Goal: Information Seeking & Learning: Learn about a topic

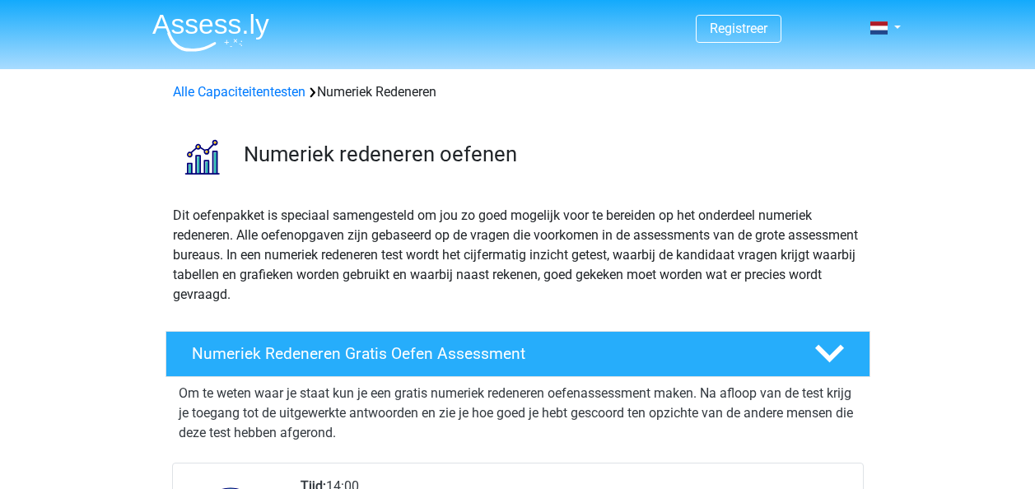
scroll to position [127, 0]
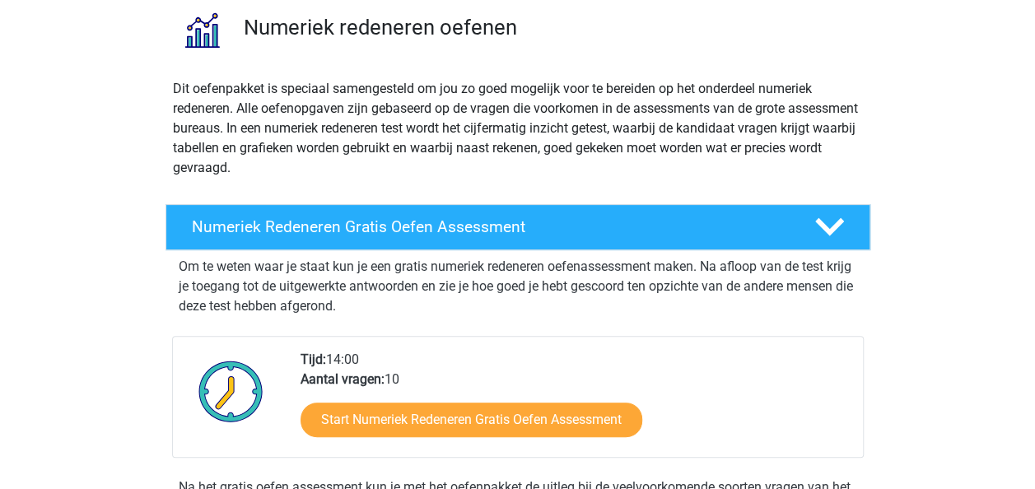
click at [389, 225] on h4 "Numeriek Redeneren Gratis Oefen Assessment" at bounding box center [490, 226] width 596 height 19
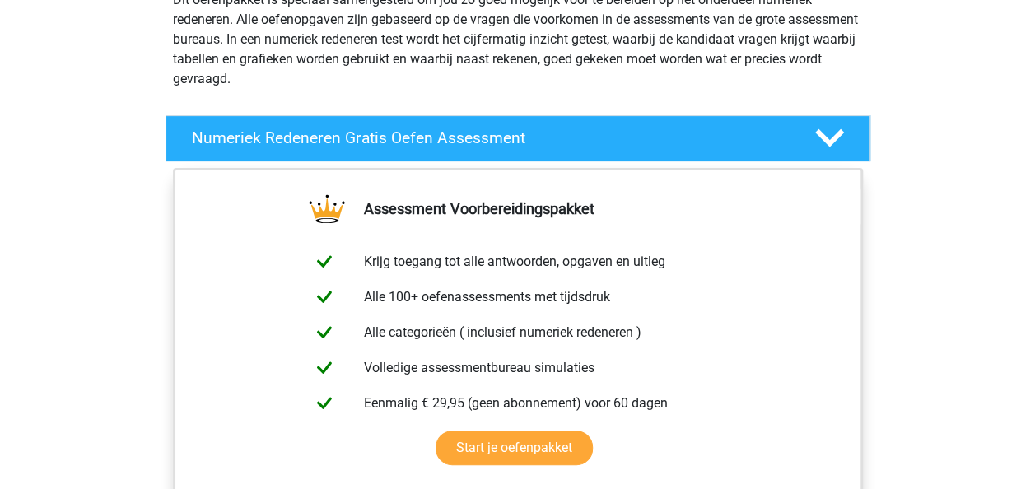
scroll to position [217, 0]
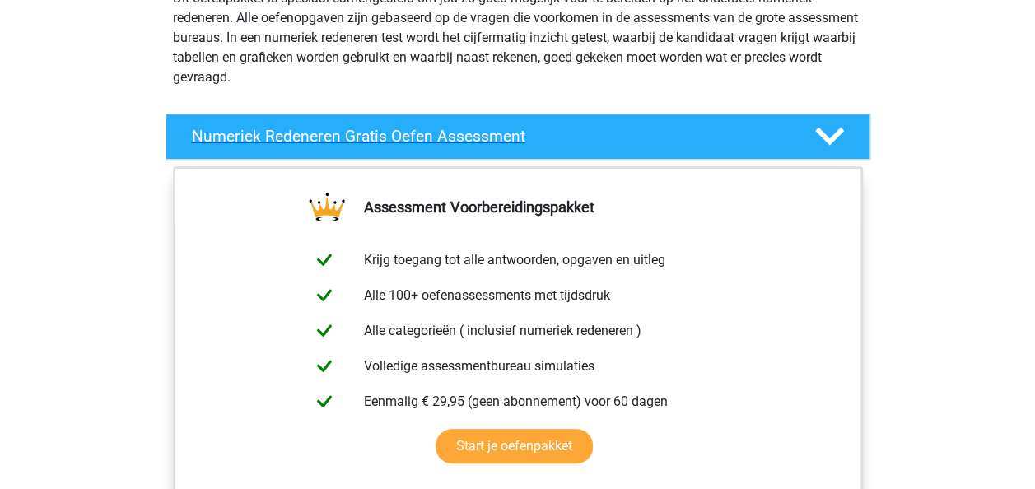
click at [828, 134] on icon at bounding box center [829, 136] width 29 height 29
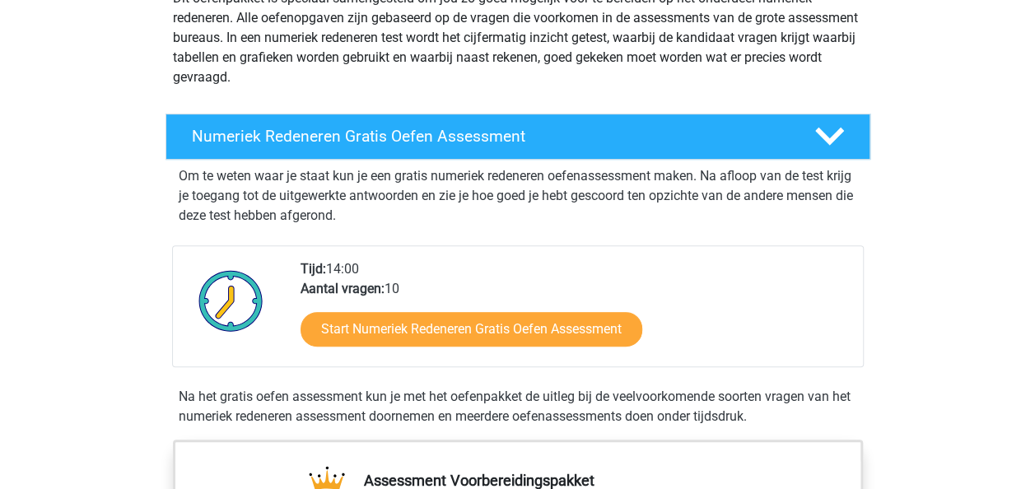
scroll to position [241, 0]
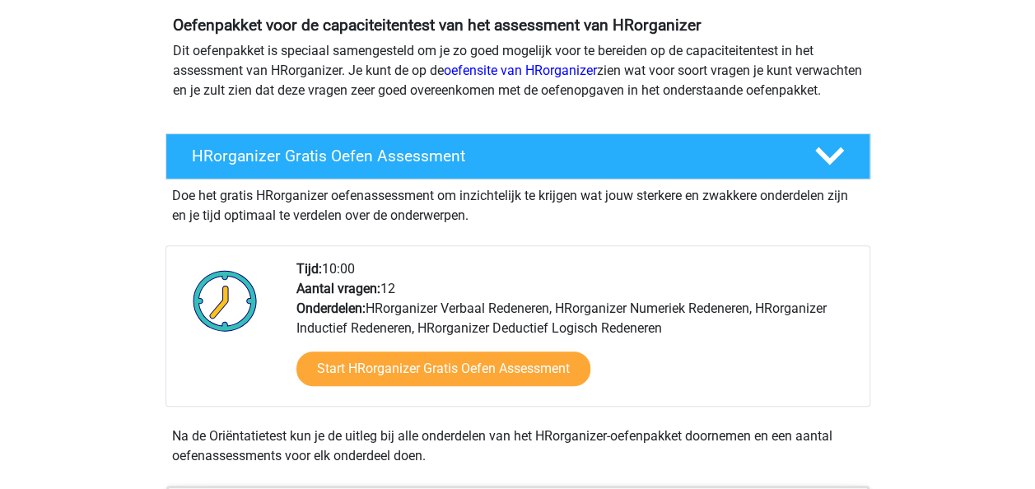
scroll to position [159, 0]
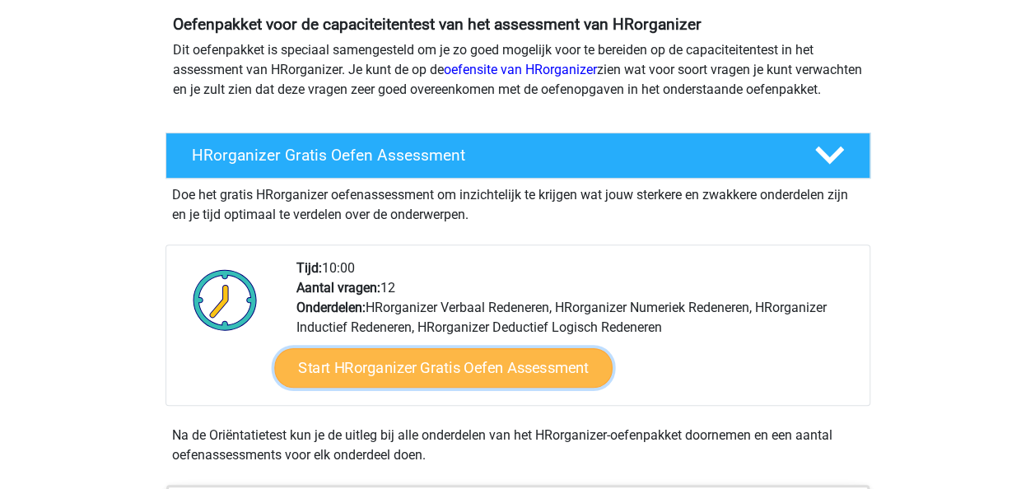
click at [456, 381] on link "Start HRorganizer Gratis Oefen Assessment" at bounding box center [443, 368] width 339 height 40
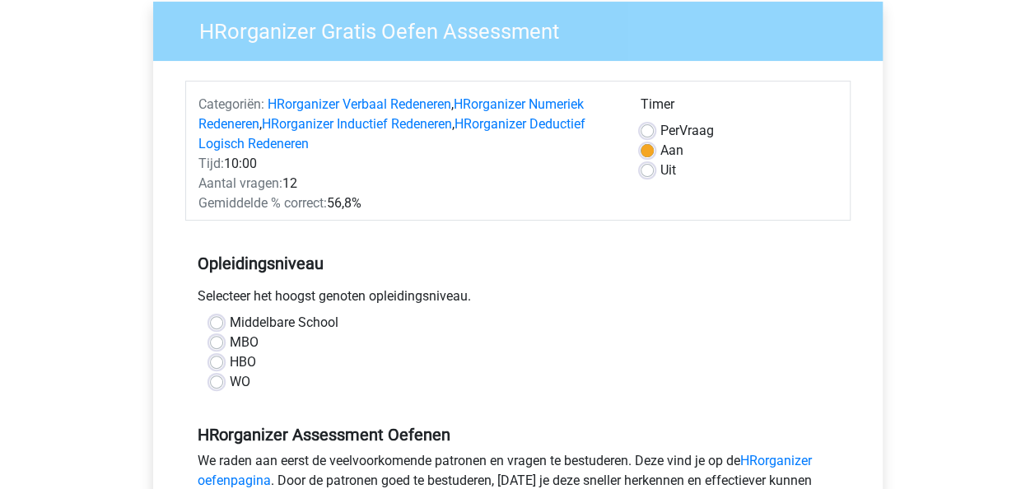
scroll to position [178, 0]
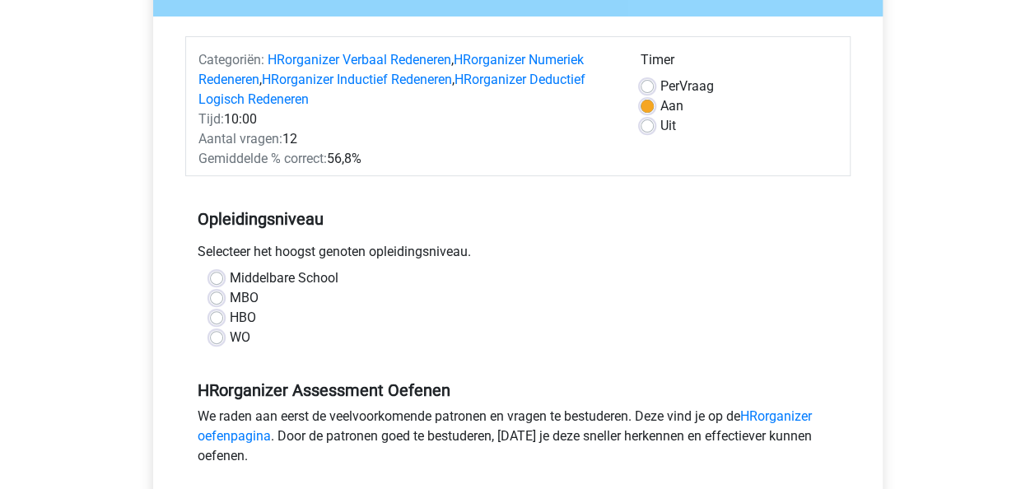
click at [230, 334] on label "WO" at bounding box center [240, 338] width 21 height 20
click at [216, 334] on input "WO" at bounding box center [216, 336] width 13 height 16
radio input "true"
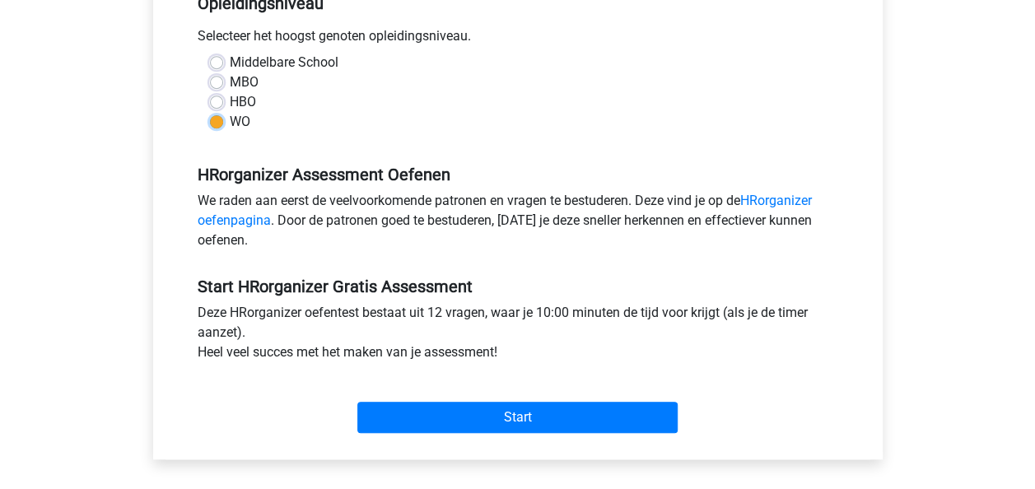
scroll to position [395, 0]
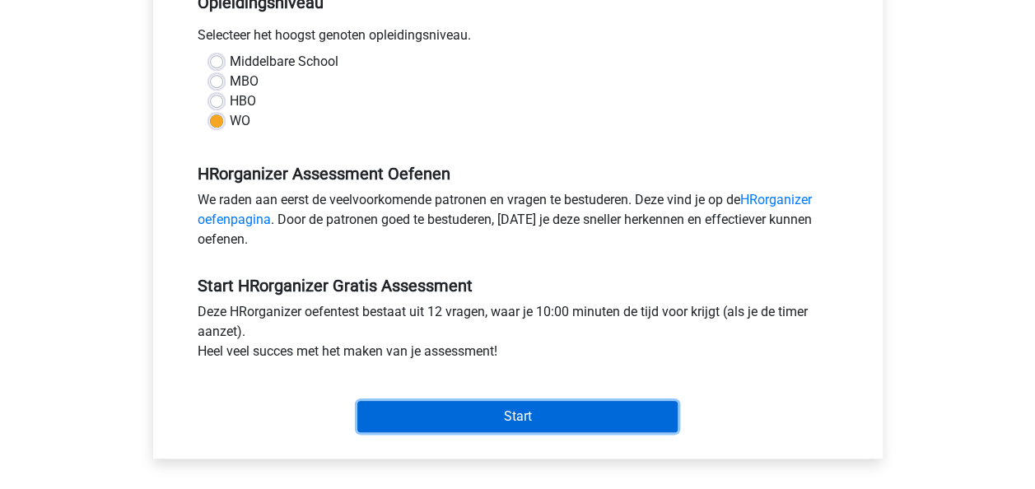
click at [379, 404] on input "Start" at bounding box center [517, 416] width 320 height 31
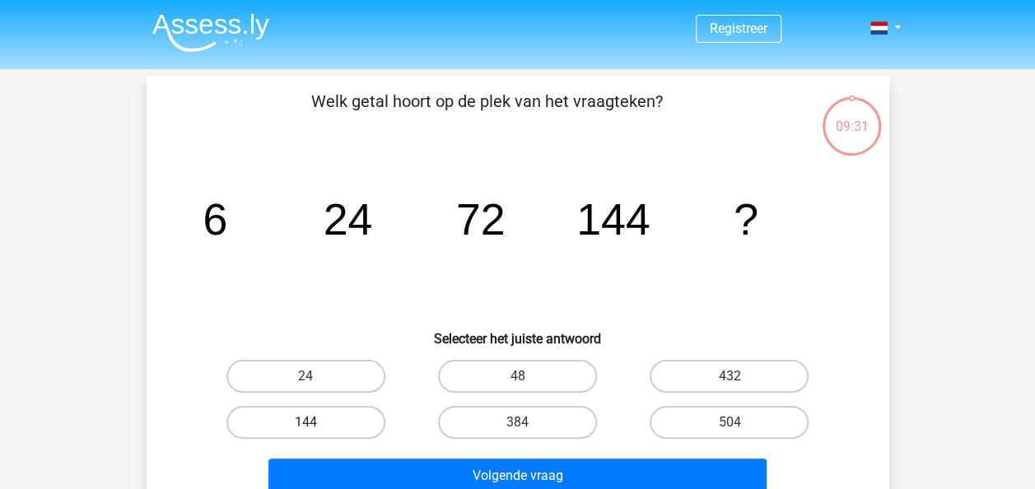
click at [319, 428] on label "144" at bounding box center [306, 422] width 159 height 33
click at [316, 428] on input "144" at bounding box center [311, 428] width 11 height 11
radio input "true"
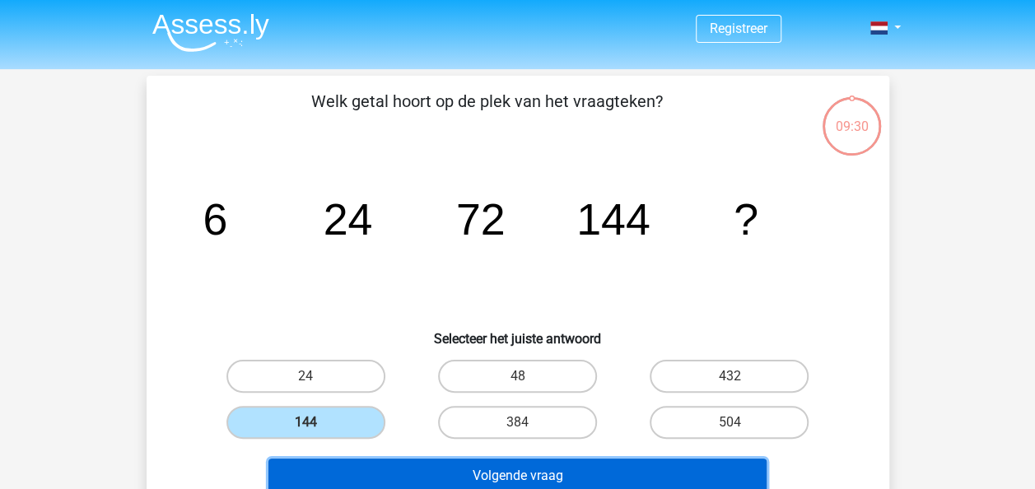
click at [333, 481] on button "Volgende vraag" at bounding box center [518, 476] width 498 height 35
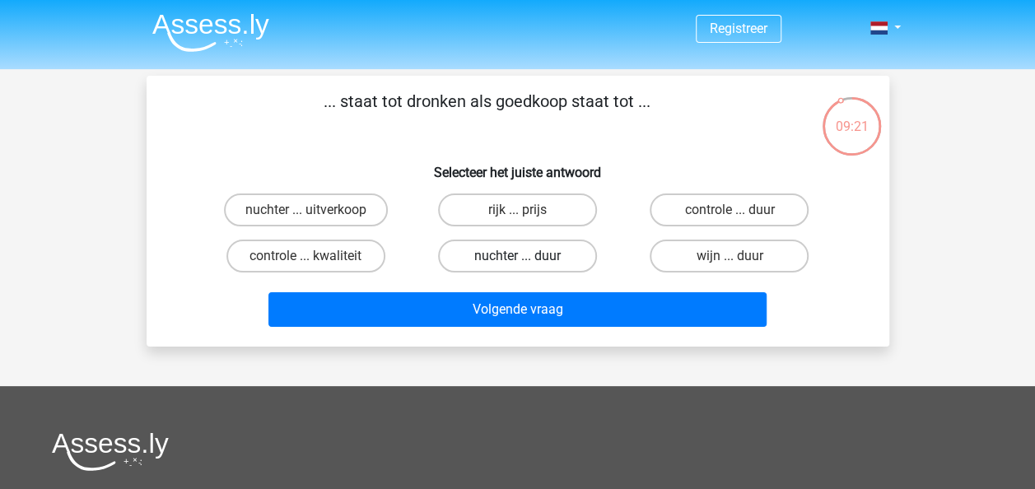
click at [486, 241] on label "nuchter ... duur" at bounding box center [517, 256] width 159 height 33
click at [517, 256] on input "nuchter ... duur" at bounding box center [522, 261] width 11 height 11
radio input "true"
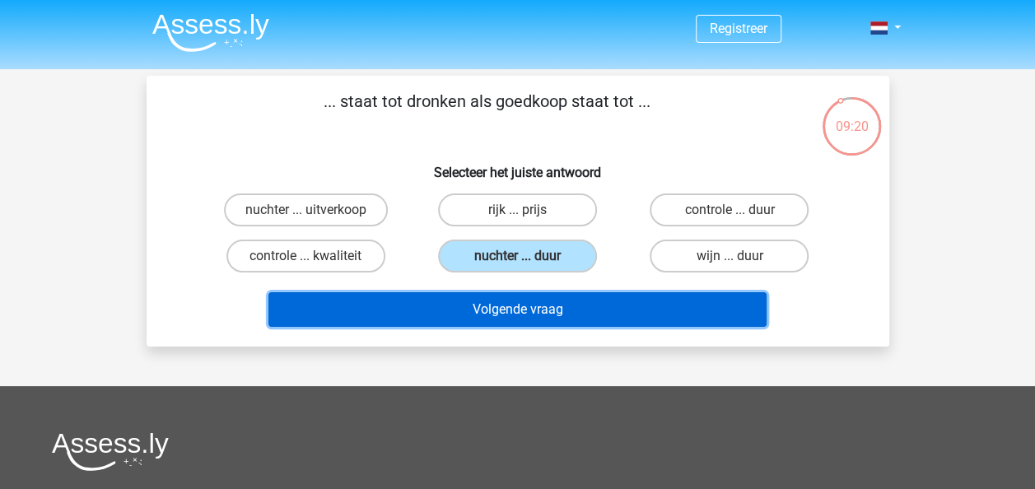
click at [491, 292] on button "Volgende vraag" at bounding box center [518, 309] width 498 height 35
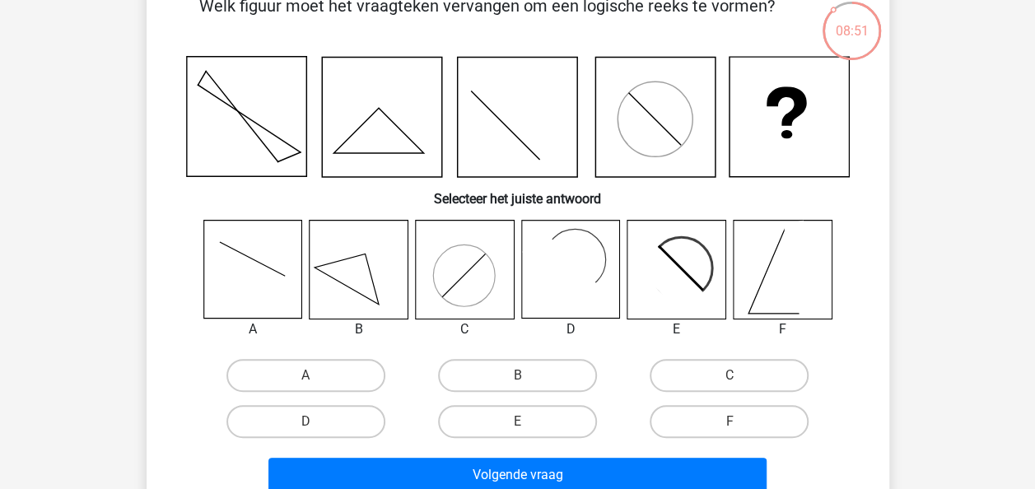
scroll to position [74, 0]
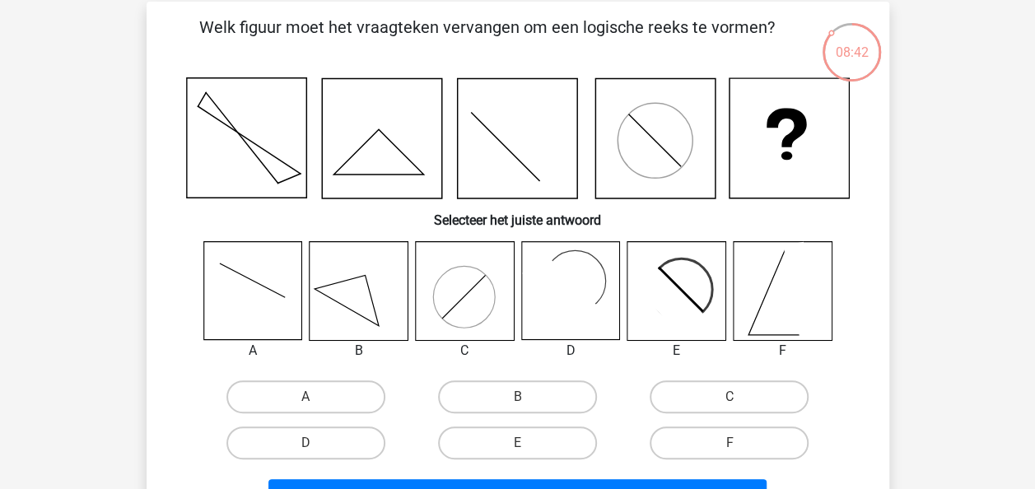
click at [532, 306] on rect at bounding box center [570, 291] width 98 height 98
click at [349, 433] on label "D" at bounding box center [306, 443] width 159 height 33
click at [316, 443] on input "D" at bounding box center [311, 448] width 11 height 11
radio input "true"
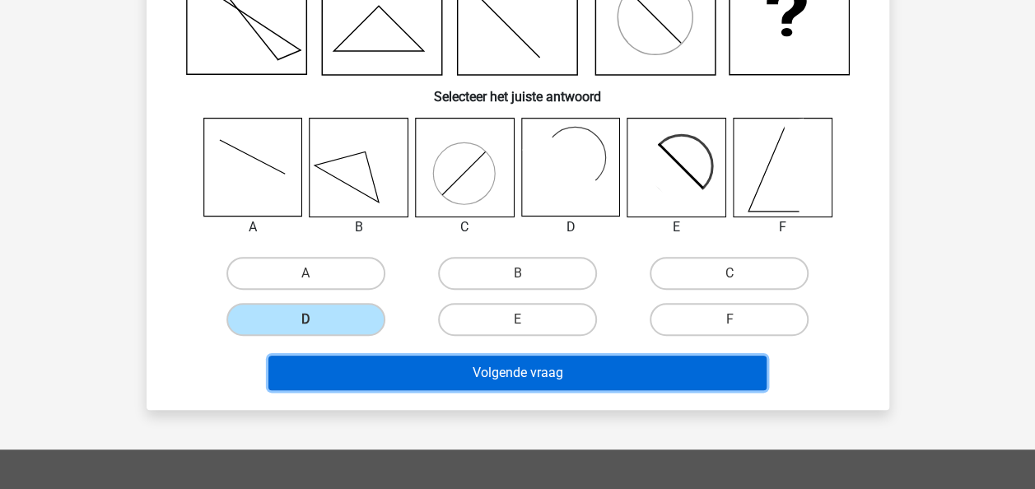
click at [448, 376] on button "Volgende vraag" at bounding box center [518, 373] width 498 height 35
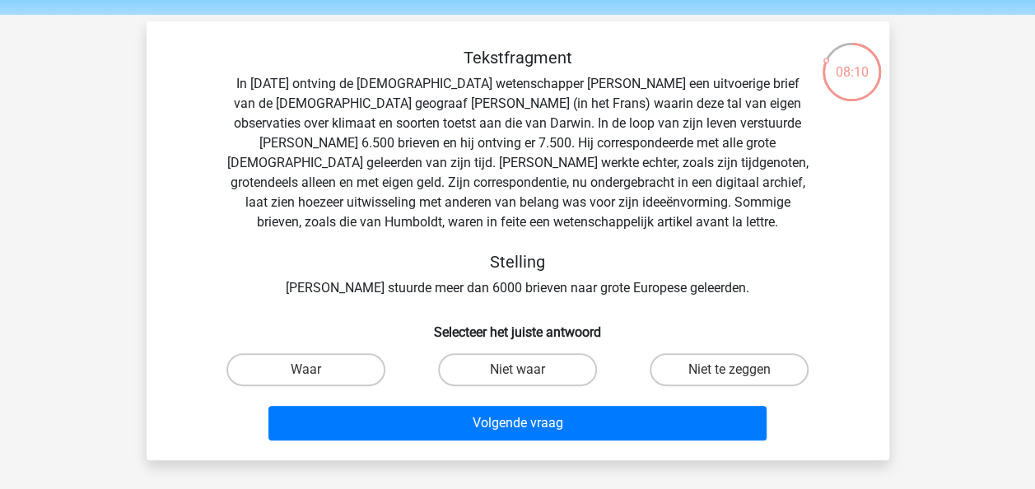
scroll to position [55, 0]
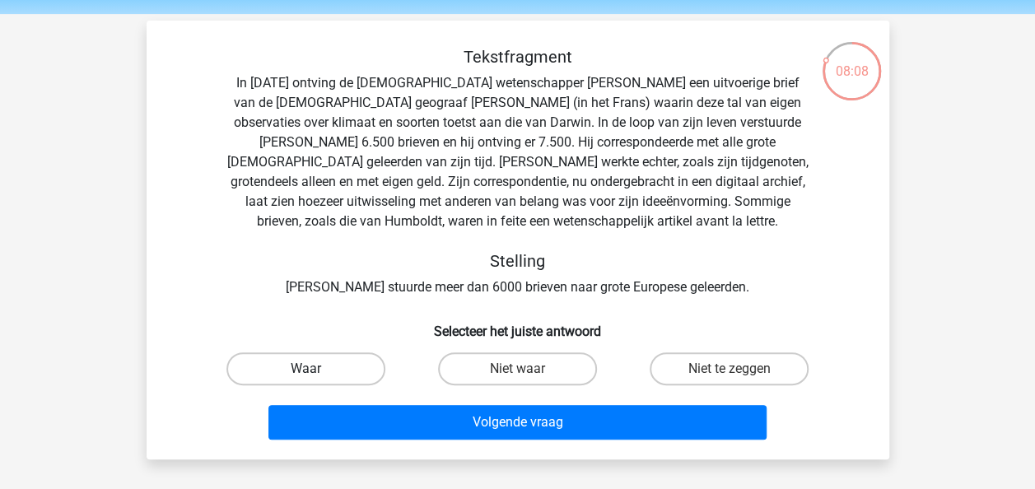
click at [335, 361] on label "Waar" at bounding box center [306, 369] width 159 height 33
click at [316, 369] on input "Waar" at bounding box center [311, 374] width 11 height 11
radio input "true"
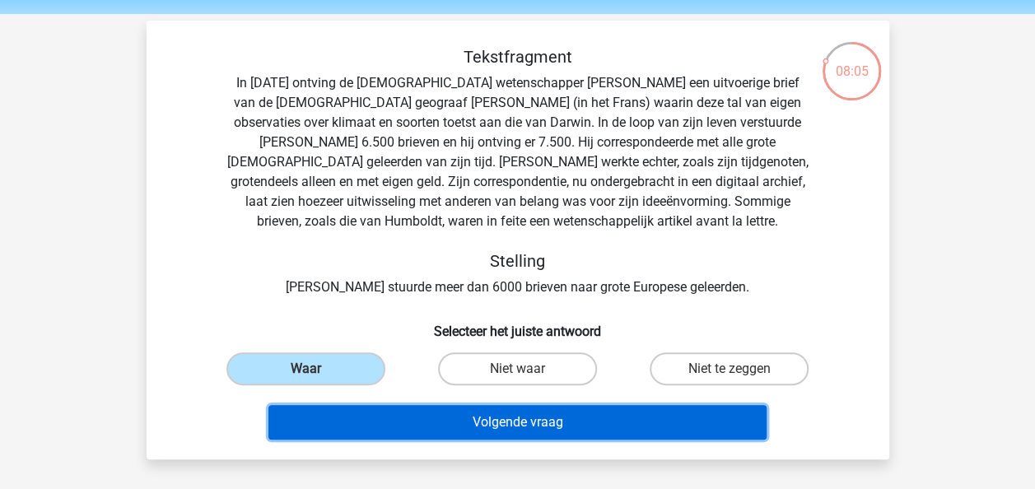
click at [364, 427] on button "Volgende vraag" at bounding box center [518, 422] width 498 height 35
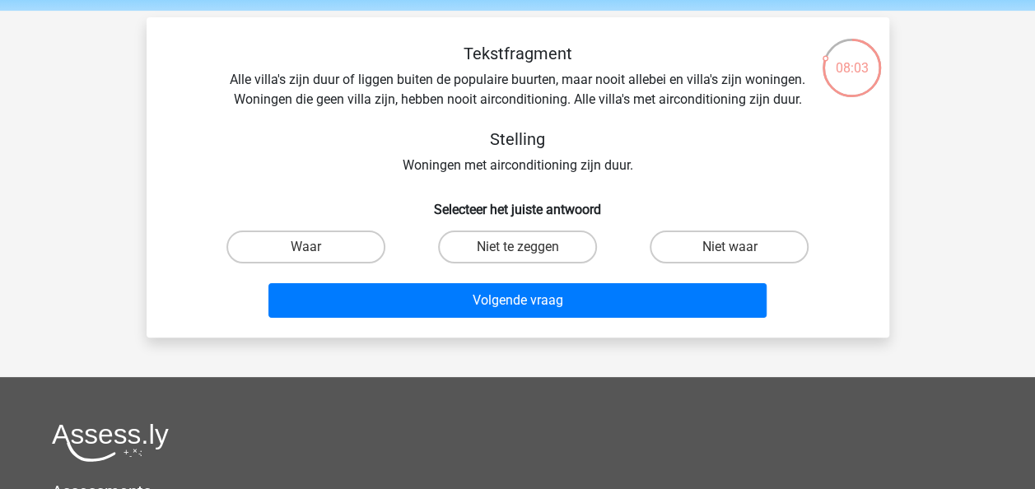
scroll to position [58, 0]
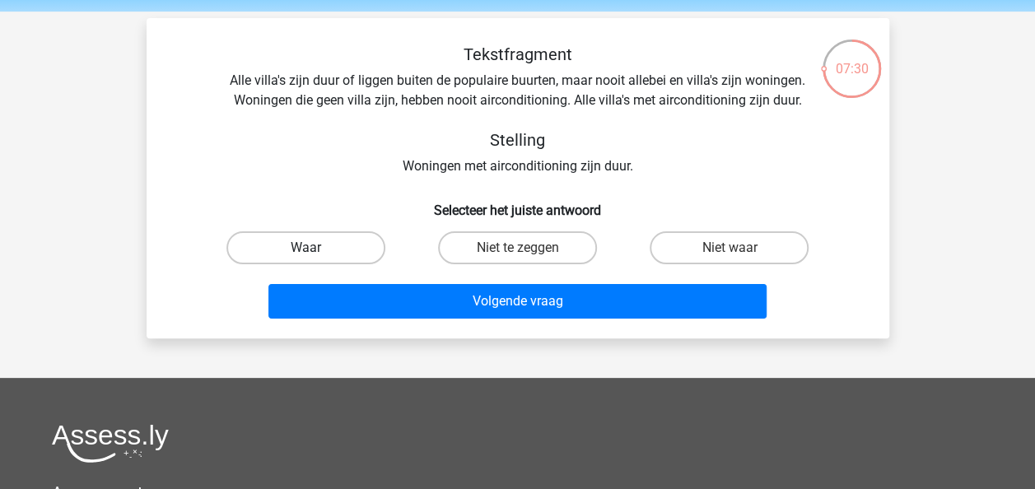
click at [273, 249] on label "Waar" at bounding box center [306, 247] width 159 height 33
click at [306, 249] on input "Waar" at bounding box center [311, 253] width 11 height 11
radio input "true"
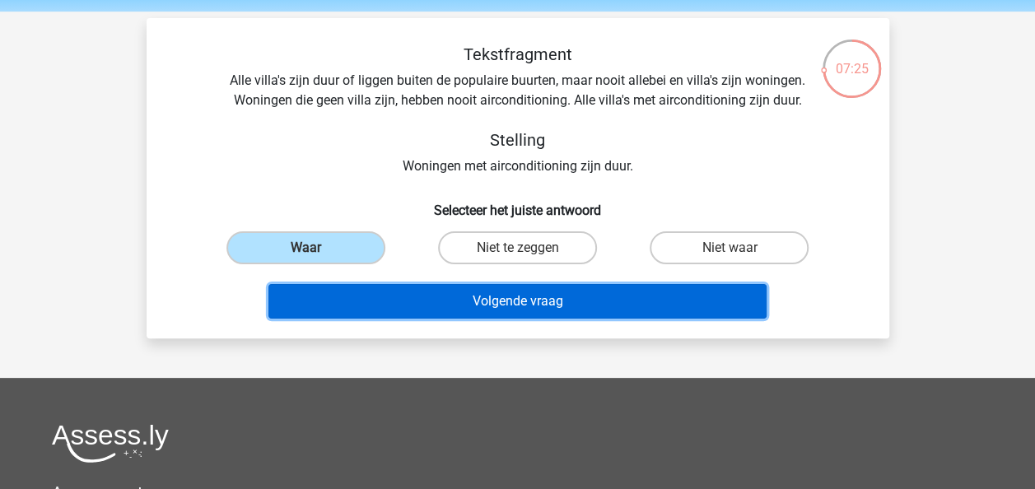
click at [315, 294] on button "Volgende vraag" at bounding box center [518, 301] width 498 height 35
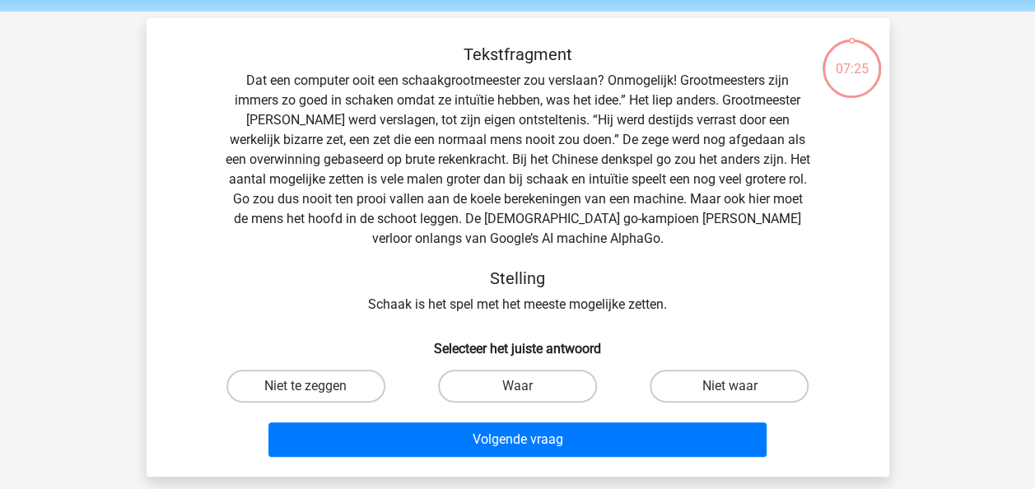
scroll to position [76, 0]
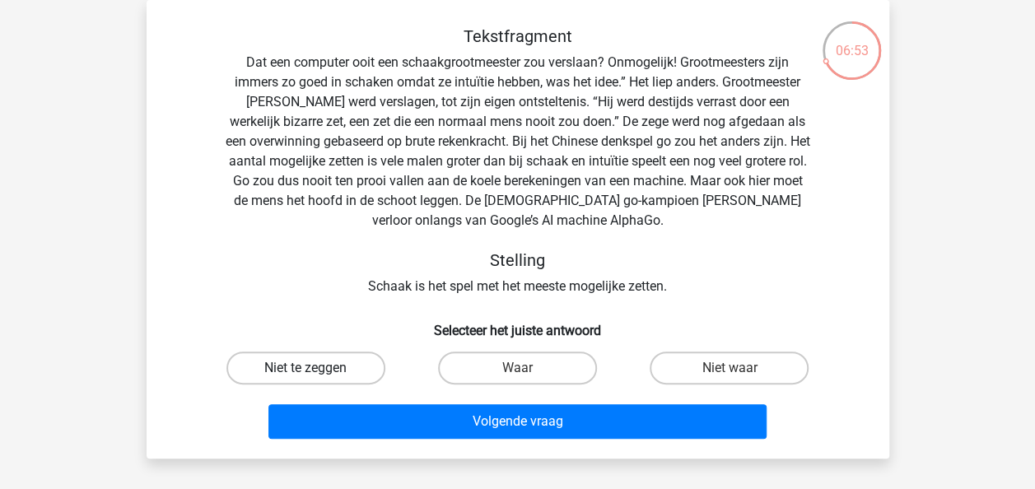
click at [362, 362] on label "Niet te zeggen" at bounding box center [306, 368] width 159 height 33
click at [316, 368] on input "Niet te zeggen" at bounding box center [311, 373] width 11 height 11
radio input "true"
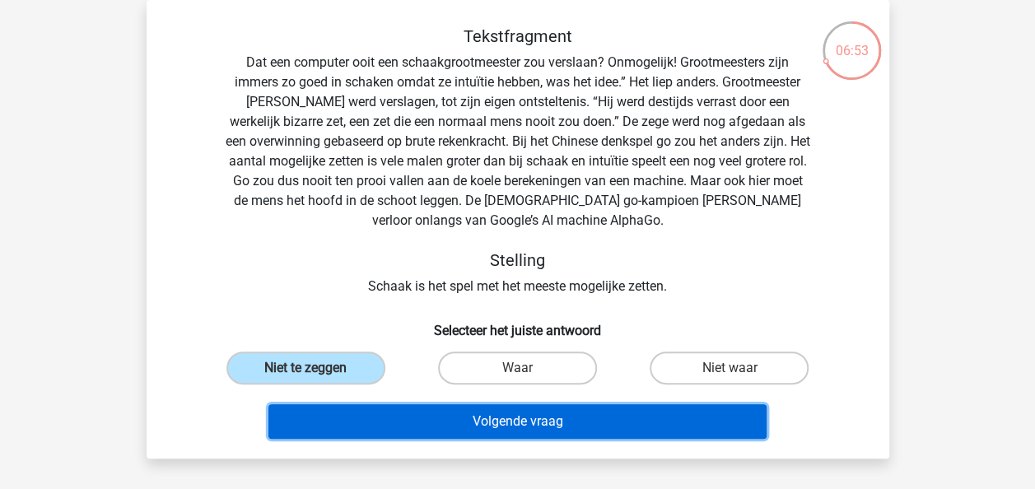
click at [392, 415] on button "Volgende vraag" at bounding box center [518, 421] width 498 height 35
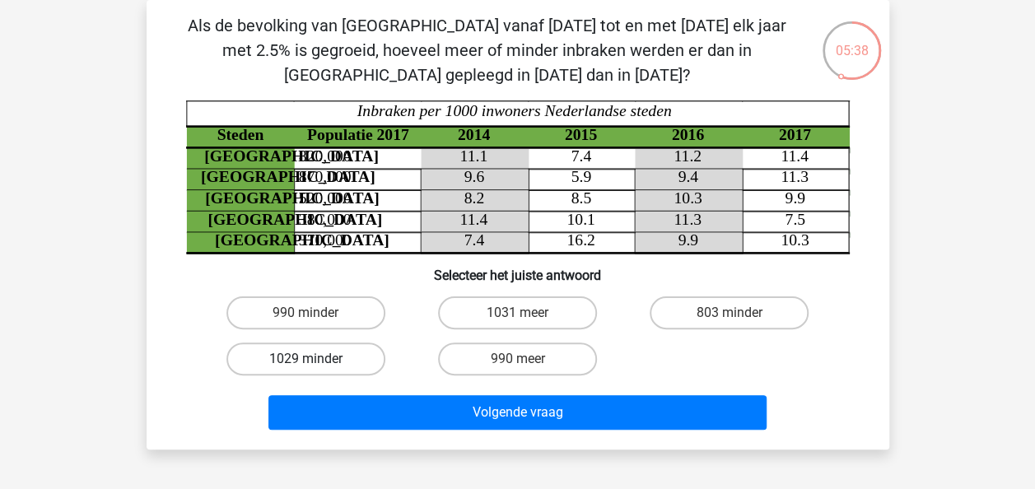
click at [323, 366] on label "1029 minder" at bounding box center [306, 359] width 159 height 33
click at [316, 366] on input "1029 minder" at bounding box center [311, 364] width 11 height 11
radio input "true"
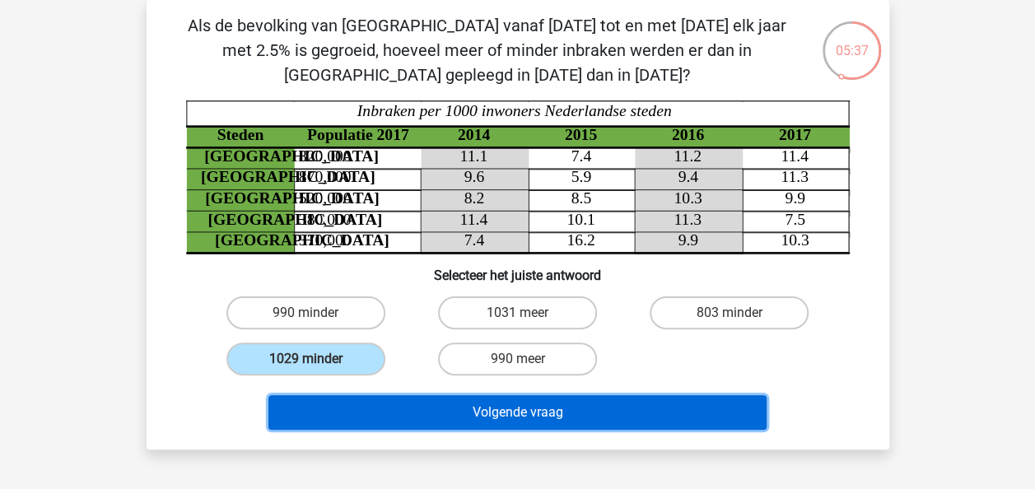
click at [367, 415] on button "Volgende vraag" at bounding box center [518, 412] width 498 height 35
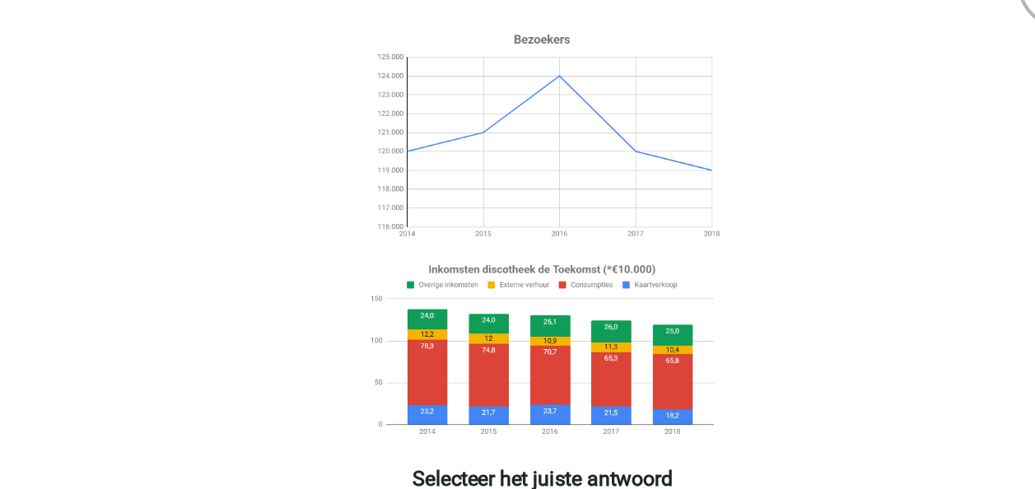
scroll to position [71, 0]
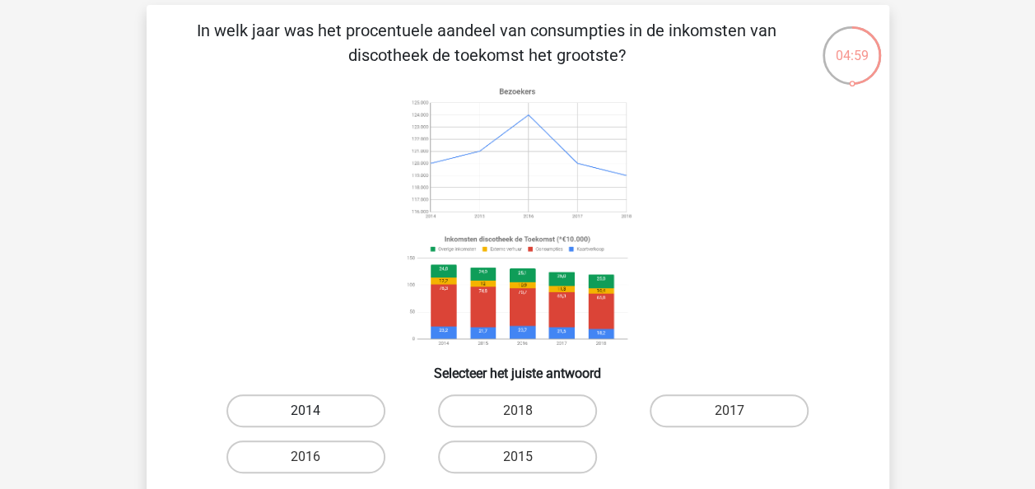
click at [314, 404] on label "2014" at bounding box center [306, 411] width 159 height 33
click at [314, 411] on input "2014" at bounding box center [311, 416] width 11 height 11
radio input "true"
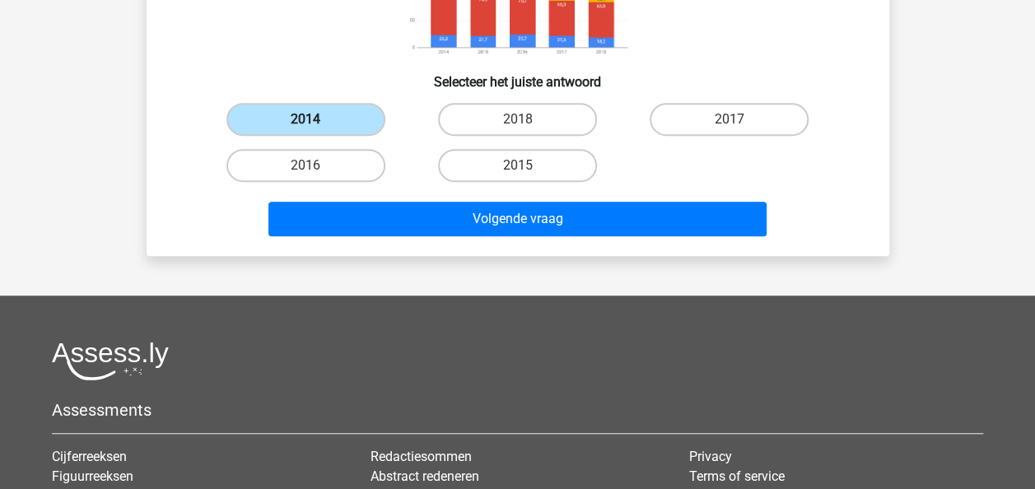
scroll to position [382, 0]
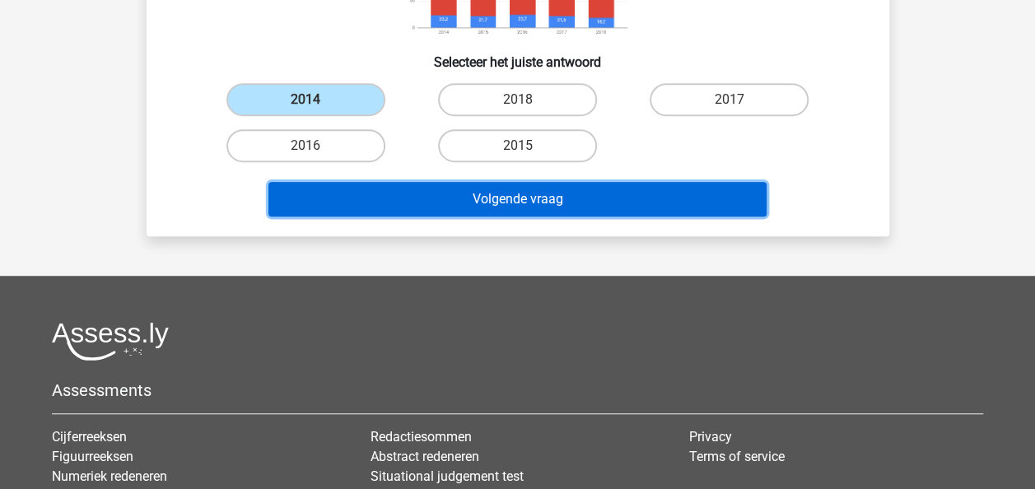
click at [501, 189] on button "Volgende vraag" at bounding box center [518, 199] width 498 height 35
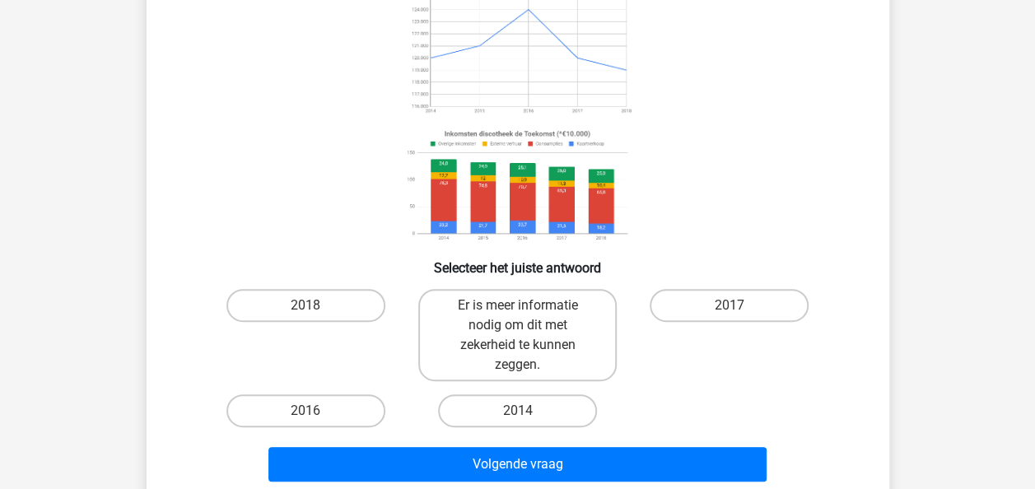
scroll to position [177, 0]
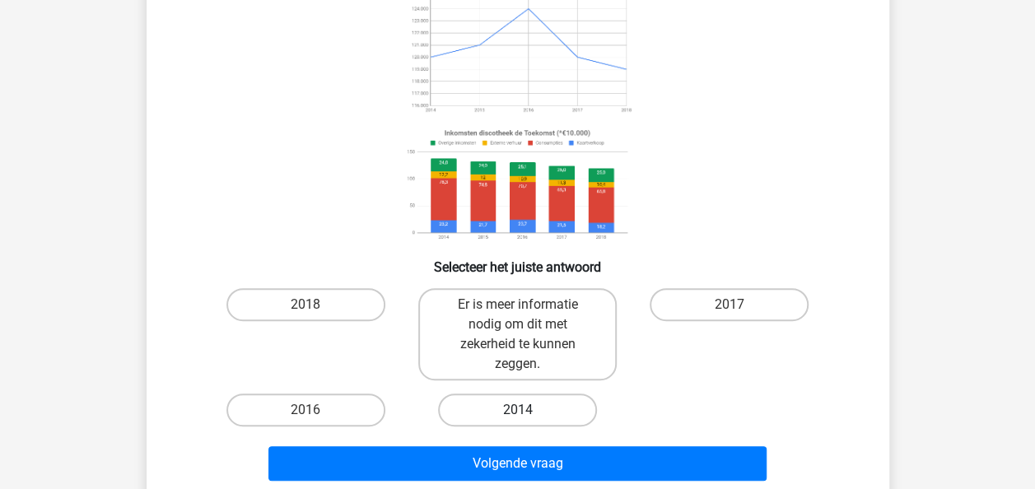
click at [483, 420] on label "2014" at bounding box center [517, 410] width 159 height 33
click at [517, 420] on input "2014" at bounding box center [522, 415] width 11 height 11
radio input "true"
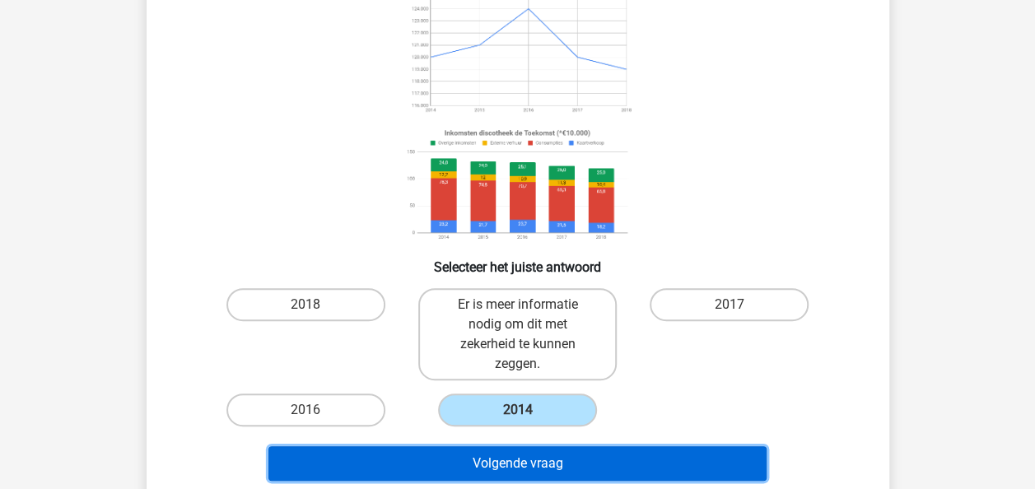
click at [504, 456] on button "Volgende vraag" at bounding box center [518, 463] width 498 height 35
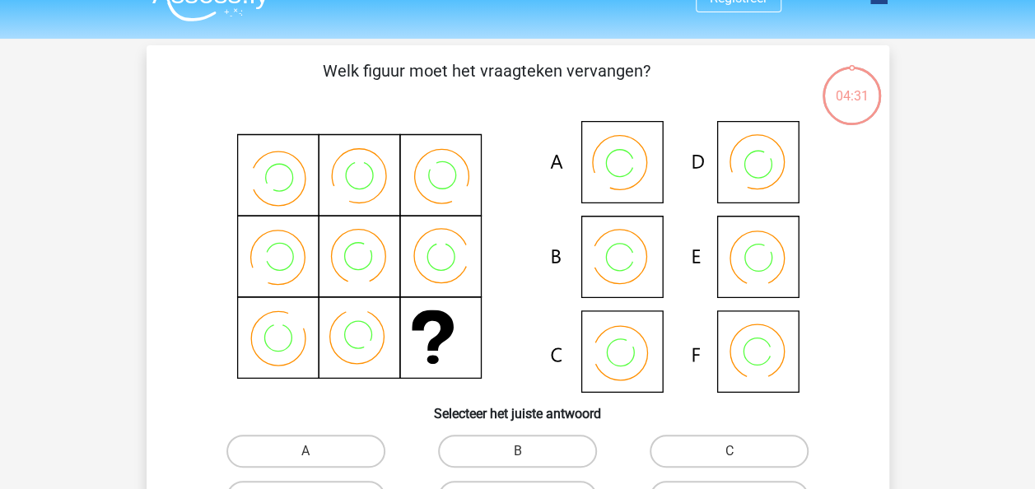
scroll to position [30, 0]
click at [622, 259] on icon at bounding box center [518, 258] width 664 height 272
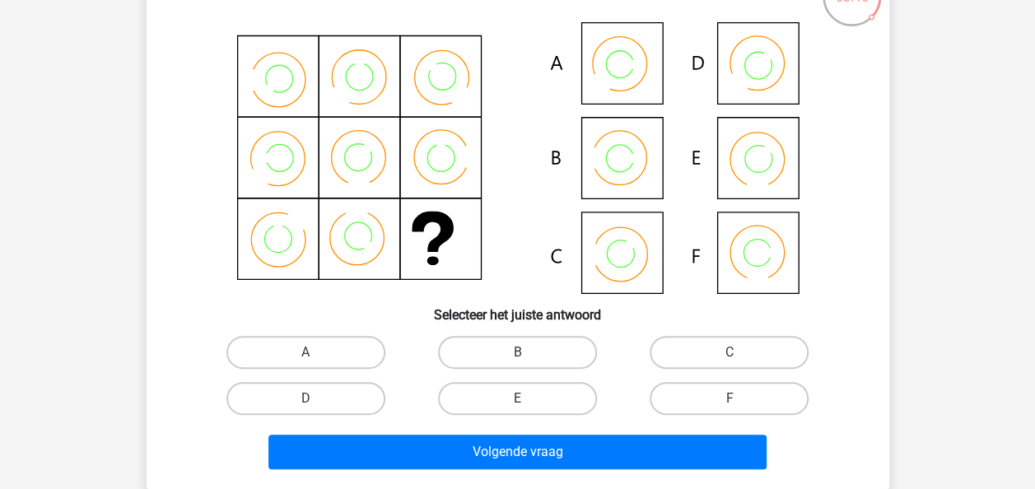
scroll to position [130, 0]
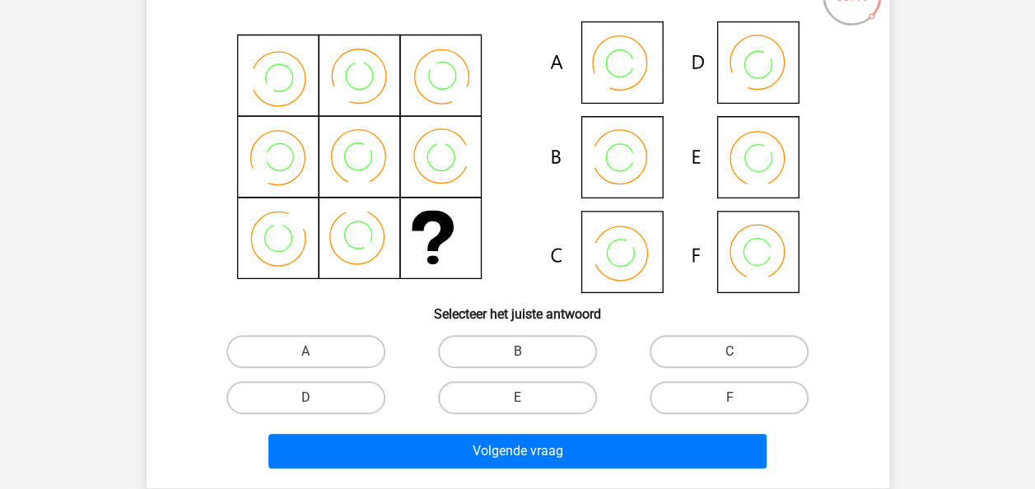
click at [517, 357] on input "B" at bounding box center [522, 357] width 11 height 11
radio input "true"
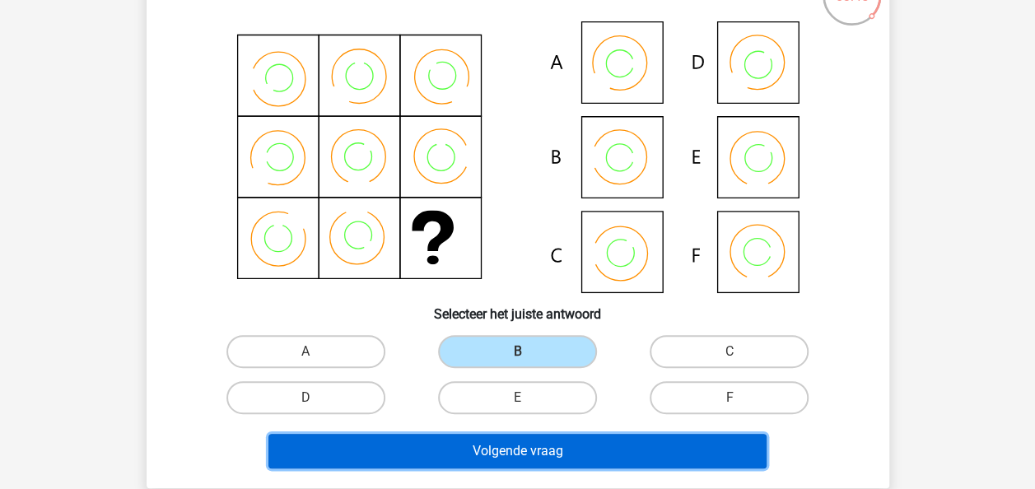
click at [501, 450] on button "Volgende vraag" at bounding box center [518, 451] width 498 height 35
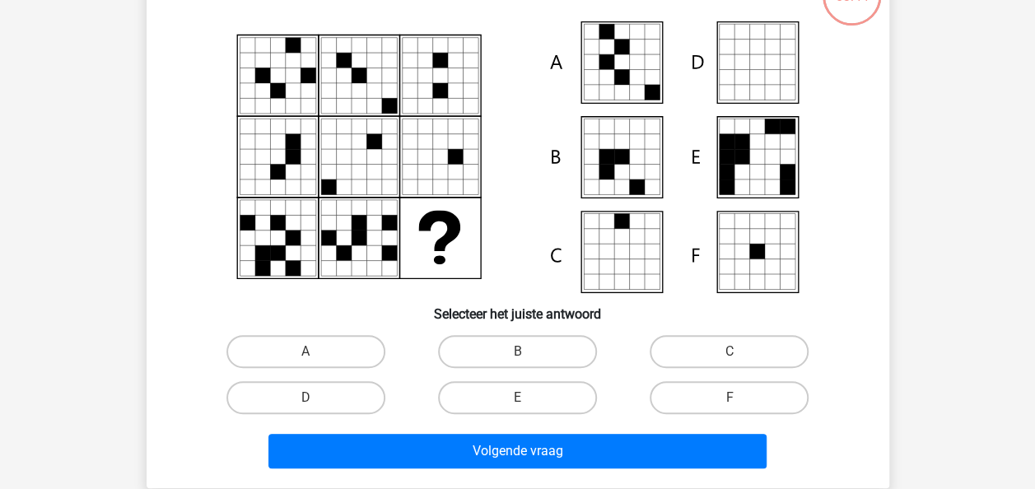
scroll to position [76, 0]
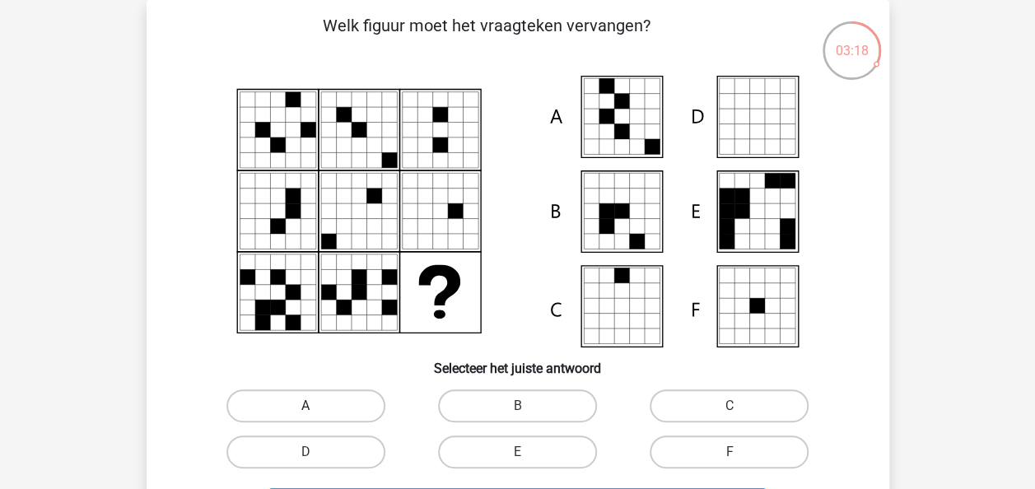
click at [358, 399] on label "A" at bounding box center [306, 406] width 159 height 33
click at [316, 406] on input "A" at bounding box center [311, 411] width 11 height 11
radio input "true"
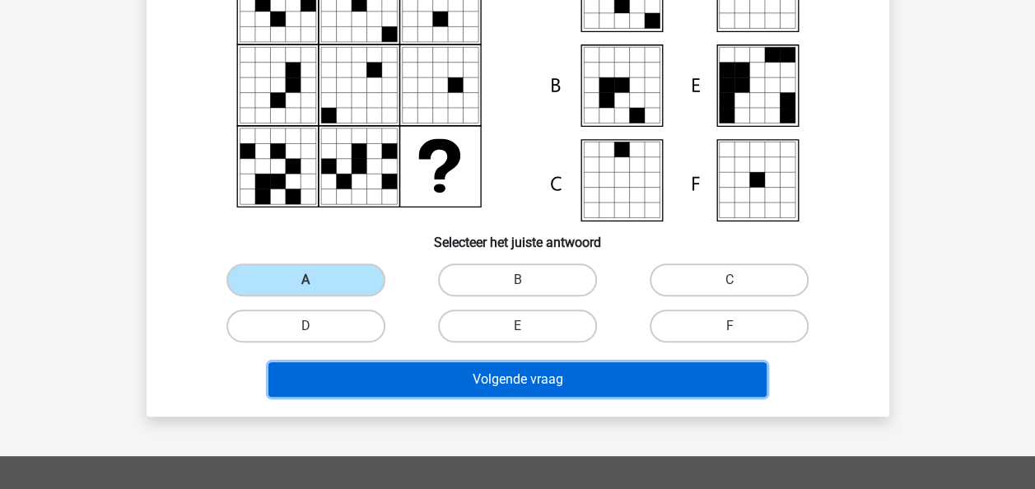
click at [409, 385] on button "Volgende vraag" at bounding box center [518, 379] width 498 height 35
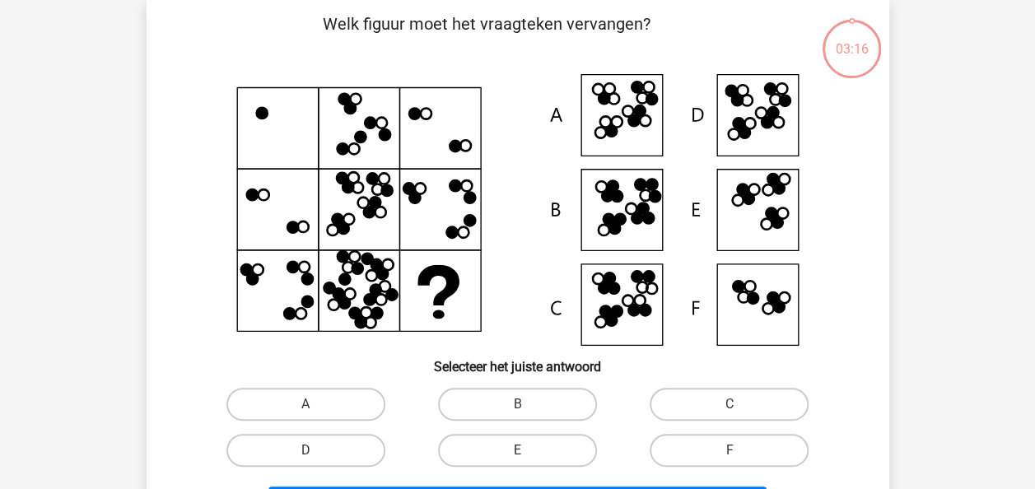
scroll to position [76, 0]
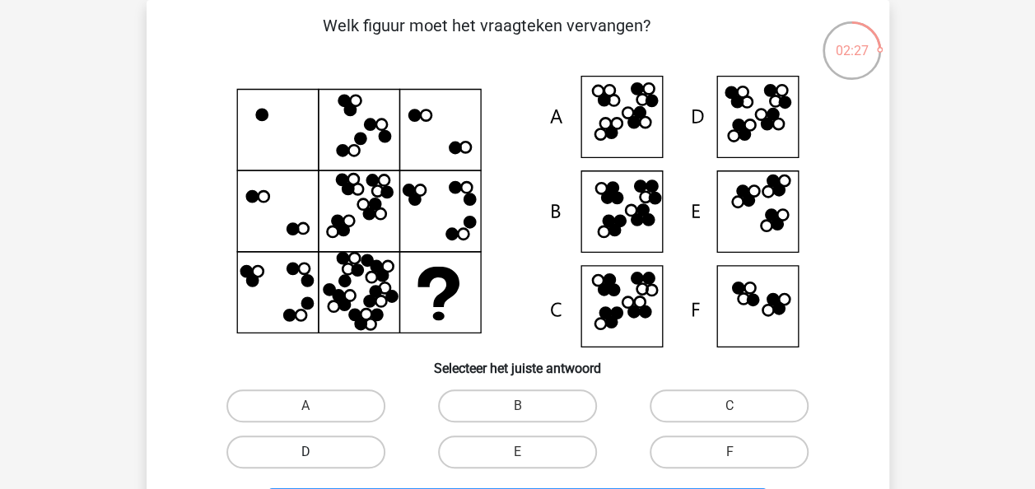
click at [318, 463] on label "D" at bounding box center [306, 452] width 159 height 33
click at [316, 463] on input "D" at bounding box center [311, 457] width 11 height 11
radio input "true"
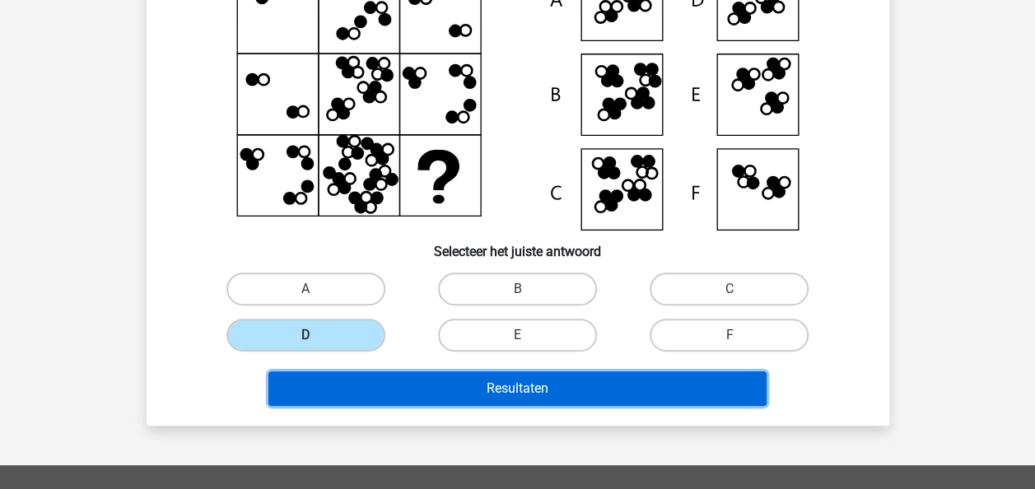
click at [365, 385] on button "Resultaten" at bounding box center [518, 388] width 498 height 35
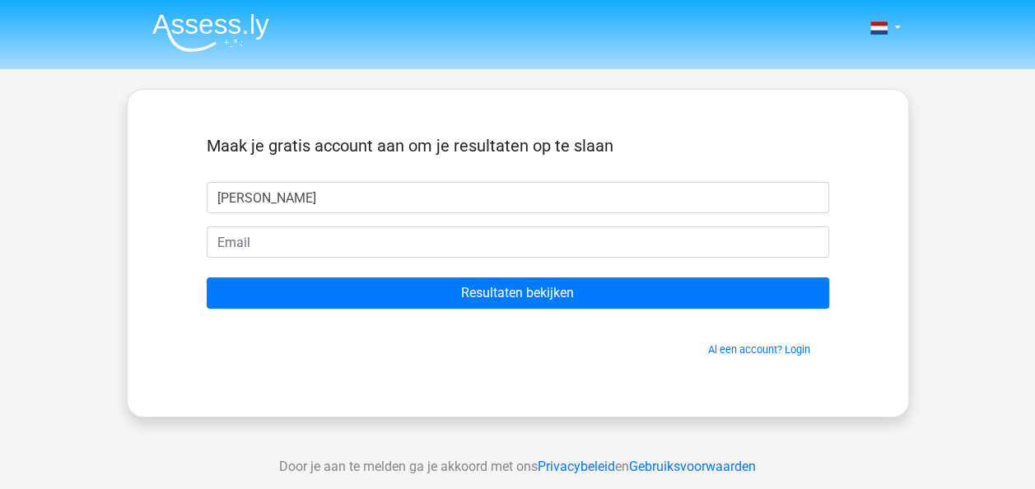
type input "[PERSON_NAME]"
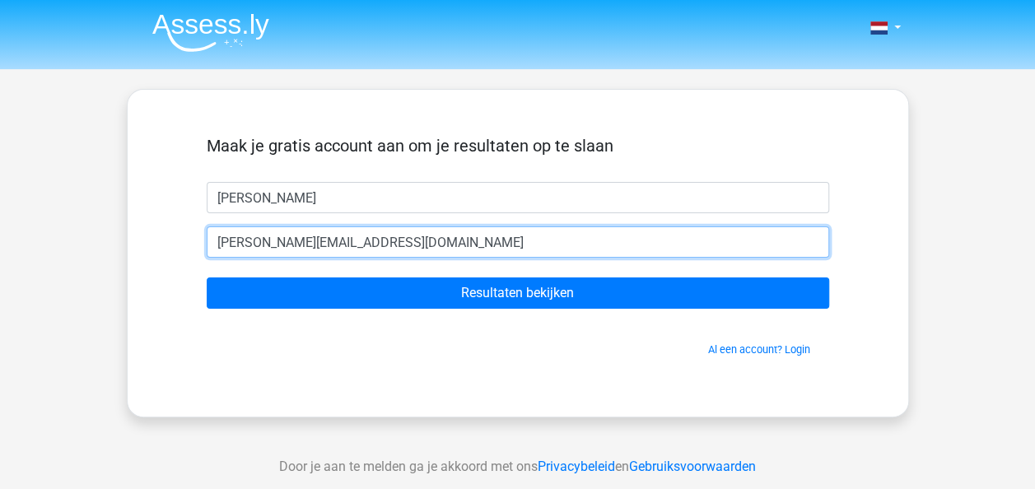
type input "[PERSON_NAME][EMAIL_ADDRESS][DOMAIN_NAME]"
click at [207, 278] on input "Resultaten bekijken" at bounding box center [518, 293] width 623 height 31
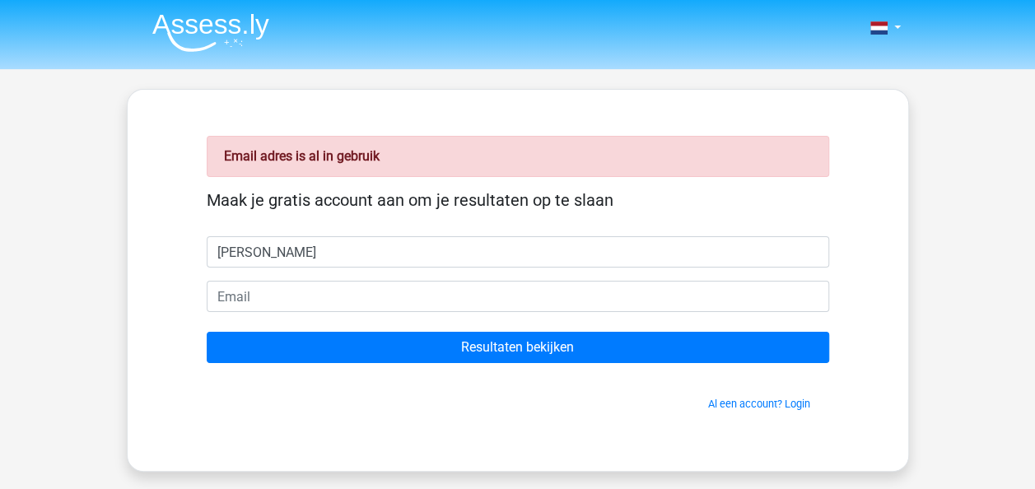
type input "[PERSON_NAME]"
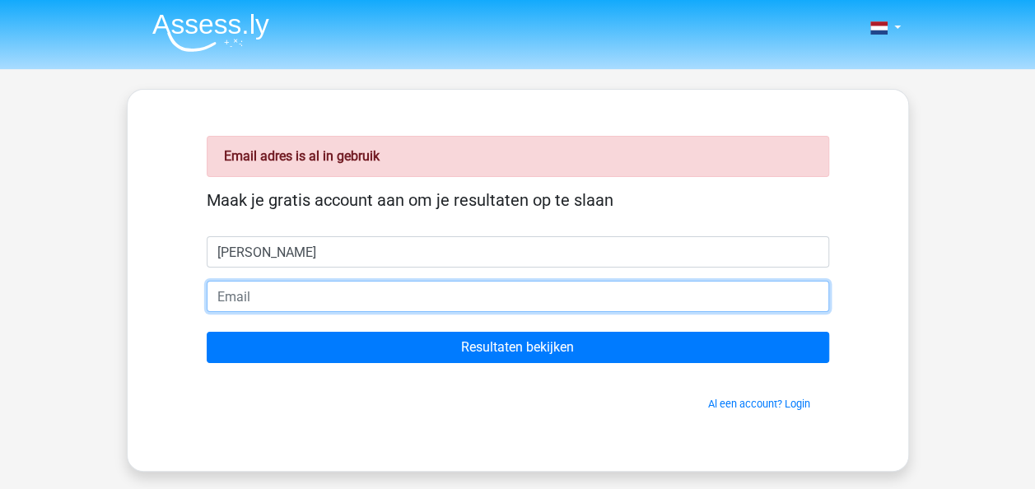
click at [276, 300] on input "email" at bounding box center [518, 296] width 623 height 31
type input "[PERSON_NAME][EMAIL_ADDRESS][DOMAIN_NAME]"
click at [207, 332] on input "Resultaten bekijken" at bounding box center [518, 347] width 623 height 31
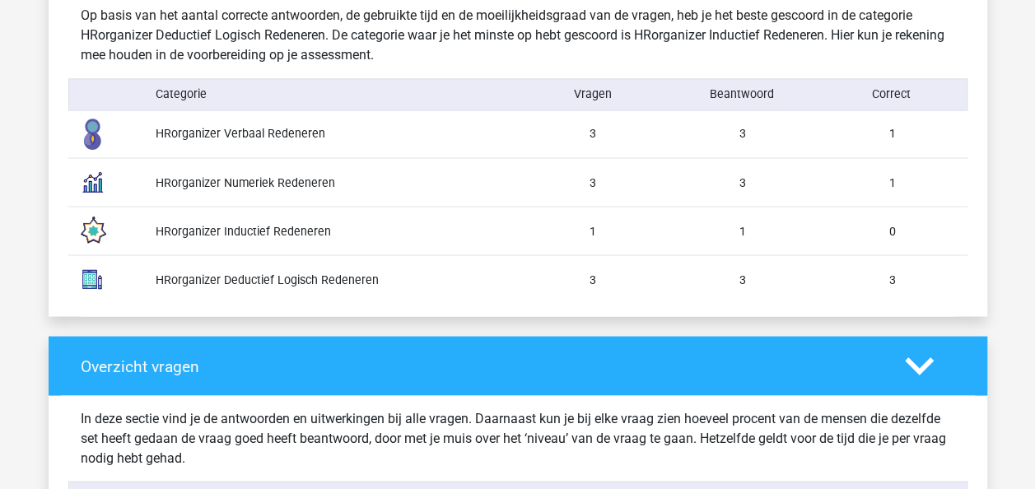
scroll to position [1345, 0]
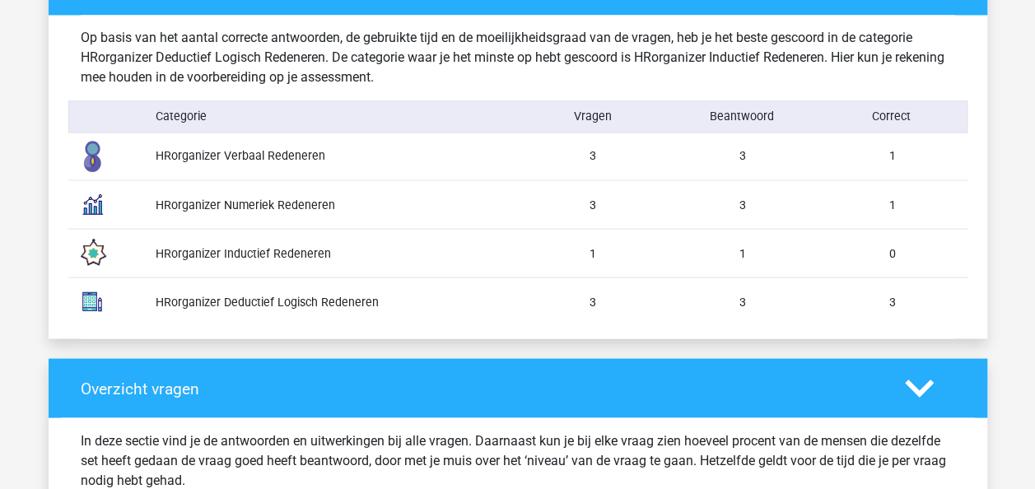
click at [750, 301] on div "3" at bounding box center [743, 301] width 150 height 17
click at [750, 258] on div "1" at bounding box center [743, 253] width 150 height 17
click at [750, 220] on div "HRorganizer Numeriek Redeneren 3 3 1" at bounding box center [517, 204] width 899 height 49
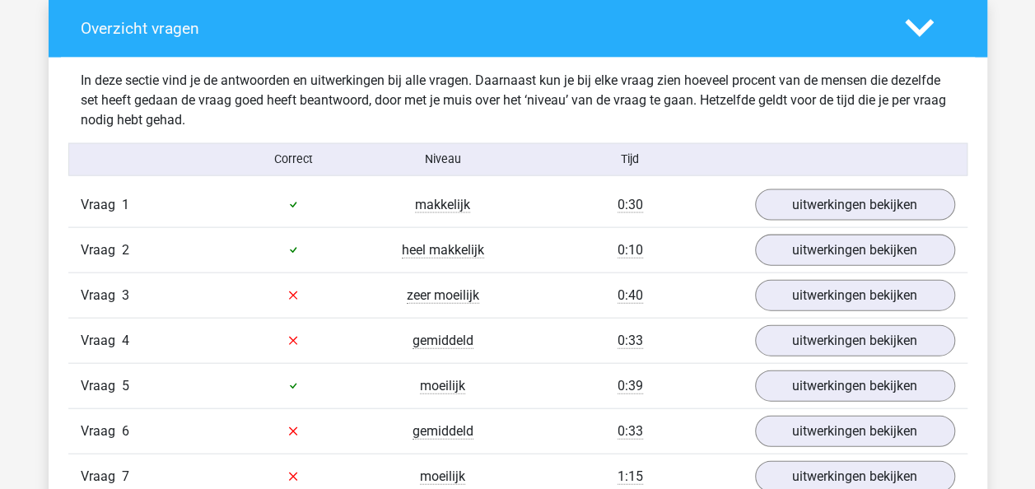
scroll to position [1706, 0]
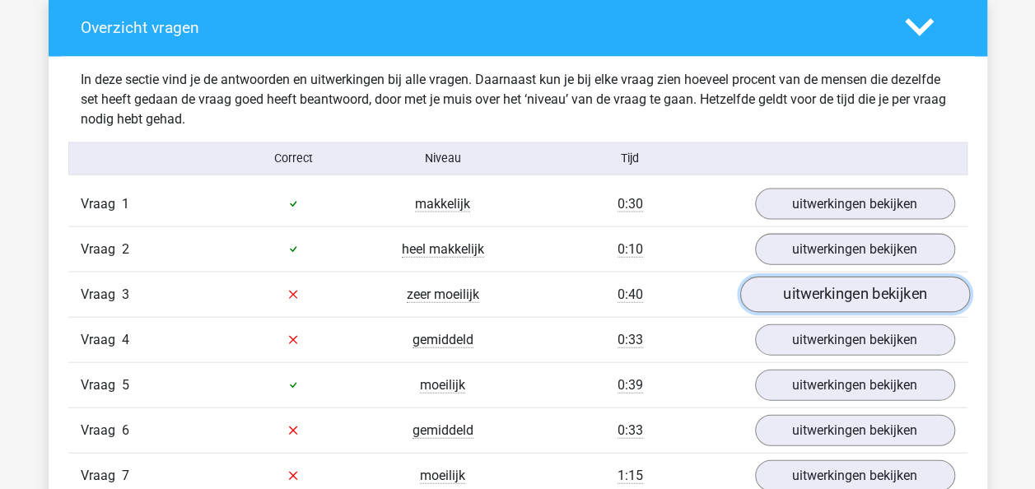
click at [794, 290] on link "uitwerkingen bekijken" at bounding box center [855, 295] width 230 height 36
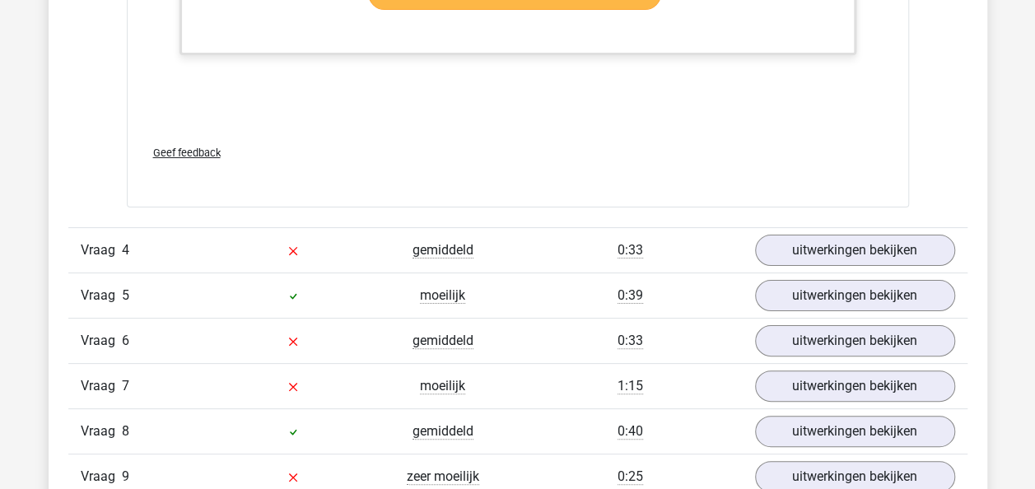
scroll to position [3208, 0]
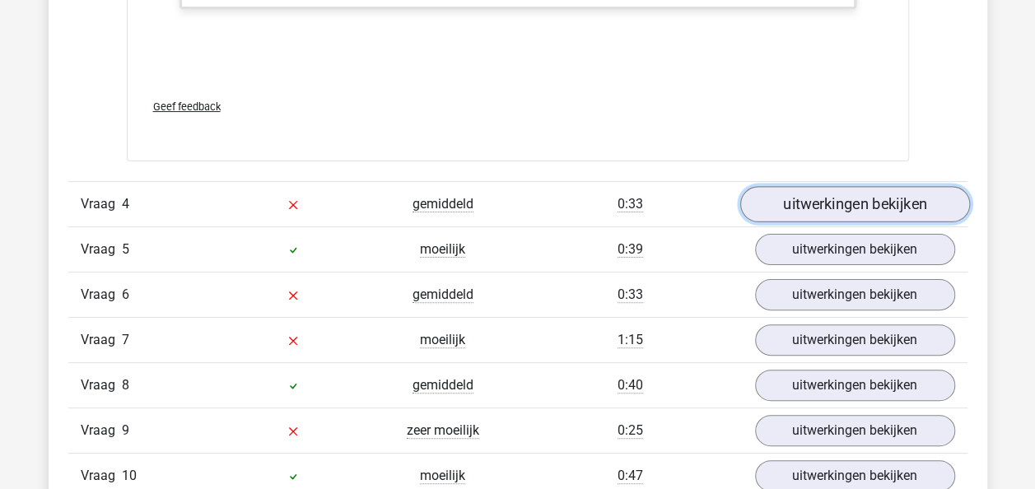
click at [796, 191] on link "uitwerkingen bekijken" at bounding box center [855, 204] width 230 height 36
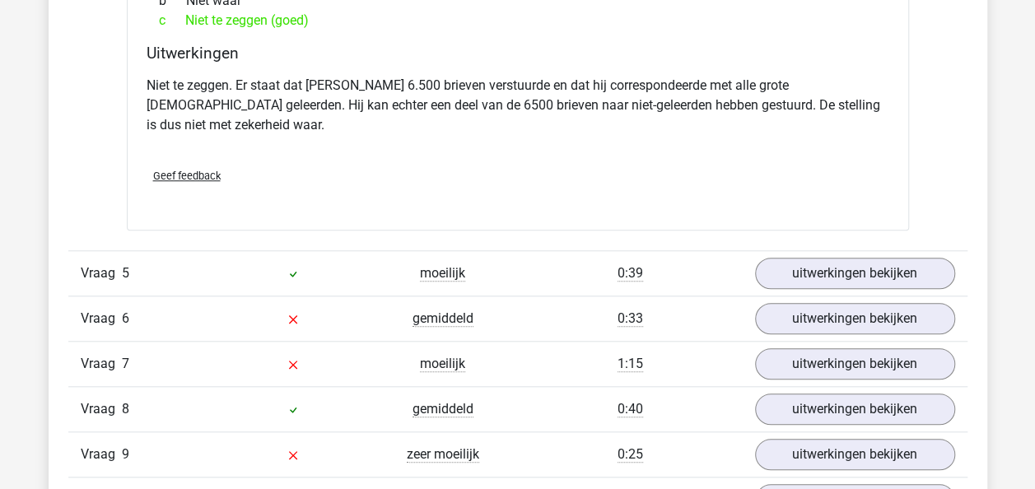
scroll to position [3783, 0]
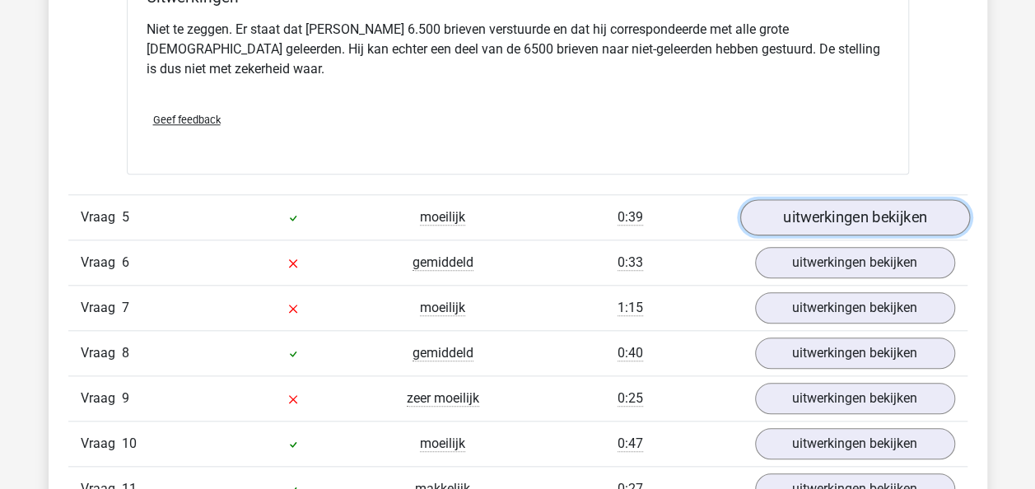
click at [808, 200] on link "uitwerkingen bekijken" at bounding box center [855, 218] width 230 height 36
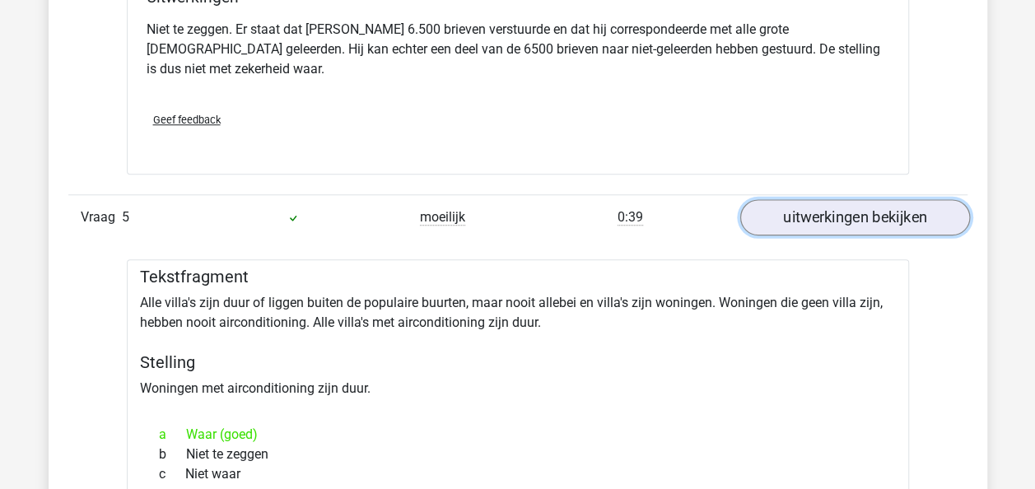
click at [808, 200] on link "uitwerkingen bekijken" at bounding box center [855, 218] width 230 height 36
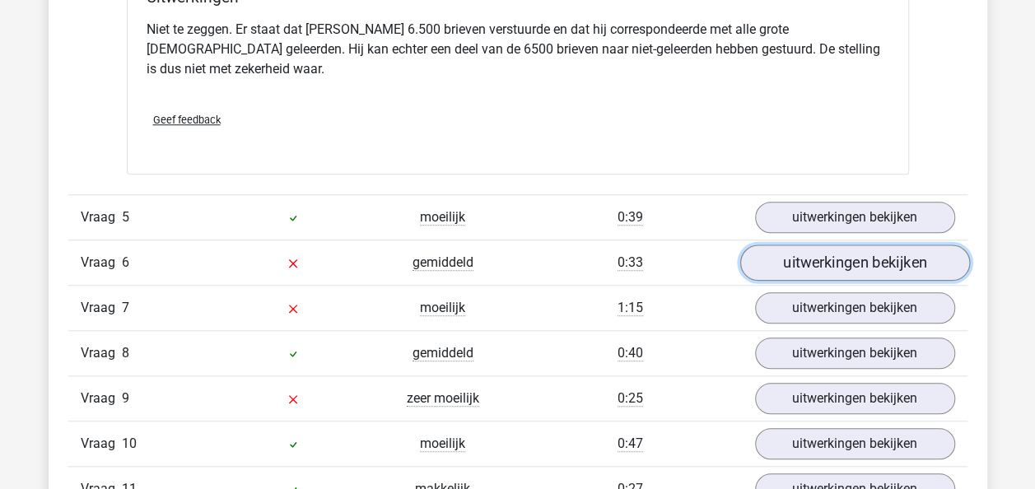
click at [807, 245] on link "uitwerkingen bekijken" at bounding box center [855, 263] width 230 height 36
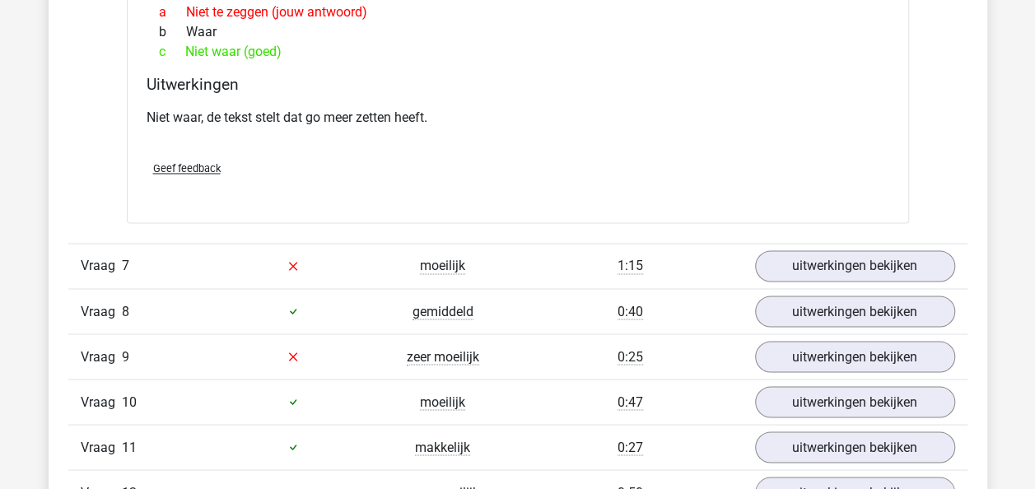
scroll to position [4382, 0]
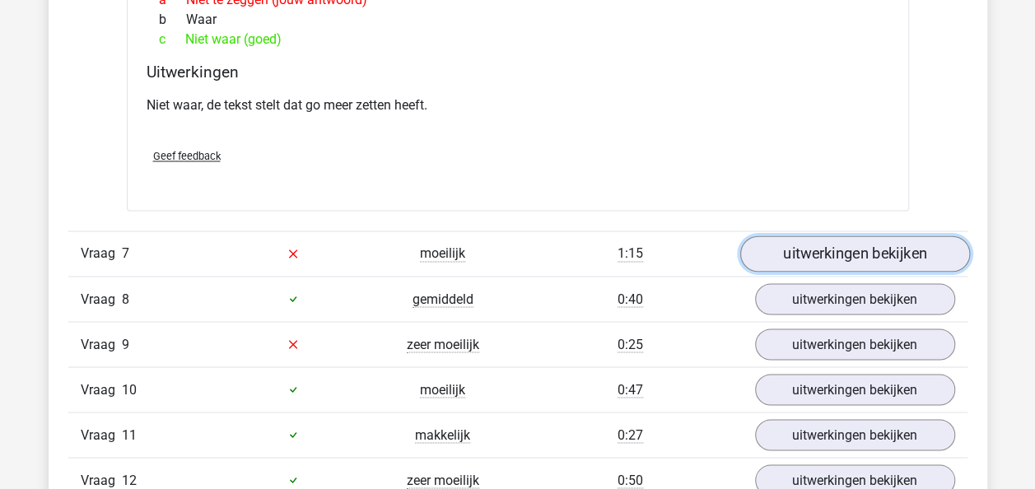
click at [786, 236] on link "uitwerkingen bekijken" at bounding box center [855, 254] width 230 height 36
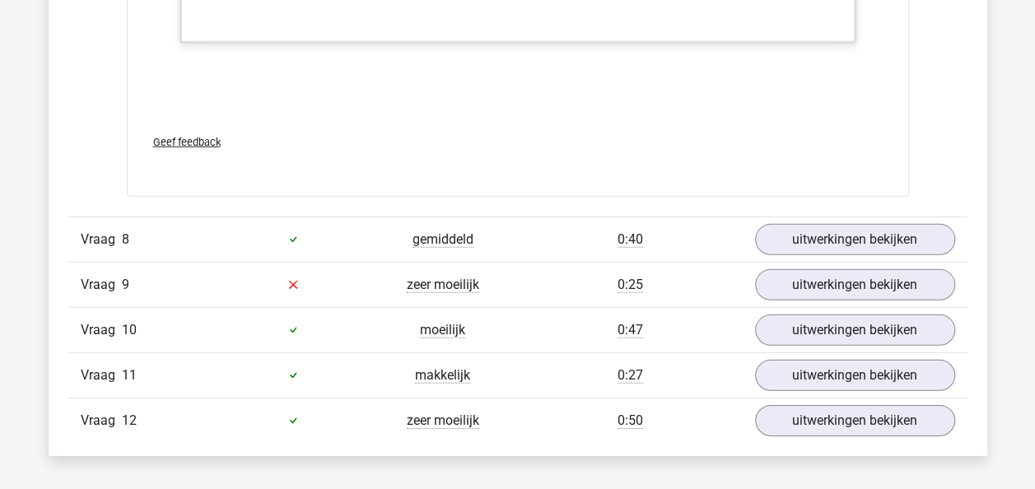
scroll to position [5432, 0]
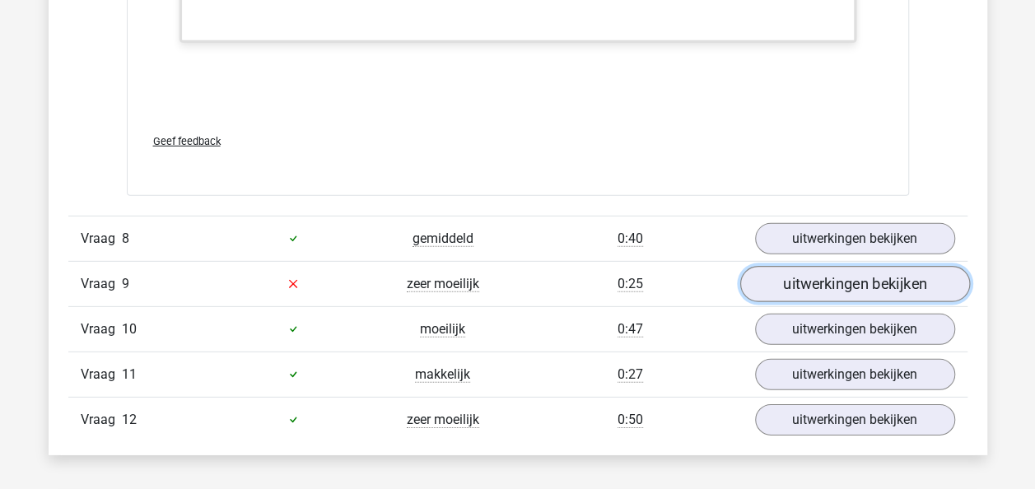
click at [794, 266] on link "uitwerkingen bekijken" at bounding box center [855, 284] width 230 height 36
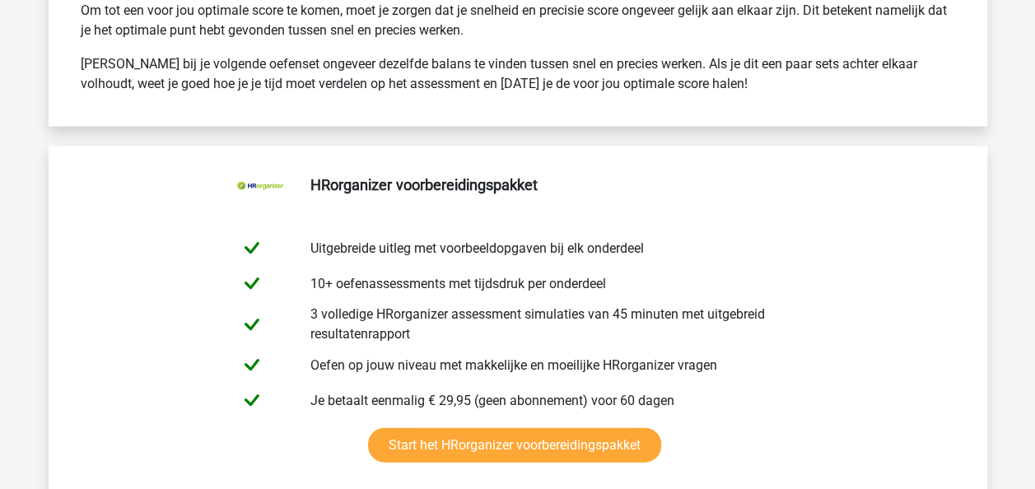
scroll to position [7701, 0]
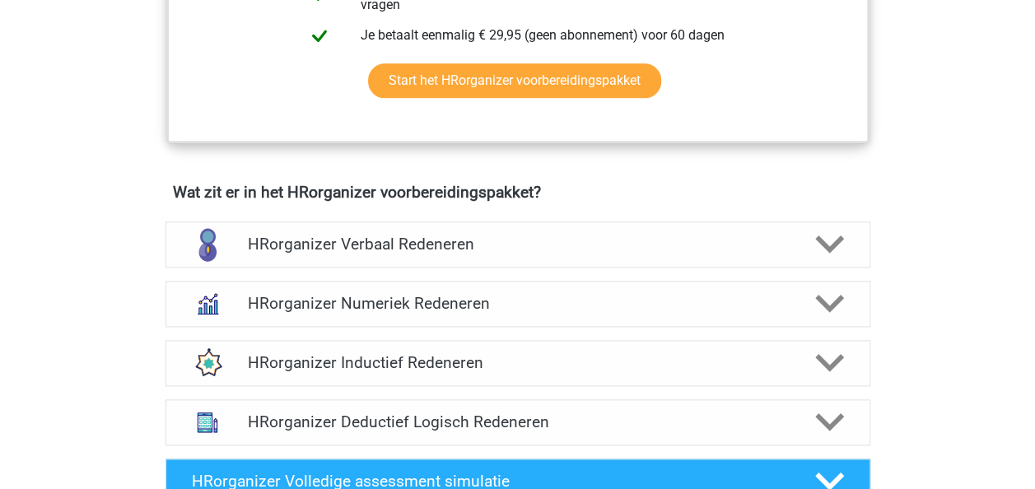
scroll to position [932, 0]
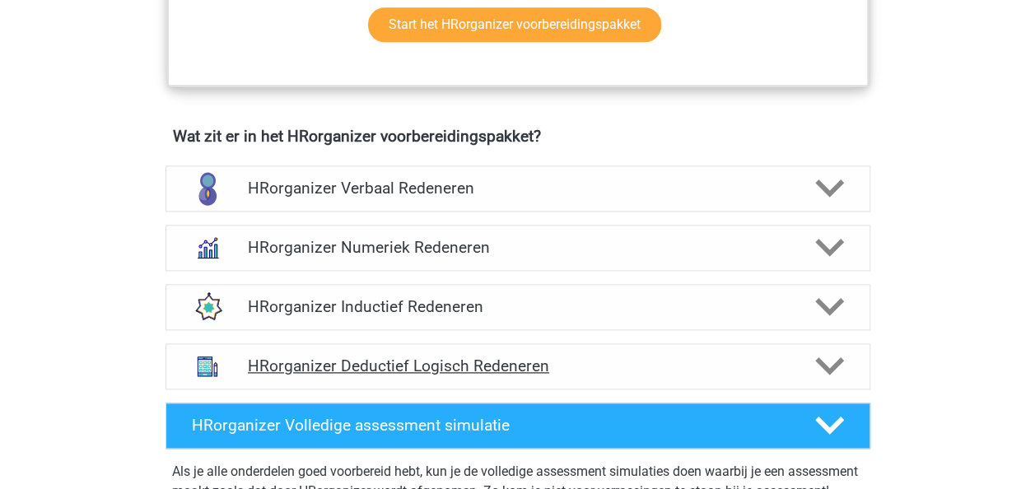
click at [370, 376] on h4 "HRorganizer Deductief Logisch Redeneren" at bounding box center [518, 366] width 540 height 19
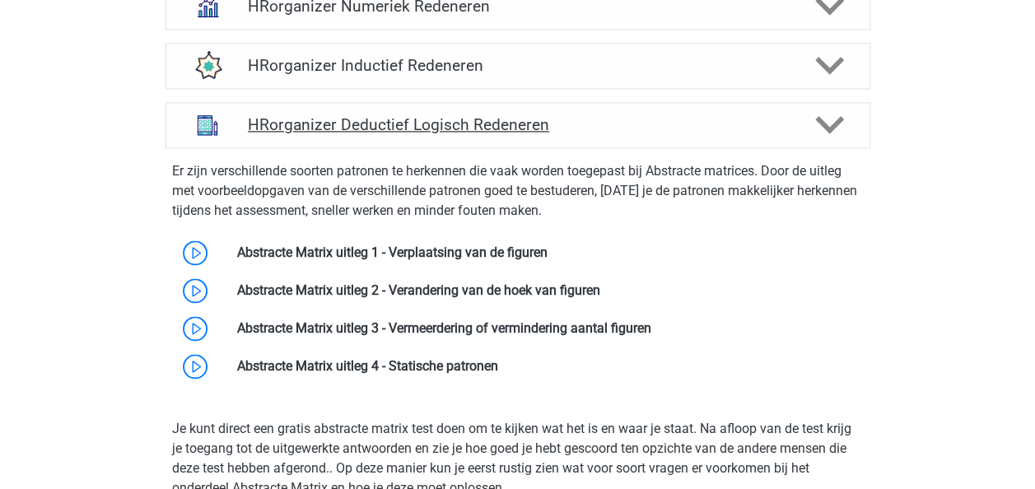
scroll to position [1186, 0]
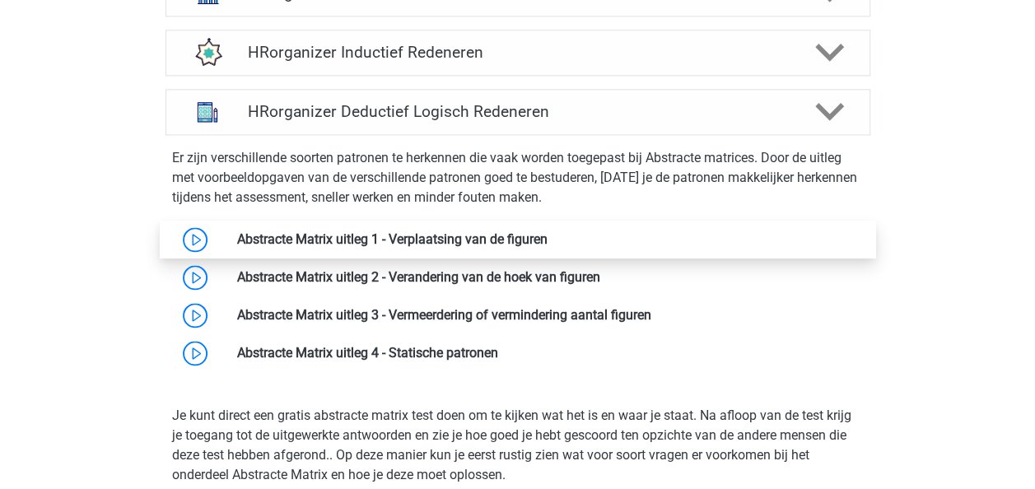
click at [548, 247] on link at bounding box center [548, 239] width 0 height 16
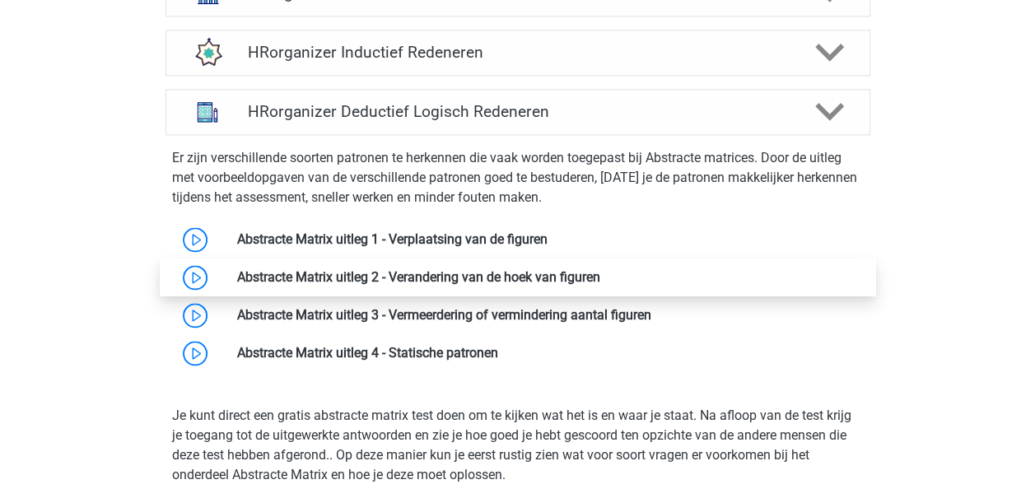
click at [600, 285] on link at bounding box center [600, 277] width 0 height 16
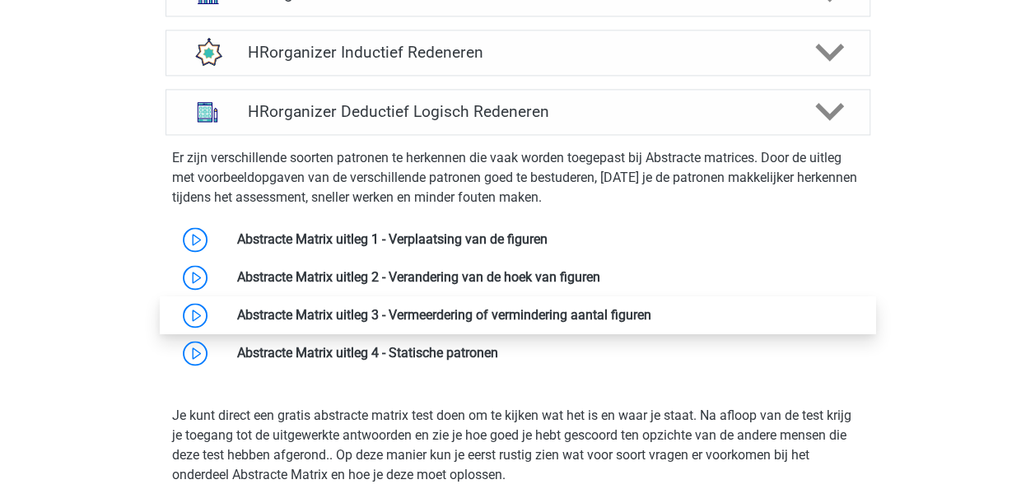
click at [652, 323] on link at bounding box center [652, 315] width 0 height 16
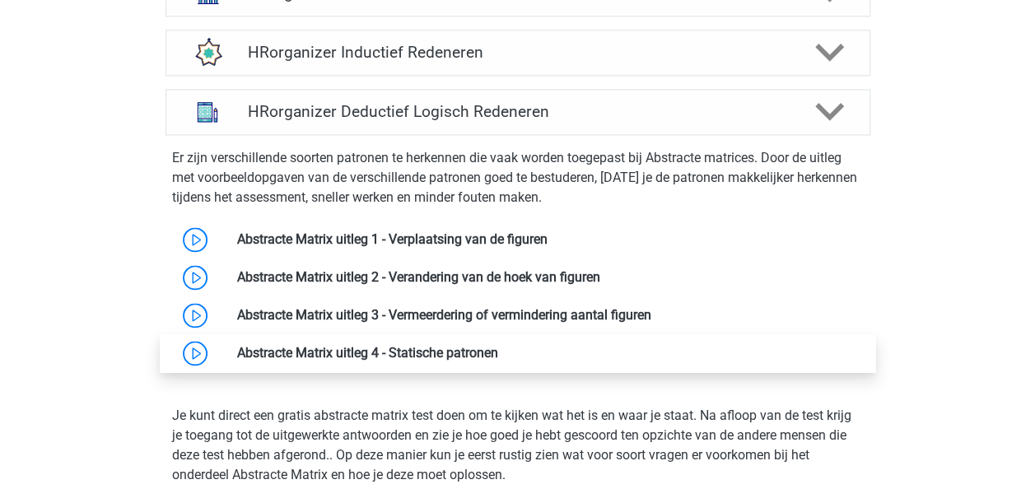
click at [498, 361] on link at bounding box center [498, 353] width 0 height 16
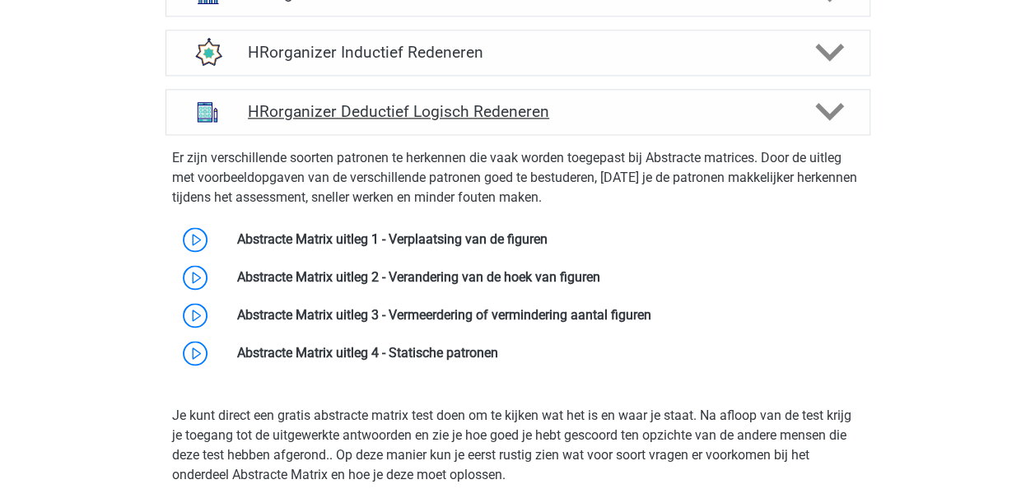
click at [830, 126] on icon at bounding box center [829, 111] width 29 height 29
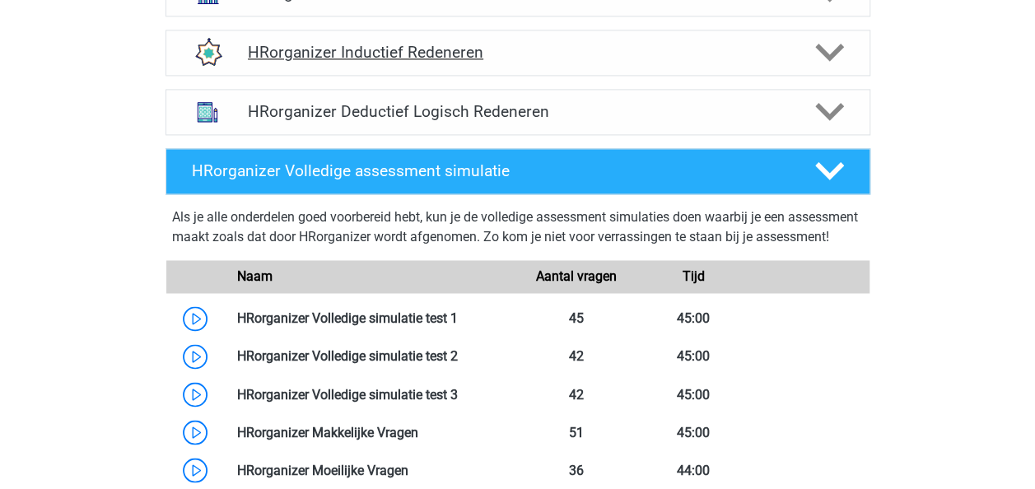
click at [830, 67] on icon at bounding box center [829, 52] width 29 height 29
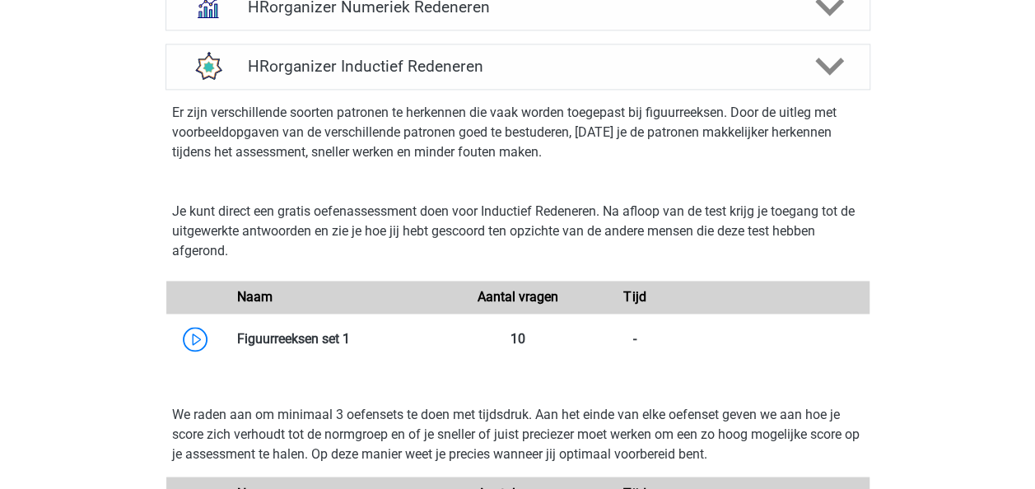
scroll to position [1170, 0]
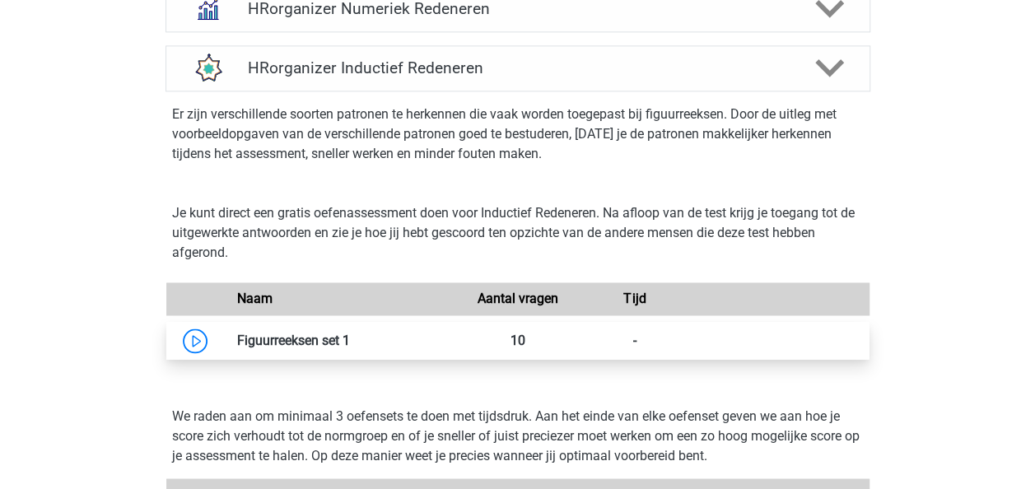
click at [350, 348] on link at bounding box center [350, 341] width 0 height 16
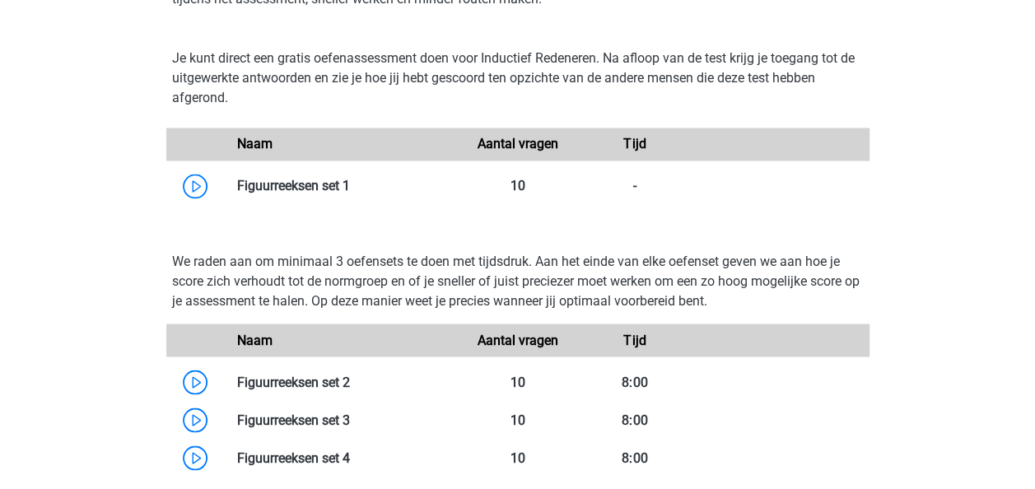
scroll to position [1327, 0]
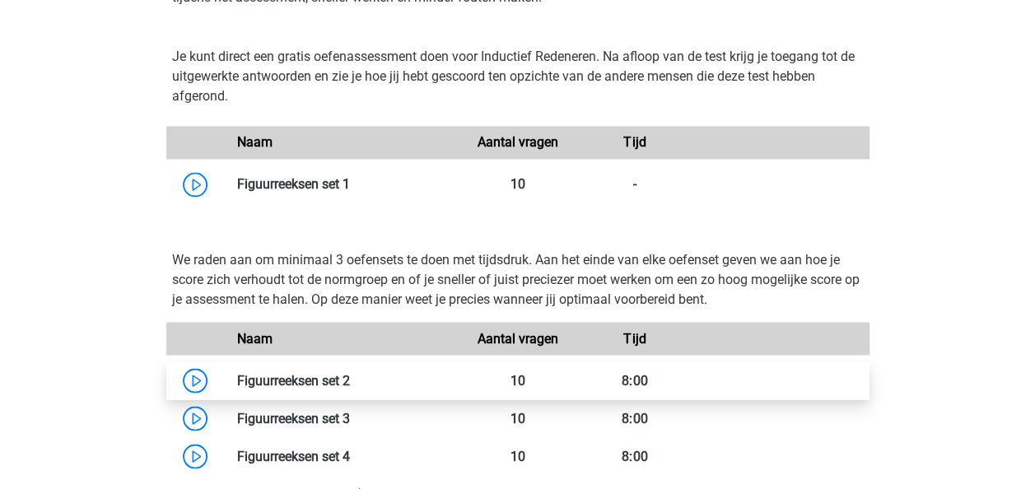
click at [350, 388] on link at bounding box center [350, 380] width 0 height 16
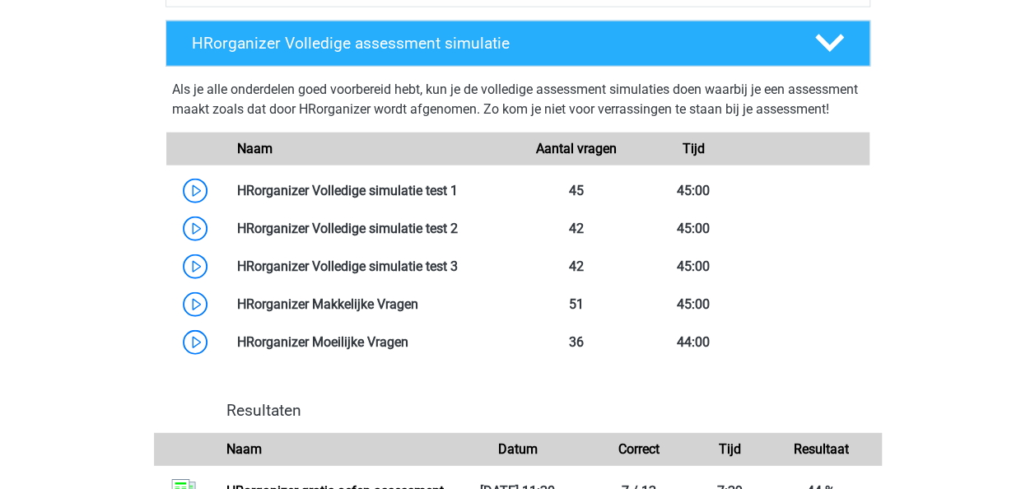
scroll to position [2013, 0]
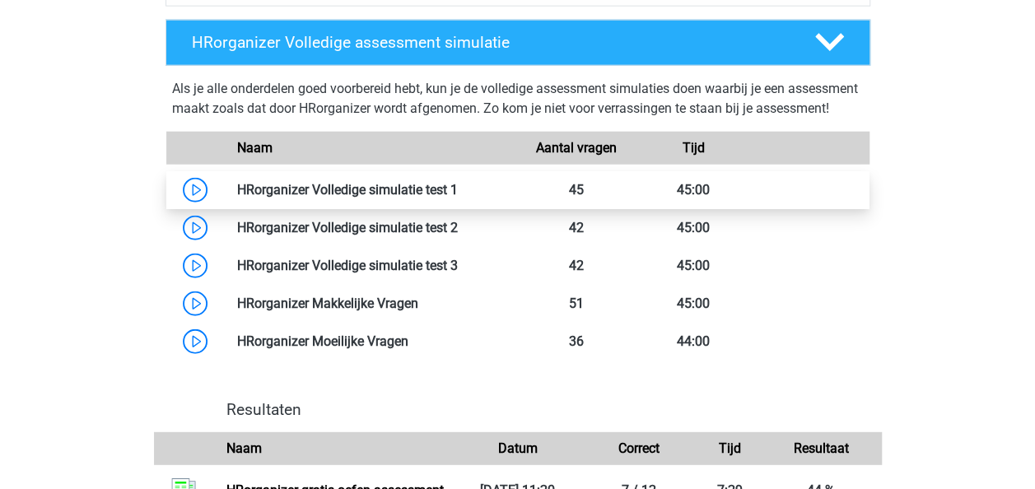
click at [458, 198] on link at bounding box center [458, 190] width 0 height 16
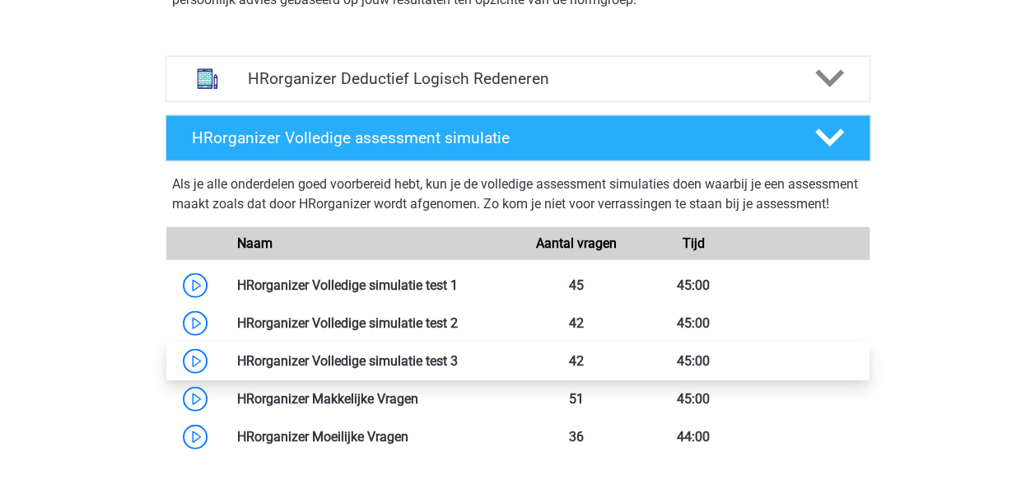
scroll to position [1915, 0]
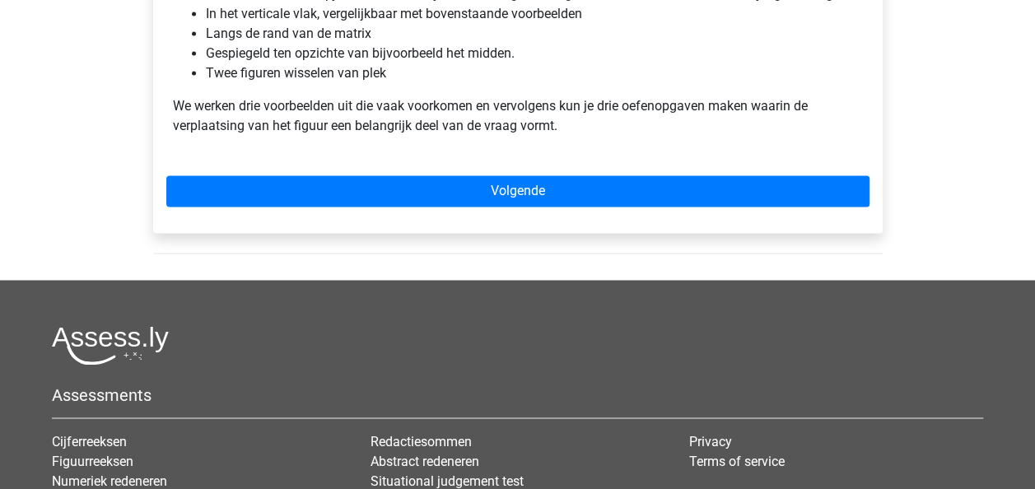
scroll to position [1189, 0]
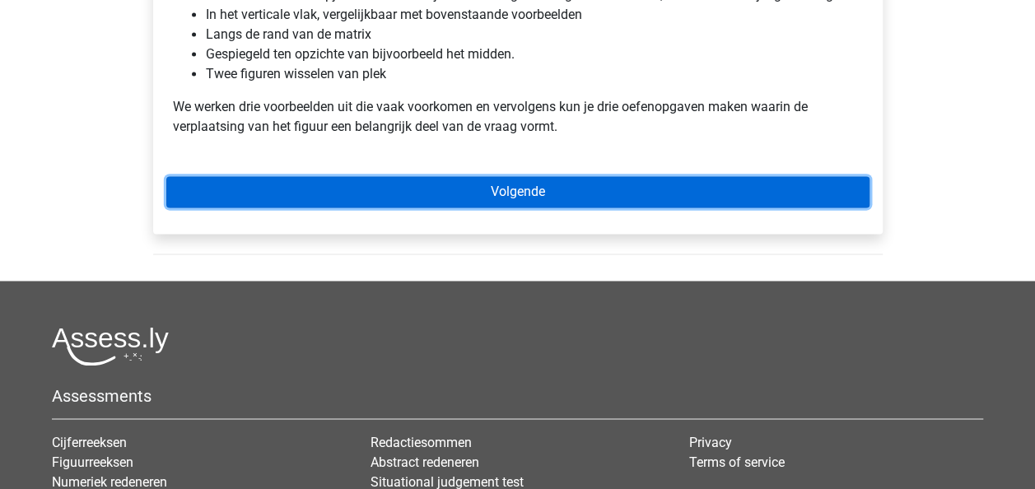
click at [603, 193] on link "Volgende" at bounding box center [517, 191] width 703 height 31
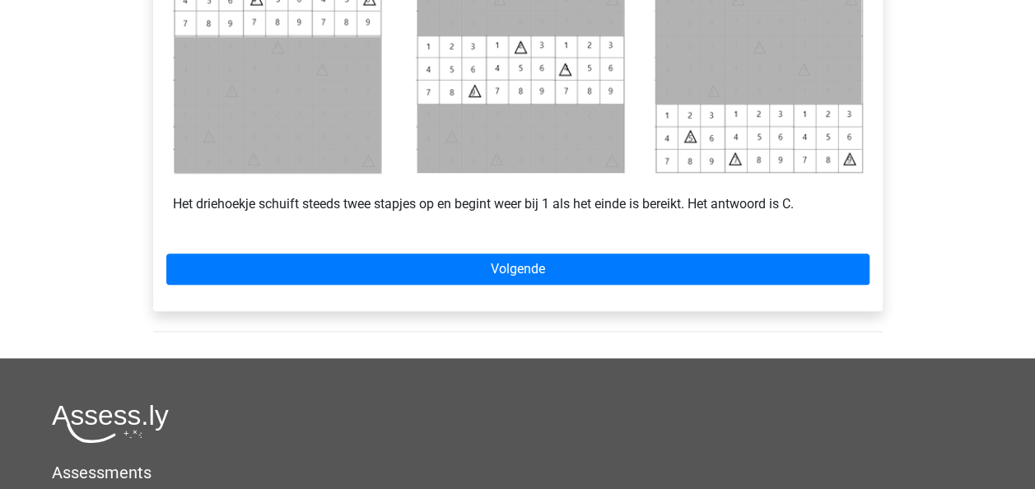
scroll to position [837, 0]
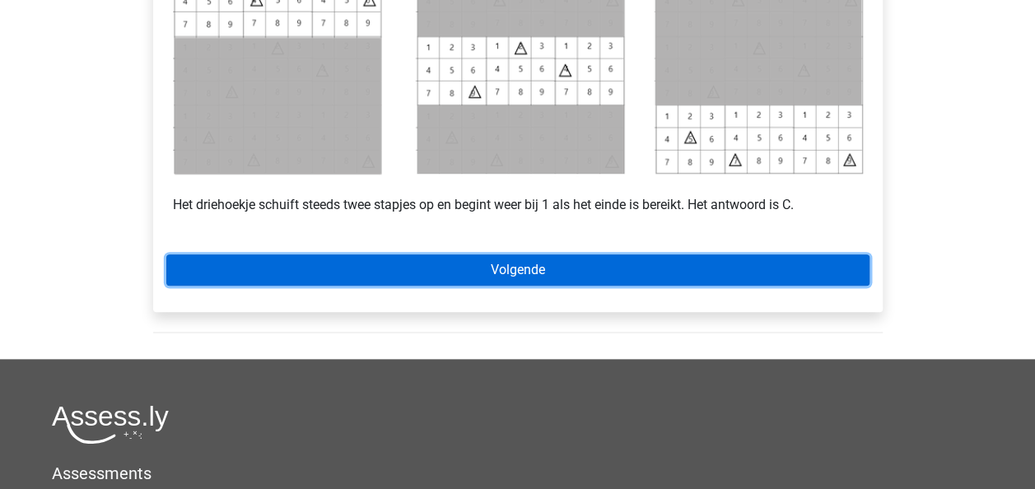
click at [656, 264] on link "Volgende" at bounding box center [517, 270] width 703 height 31
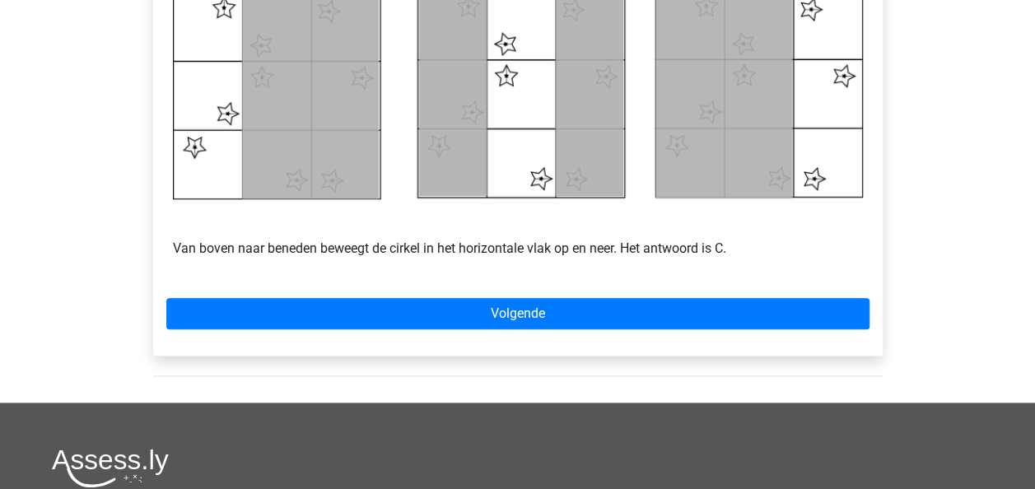
scroll to position [828, 0]
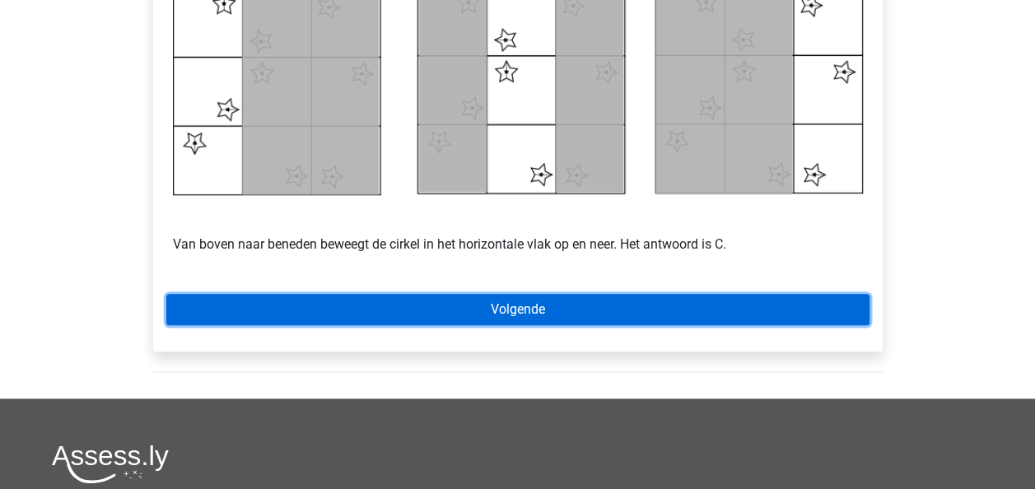
click at [547, 310] on link "Volgende" at bounding box center [517, 309] width 703 height 31
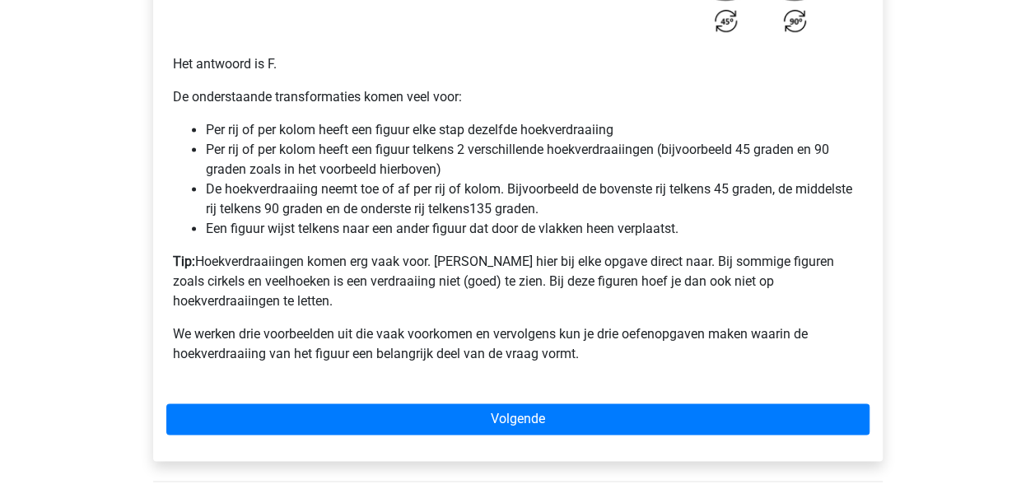
scroll to position [1117, 0]
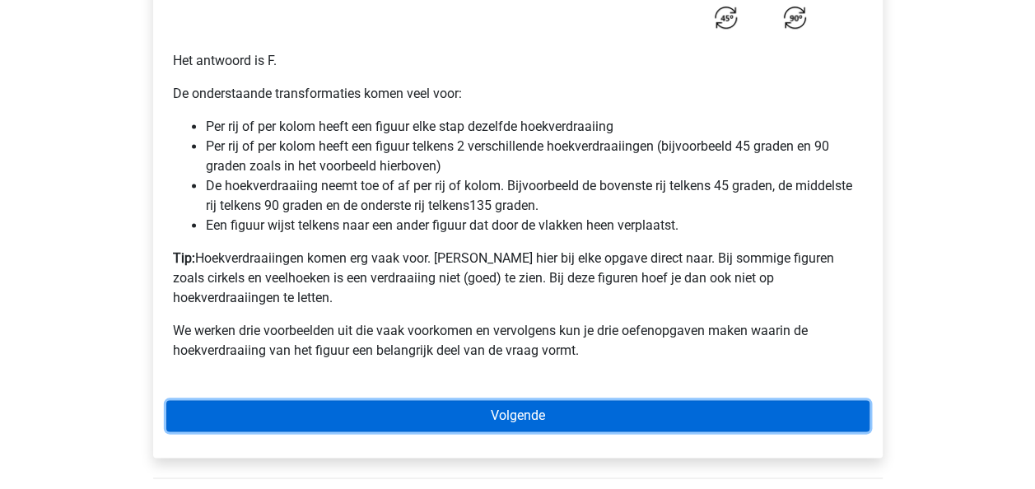
click at [527, 400] on link "Volgende" at bounding box center [517, 415] width 703 height 31
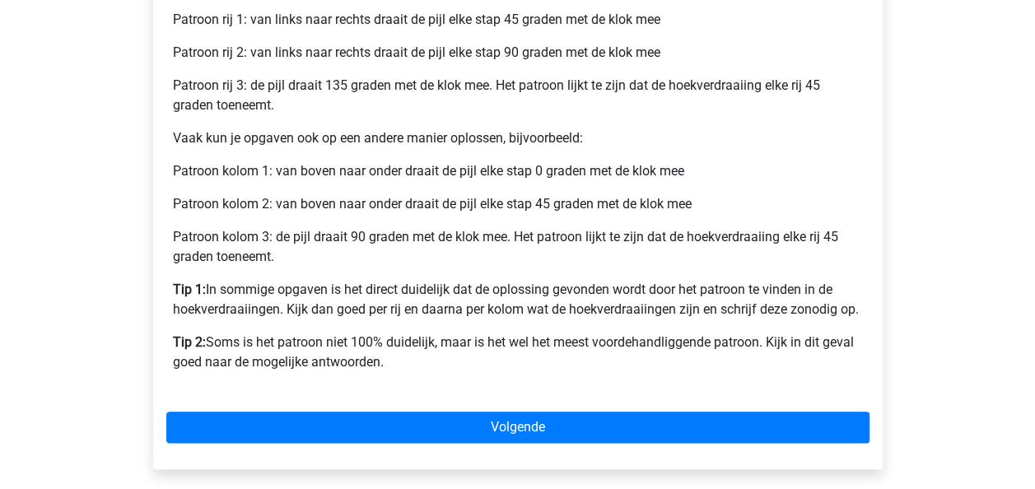
scroll to position [742, 0]
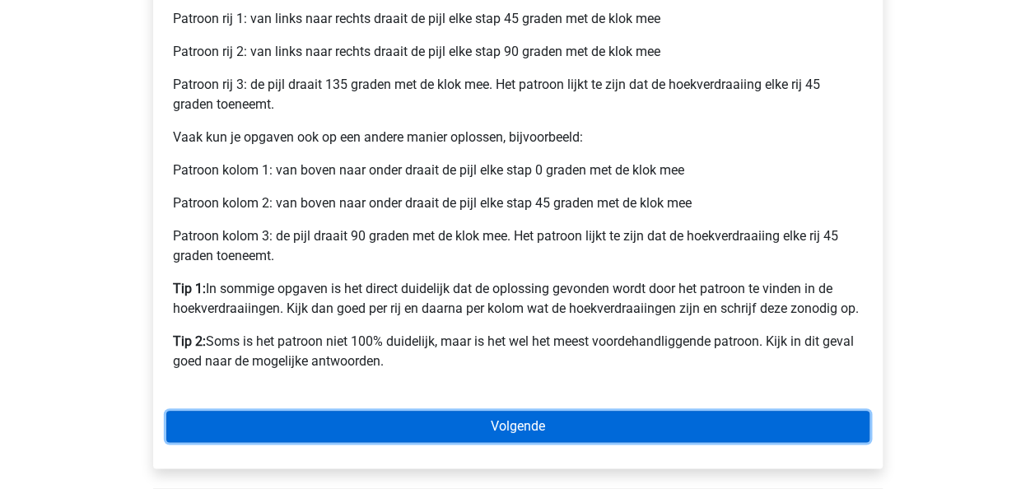
click at [541, 423] on link "Volgende" at bounding box center [517, 426] width 703 height 31
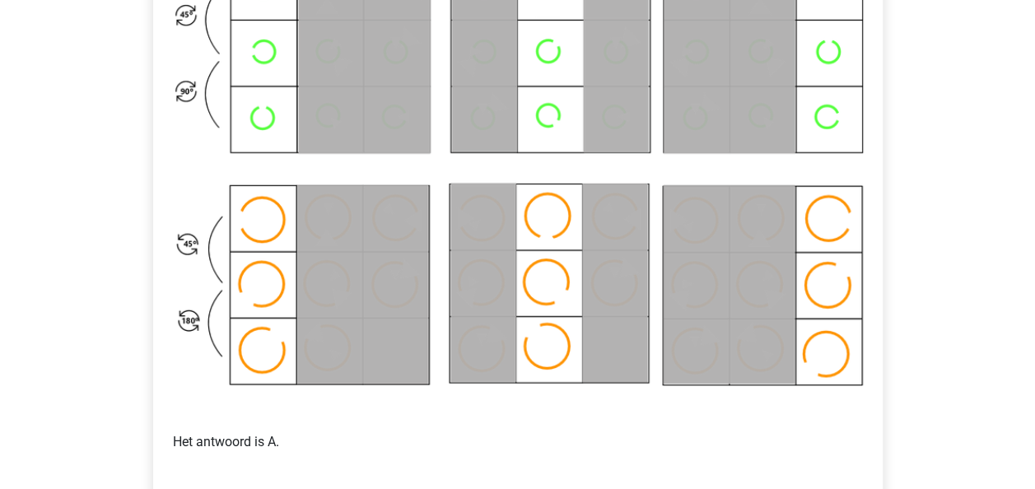
scroll to position [955, 0]
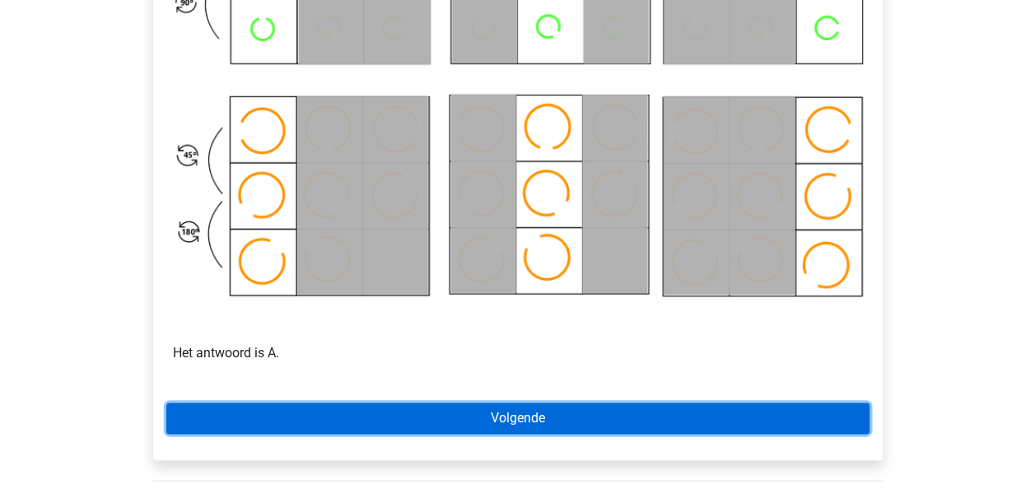
click at [529, 427] on link "Volgende" at bounding box center [517, 418] width 703 height 31
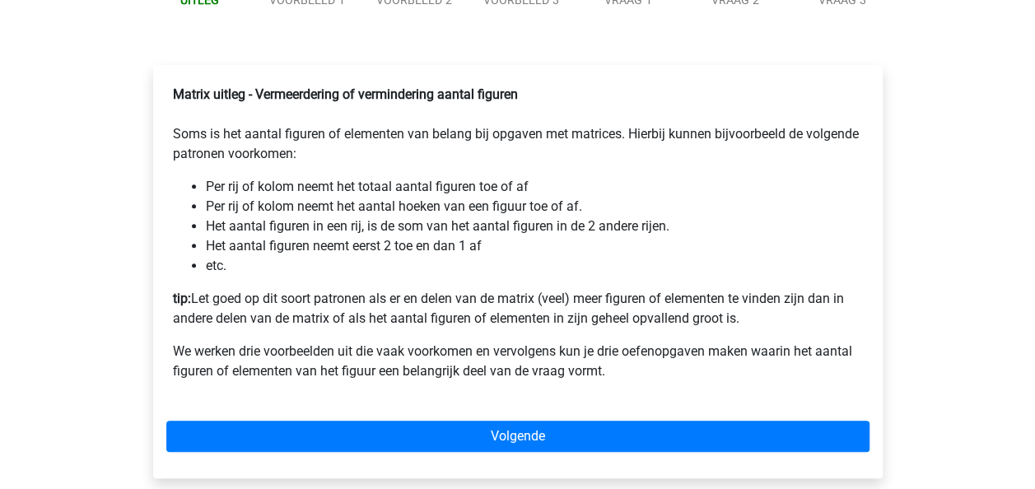
scroll to position [259, 0]
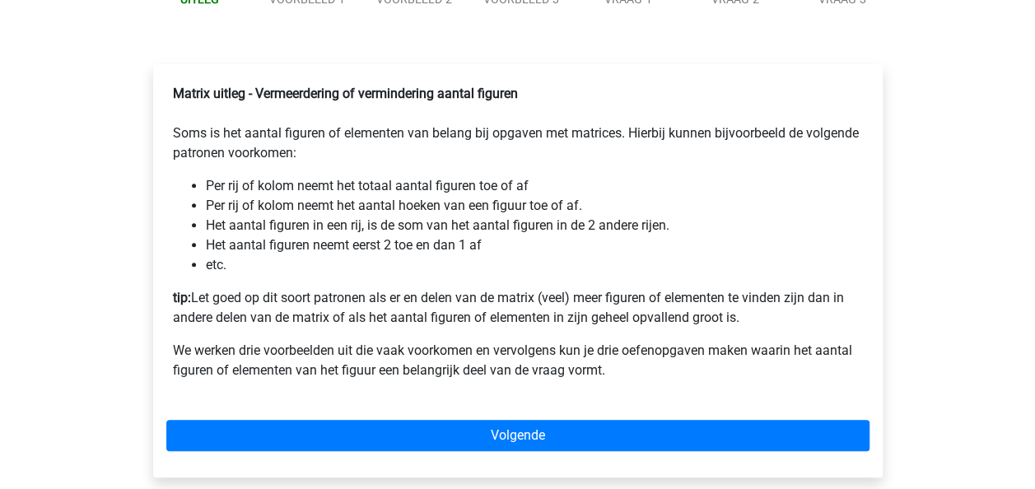
click at [320, 216] on li "Per rij of kolom neemt het aantal hoeken van een figuur toe of af." at bounding box center [534, 206] width 657 height 20
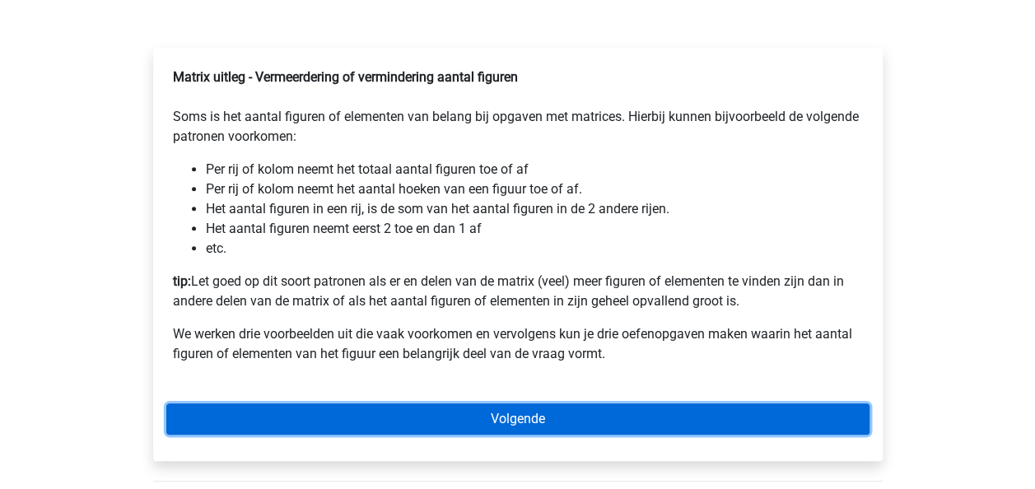
click at [266, 430] on link "Volgende" at bounding box center [517, 419] width 703 height 31
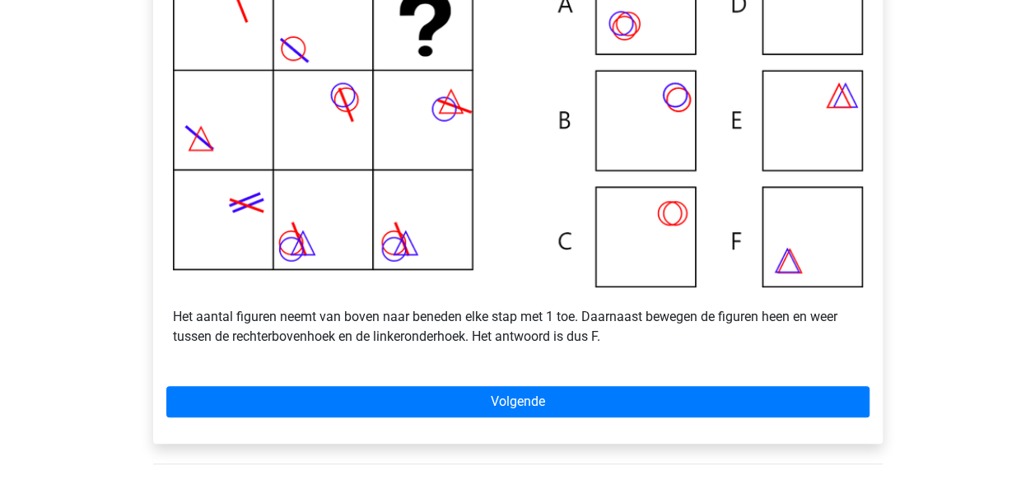
scroll to position [434, 0]
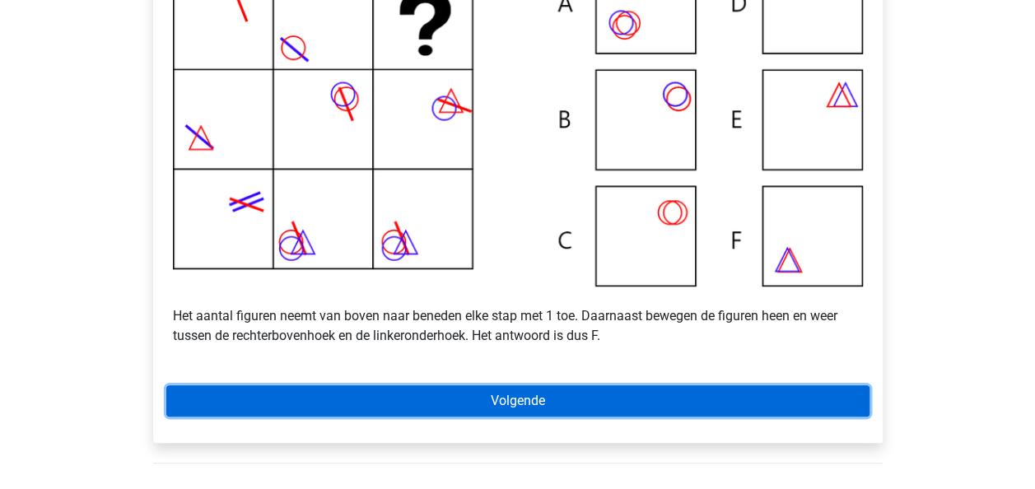
click at [395, 411] on link "Volgende" at bounding box center [517, 400] width 703 height 31
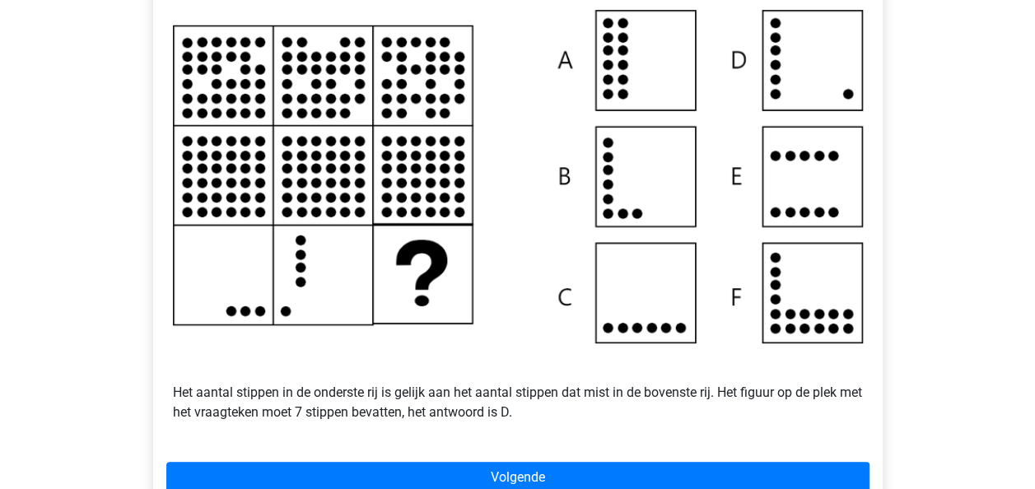
scroll to position [409, 0]
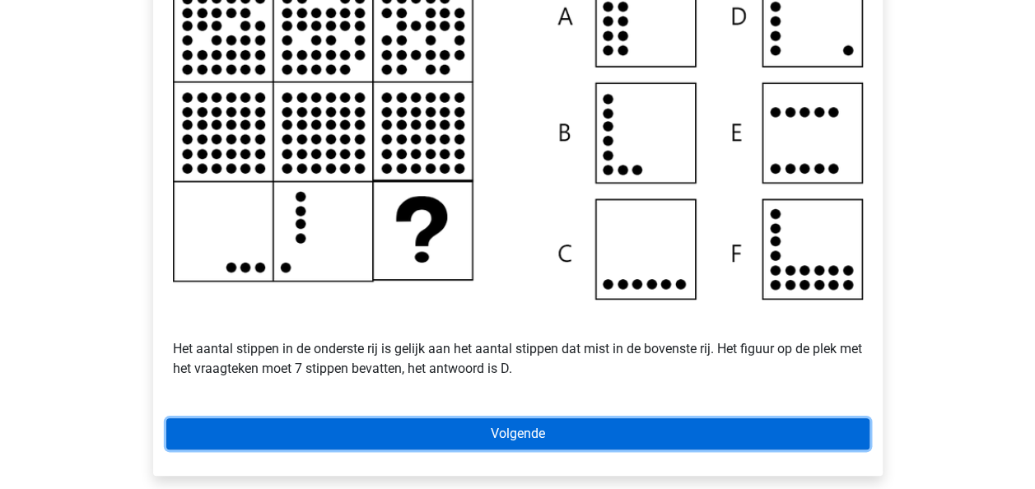
click at [382, 450] on link "Volgende" at bounding box center [517, 433] width 703 height 31
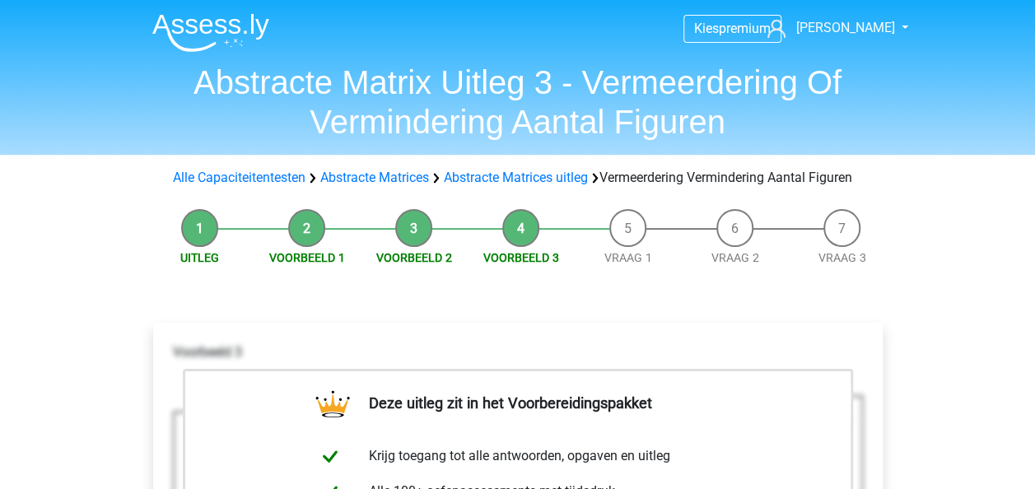
scroll to position [163, 0]
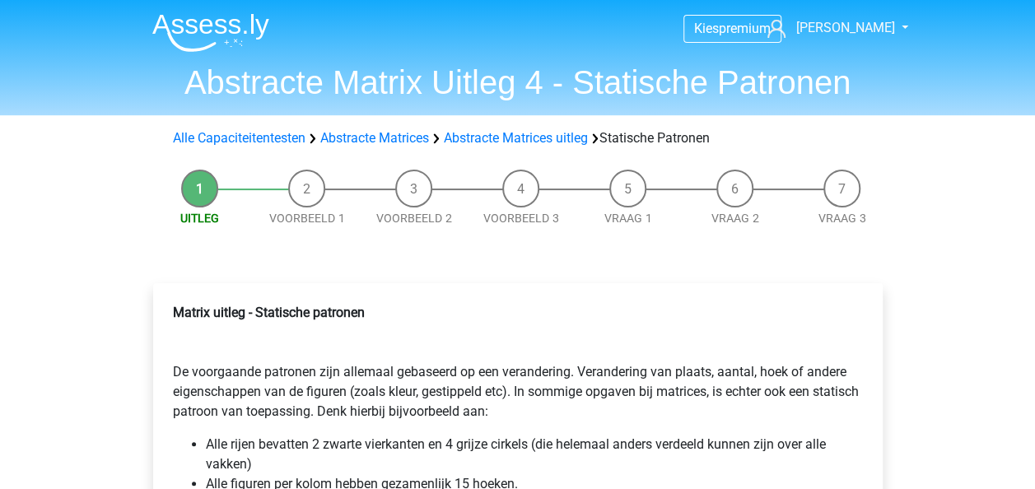
scroll to position [236, 0]
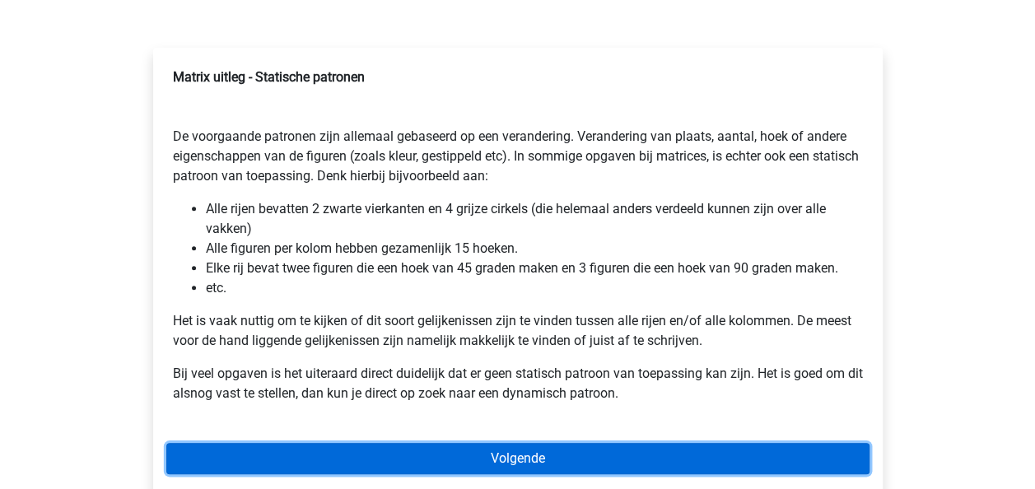
click at [273, 455] on link "Volgende" at bounding box center [517, 458] width 703 height 31
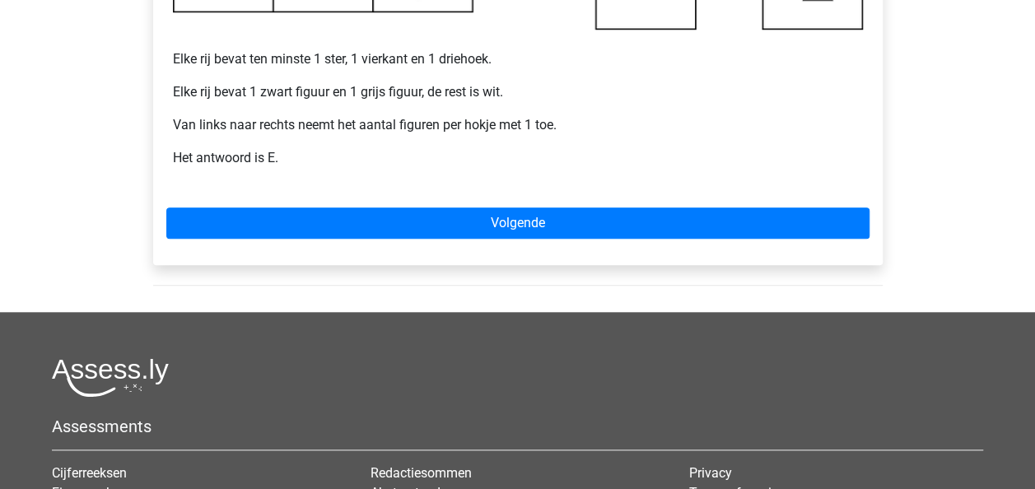
scroll to position [661, 0]
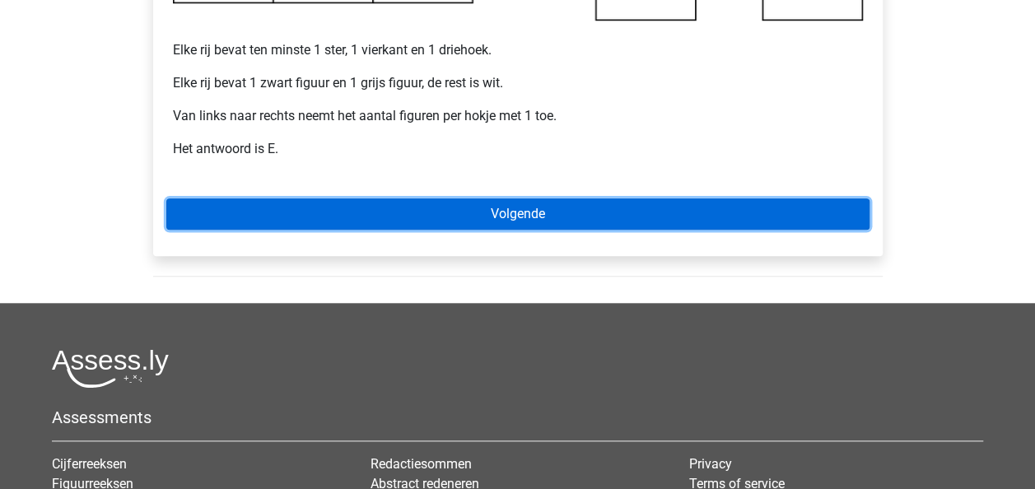
click at [568, 227] on link "Volgende" at bounding box center [517, 214] width 703 height 31
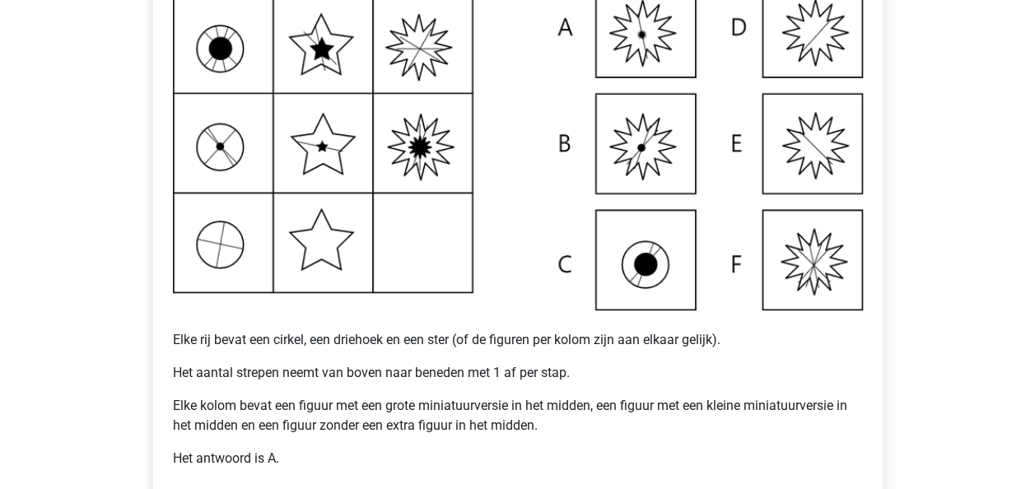
scroll to position [371, 0]
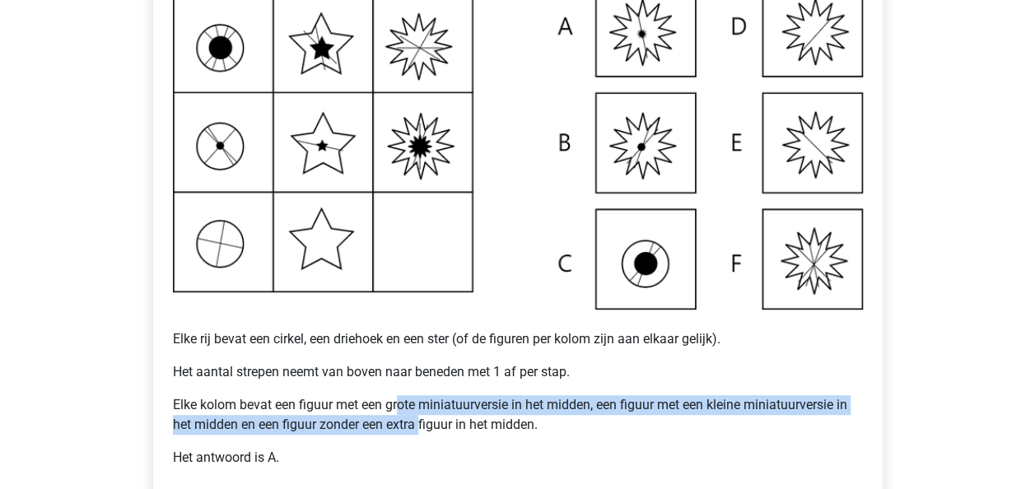
drag, startPoint x: 398, startPoint y: 412, endPoint x: 423, endPoint y: 420, distance: 26.8
click at [423, 420] on p "Elke kolom bevat een figuur met een grote miniatuurversie in het midden, een fi…" at bounding box center [518, 415] width 690 height 40
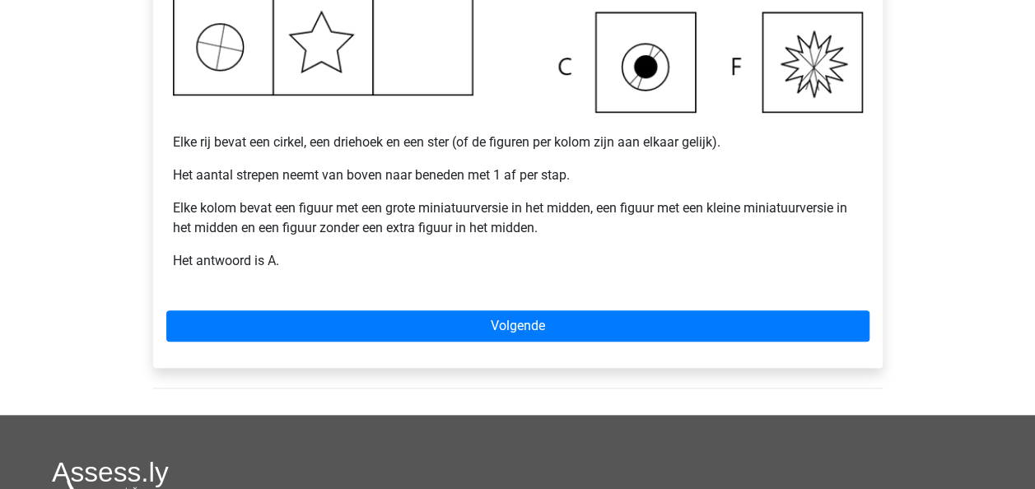
scroll to position [569, 0]
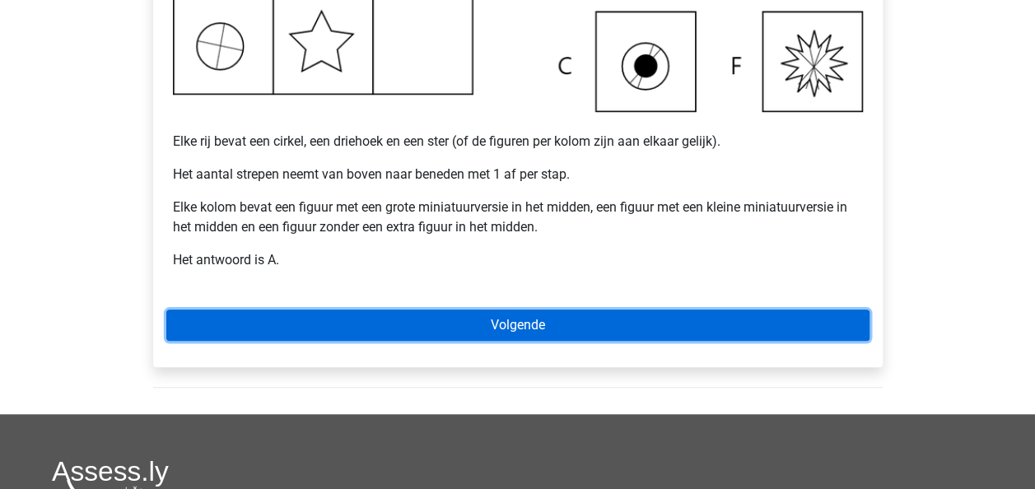
click at [498, 334] on link "Volgende" at bounding box center [517, 325] width 703 height 31
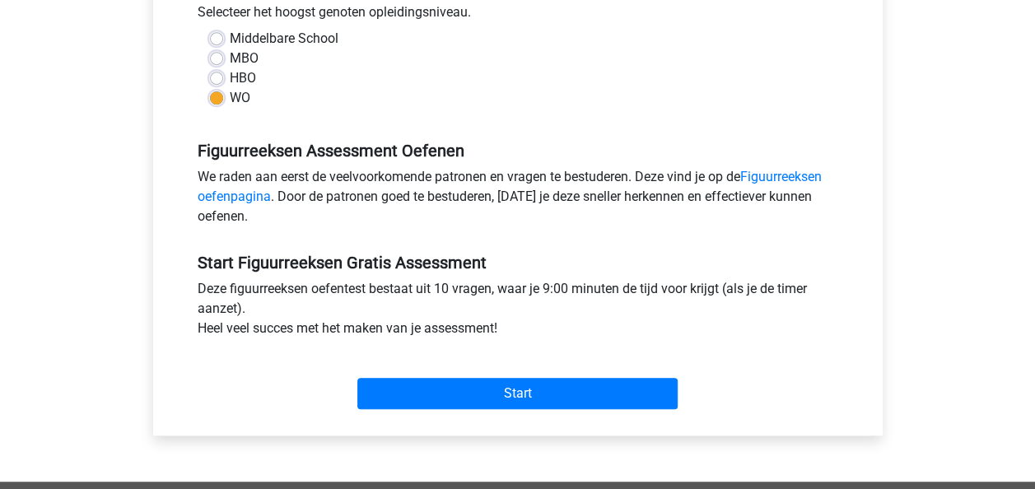
scroll to position [395, 0]
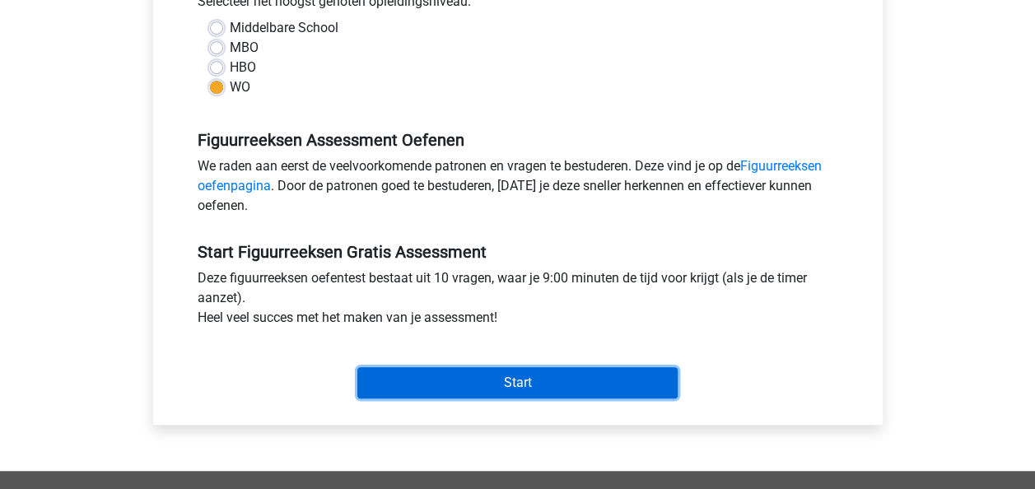
click at [374, 379] on input "Start" at bounding box center [517, 382] width 320 height 31
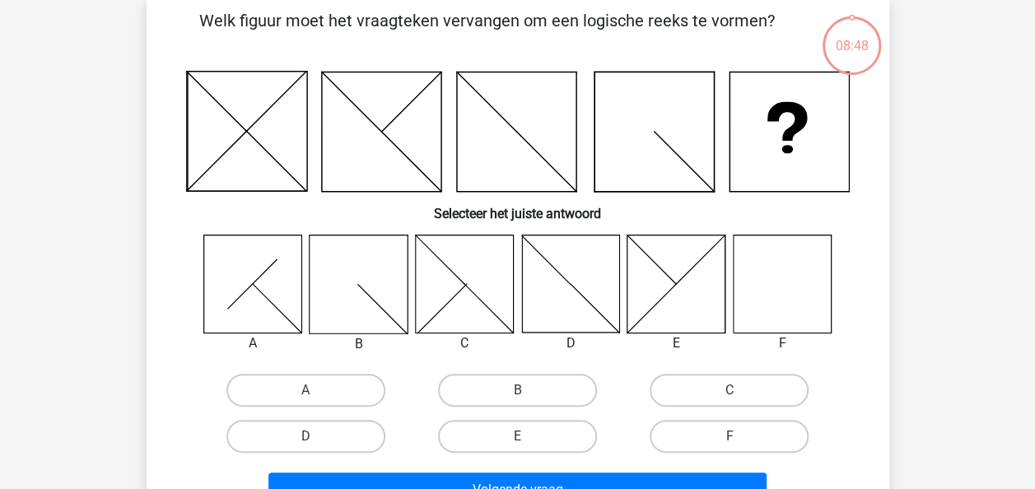
scroll to position [133, 0]
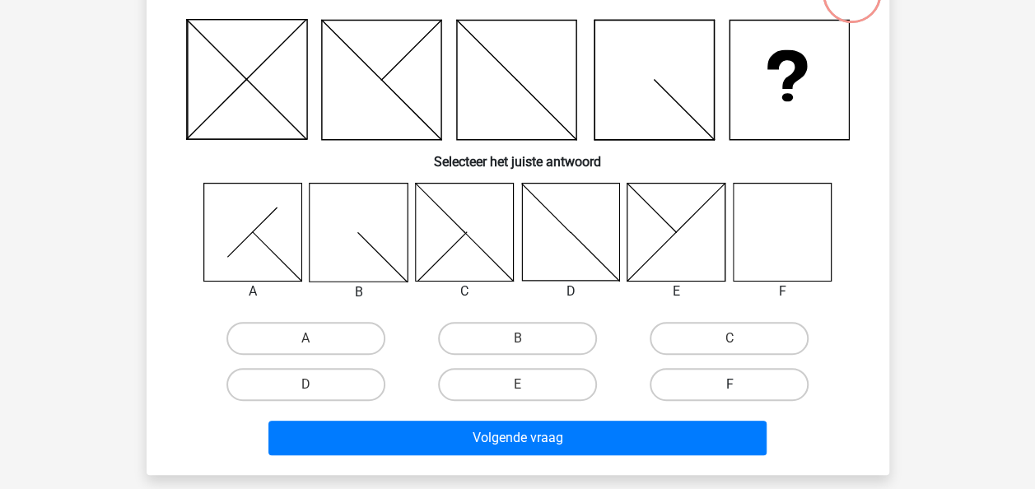
click at [713, 372] on label "F" at bounding box center [729, 384] width 159 height 33
click at [730, 385] on input "F" at bounding box center [735, 390] width 11 height 11
radio input "true"
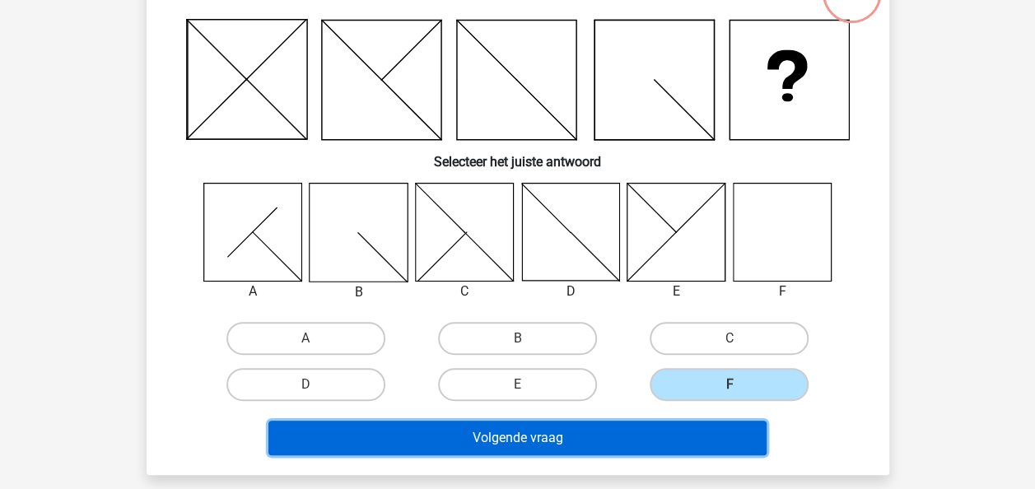
click at [684, 435] on button "Volgende vraag" at bounding box center [518, 438] width 498 height 35
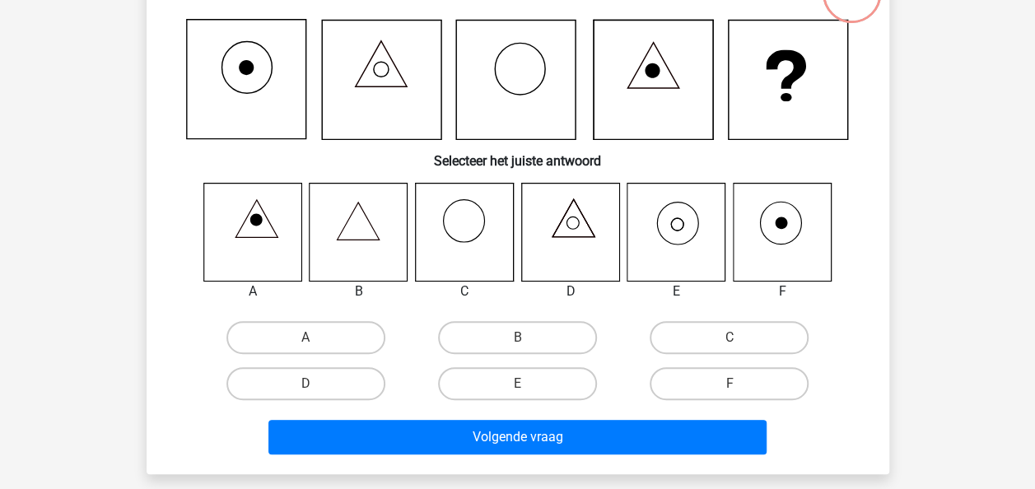
scroll to position [76, 0]
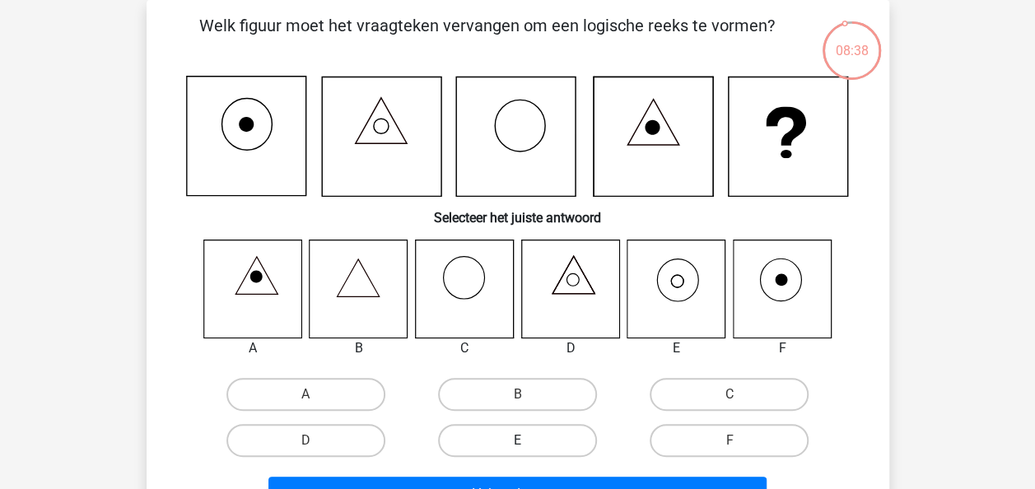
click at [474, 442] on label "E" at bounding box center [517, 440] width 159 height 33
click at [517, 442] on input "E" at bounding box center [522, 446] width 11 height 11
radio input "true"
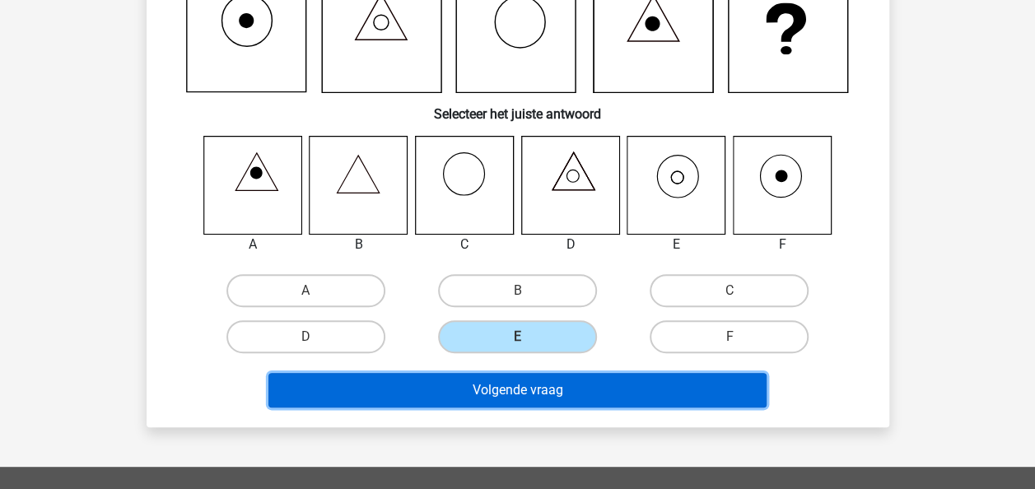
click at [556, 395] on button "Volgende vraag" at bounding box center [518, 390] width 498 height 35
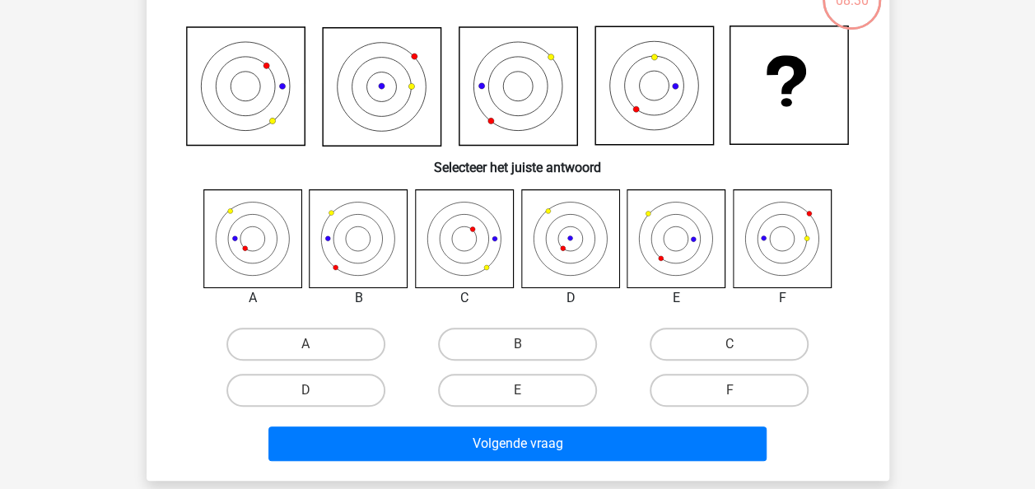
scroll to position [76, 0]
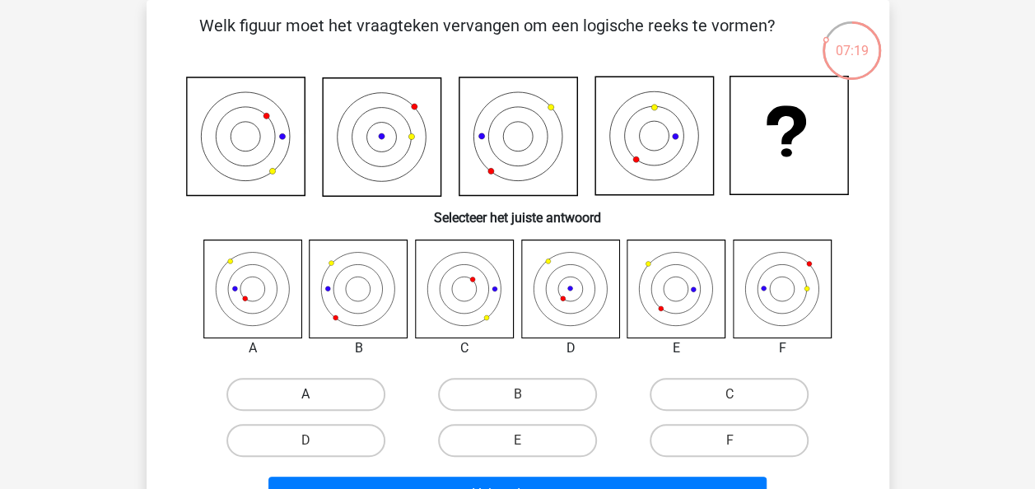
click at [285, 384] on label "A" at bounding box center [306, 394] width 159 height 33
click at [306, 395] on input "A" at bounding box center [311, 400] width 11 height 11
radio input "true"
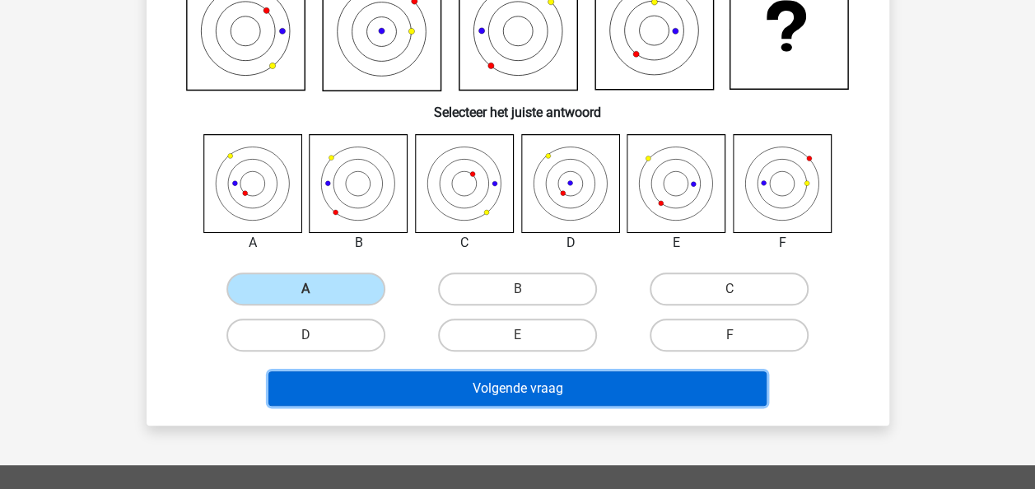
click at [311, 394] on button "Volgende vraag" at bounding box center [518, 388] width 498 height 35
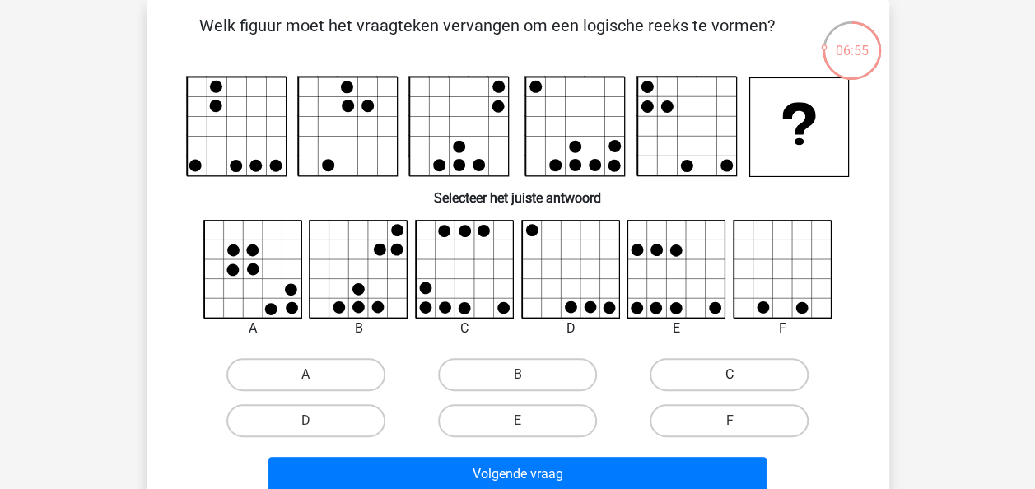
click at [755, 385] on label "C" at bounding box center [729, 374] width 159 height 33
click at [741, 385] on input "C" at bounding box center [735, 380] width 11 height 11
radio input "true"
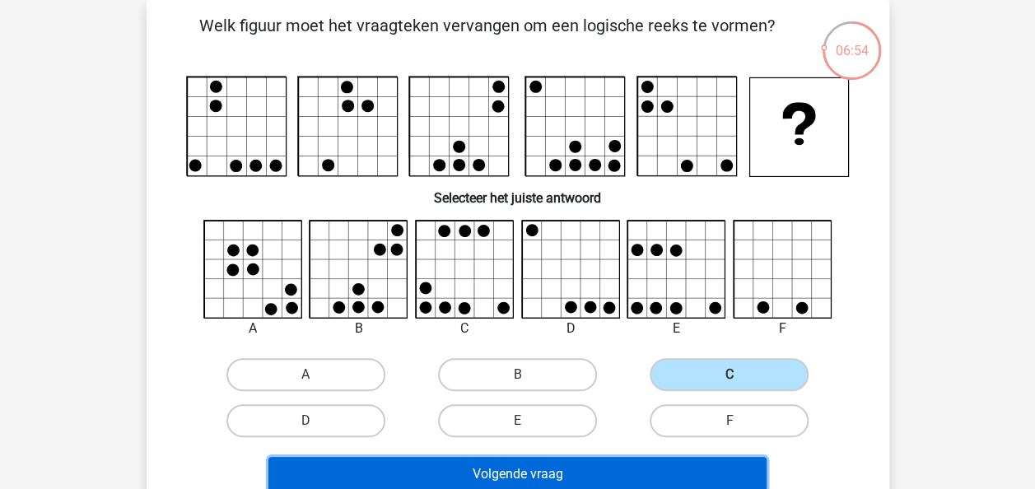
click at [638, 465] on button "Volgende vraag" at bounding box center [518, 474] width 498 height 35
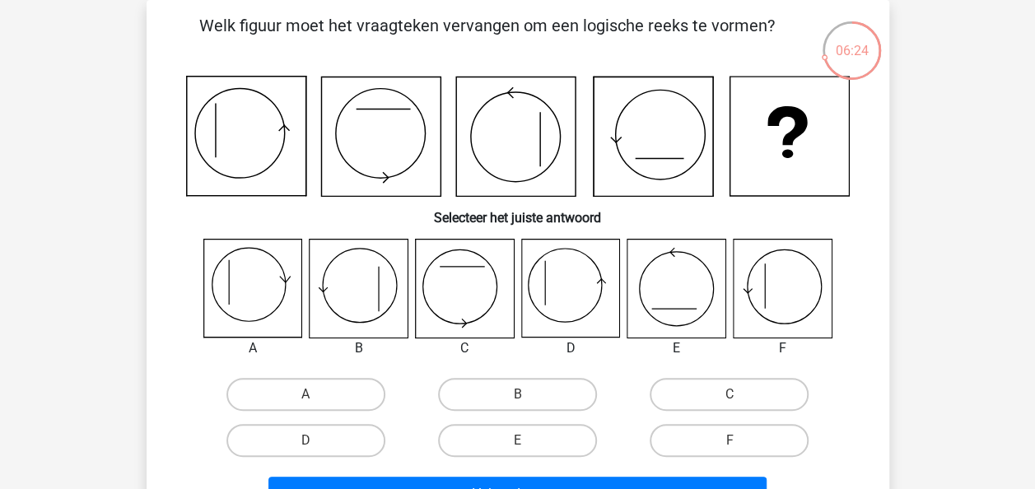
click at [730, 450] on input "F" at bounding box center [735, 446] width 11 height 11
radio input "true"
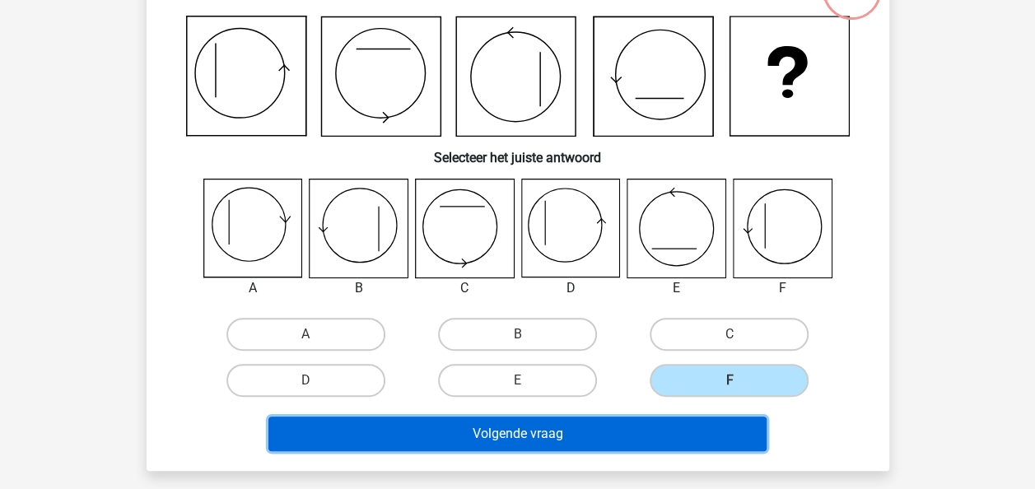
click at [690, 433] on button "Volgende vraag" at bounding box center [518, 434] width 498 height 35
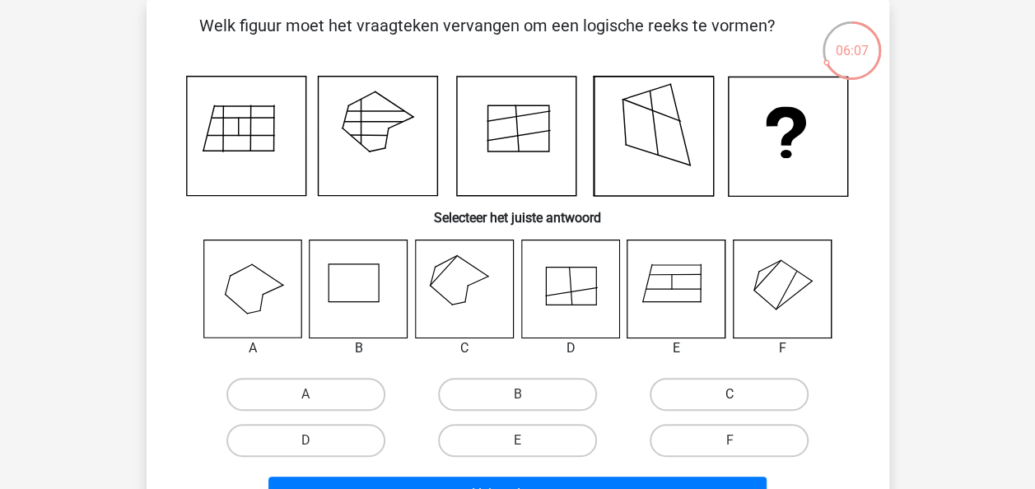
click at [695, 397] on label "C" at bounding box center [729, 394] width 159 height 33
click at [730, 397] on input "C" at bounding box center [735, 400] width 11 height 11
radio input "true"
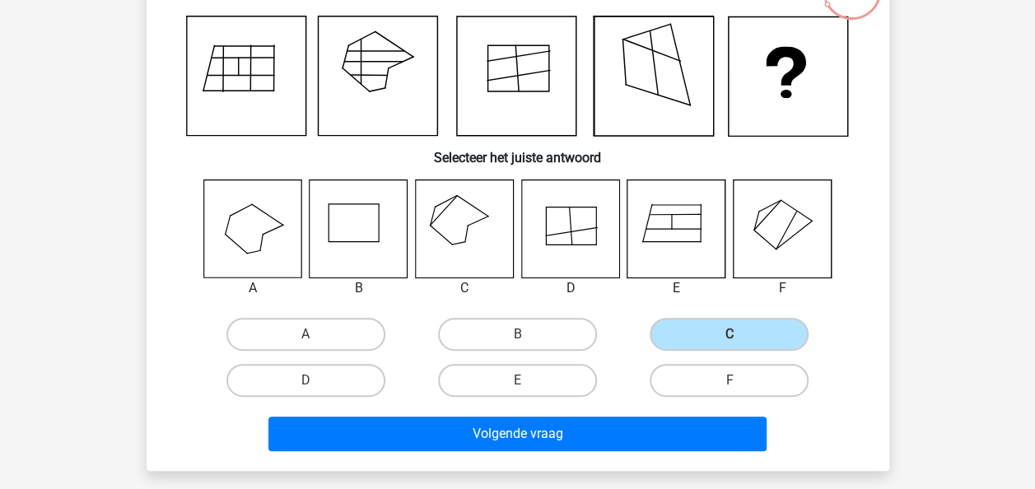
scroll to position [137, 0]
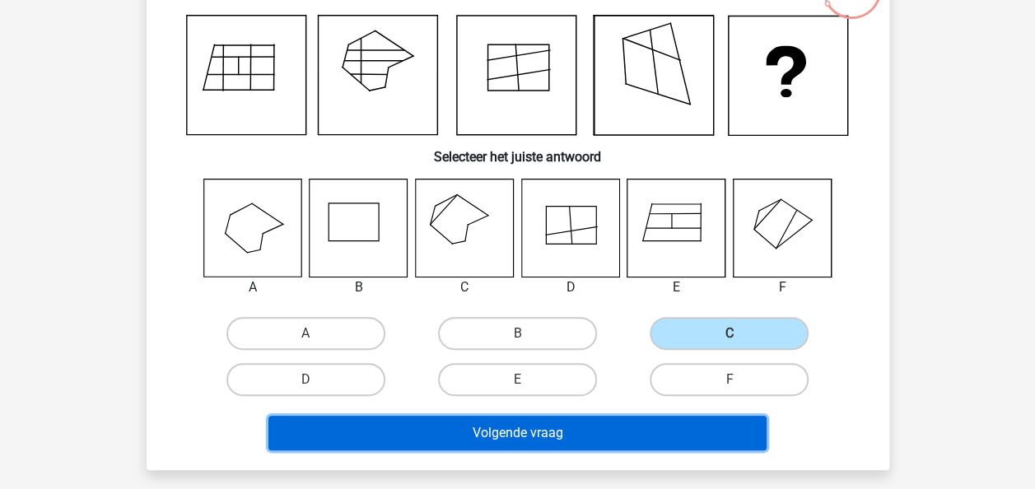
click at [504, 438] on button "Volgende vraag" at bounding box center [518, 433] width 498 height 35
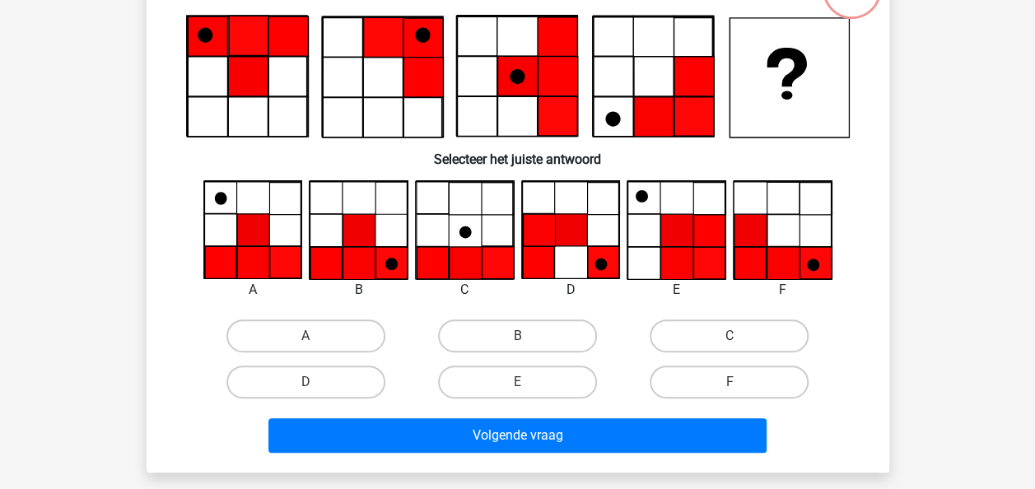
scroll to position [76, 0]
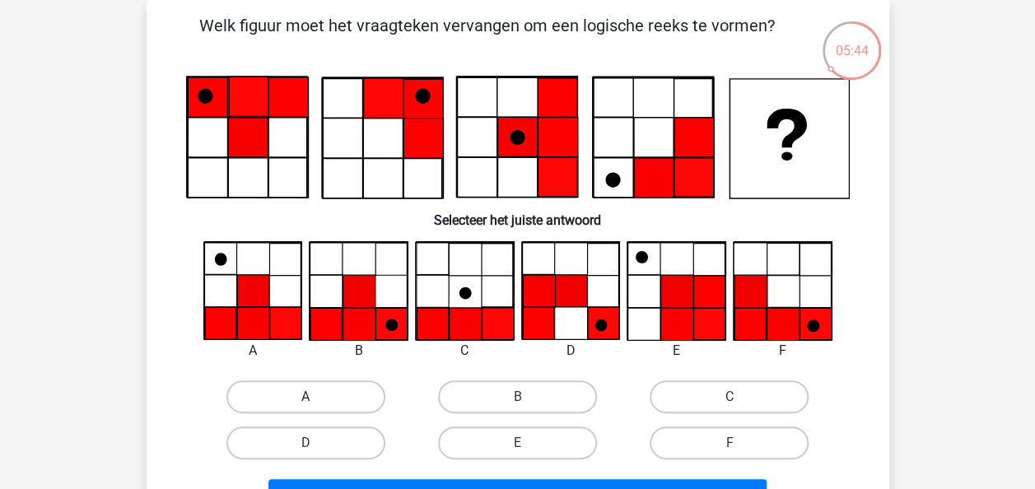
click at [291, 392] on label "A" at bounding box center [306, 397] width 159 height 33
click at [306, 397] on input "A" at bounding box center [311, 402] width 11 height 11
radio input "true"
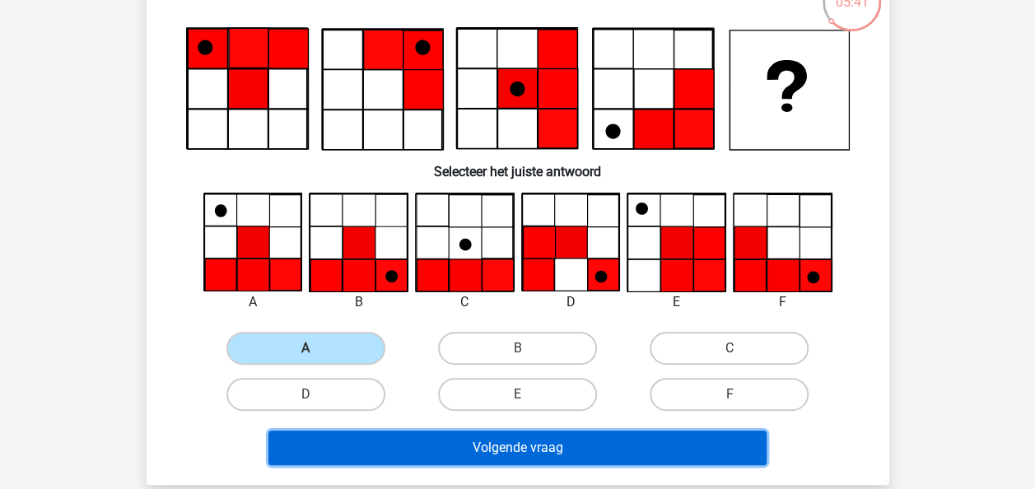
click at [309, 451] on button "Volgende vraag" at bounding box center [518, 448] width 498 height 35
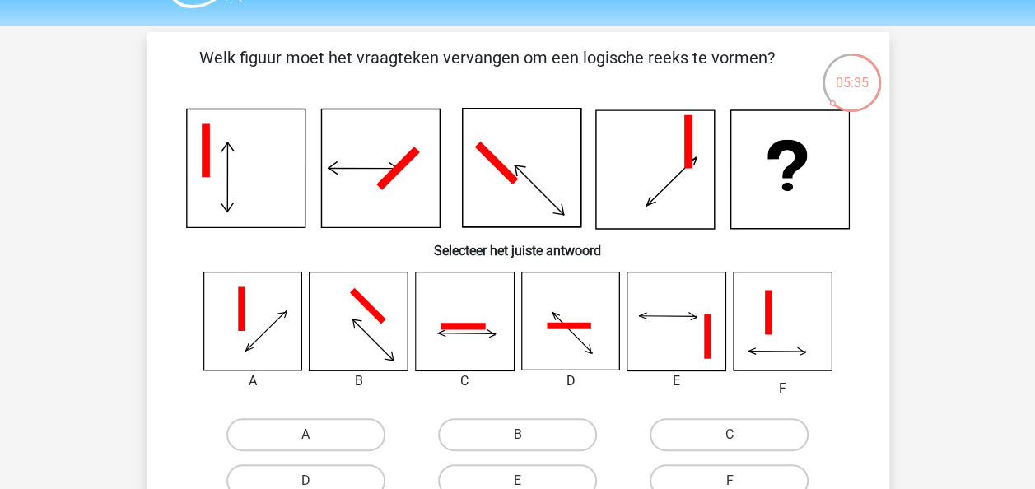
scroll to position [64, 0]
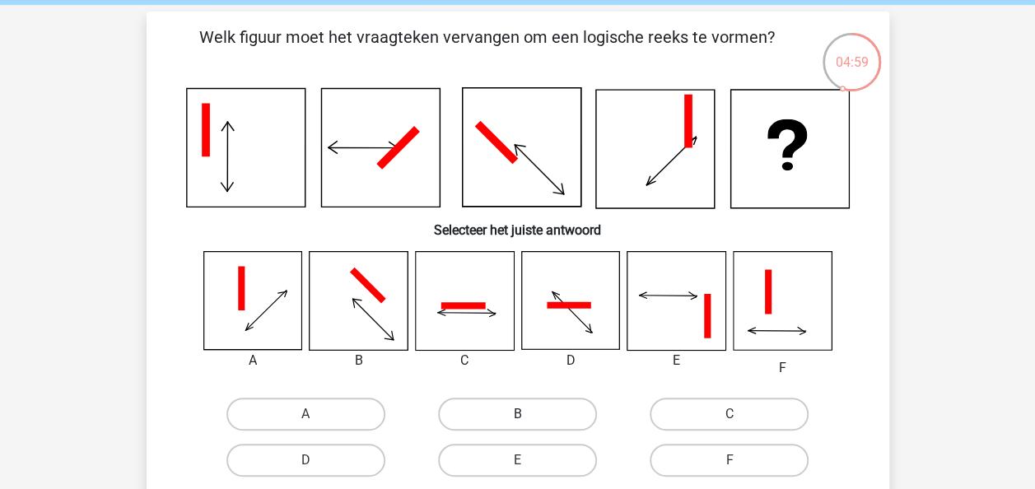
click at [526, 404] on label "B" at bounding box center [517, 414] width 159 height 33
click at [526, 414] on input "B" at bounding box center [522, 419] width 11 height 11
radio input "true"
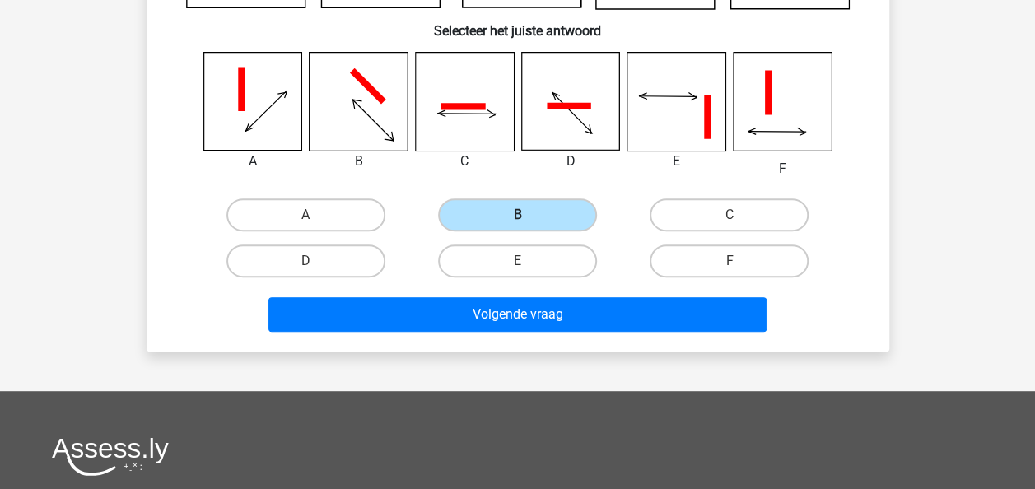
scroll to position [267, 0]
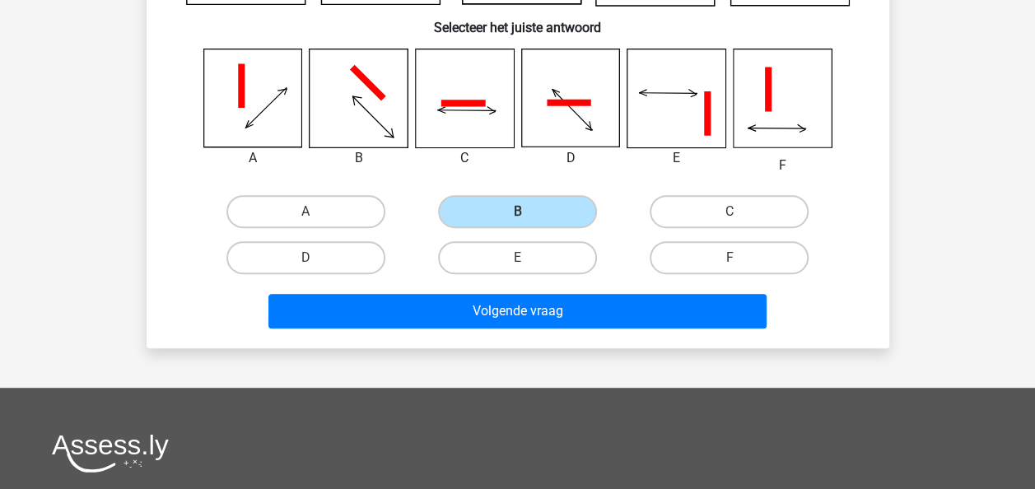
click at [537, 331] on div "Volgende vraag" at bounding box center [518, 314] width 636 height 41
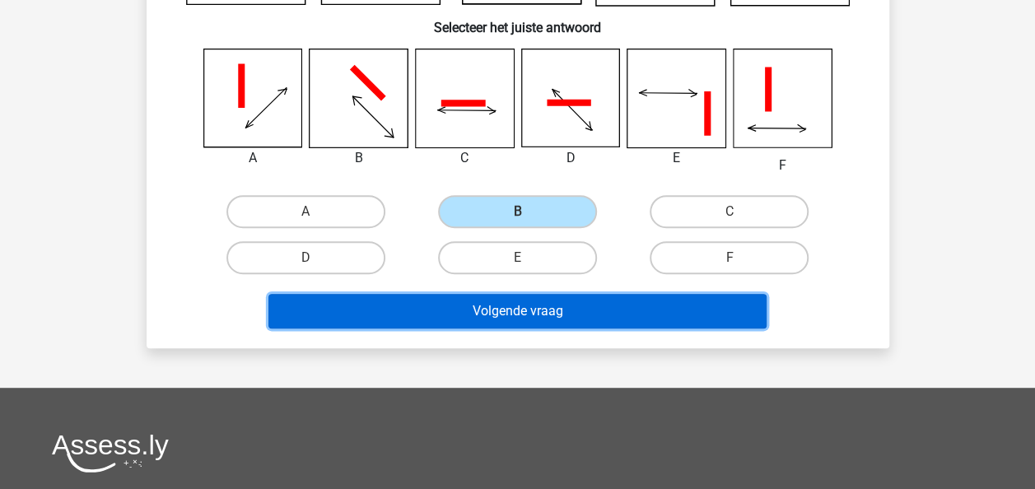
click at [532, 320] on button "Volgende vraag" at bounding box center [518, 311] width 498 height 35
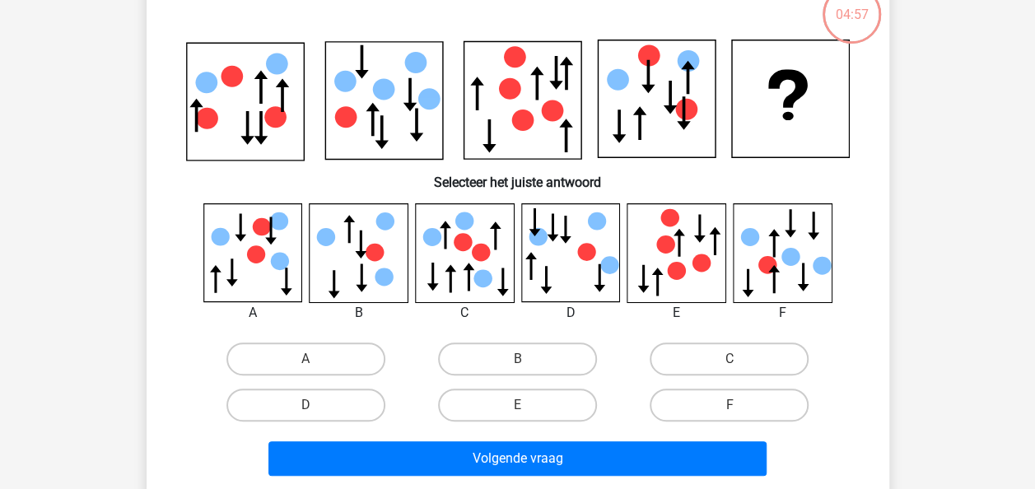
scroll to position [76, 0]
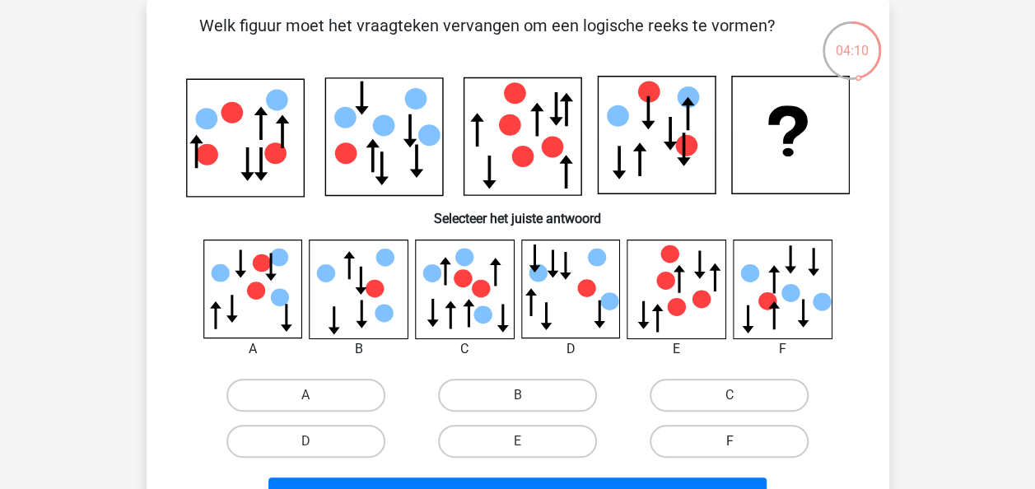
click at [753, 455] on label "F" at bounding box center [729, 441] width 159 height 33
click at [741, 452] on input "F" at bounding box center [735, 447] width 11 height 11
radio input "true"
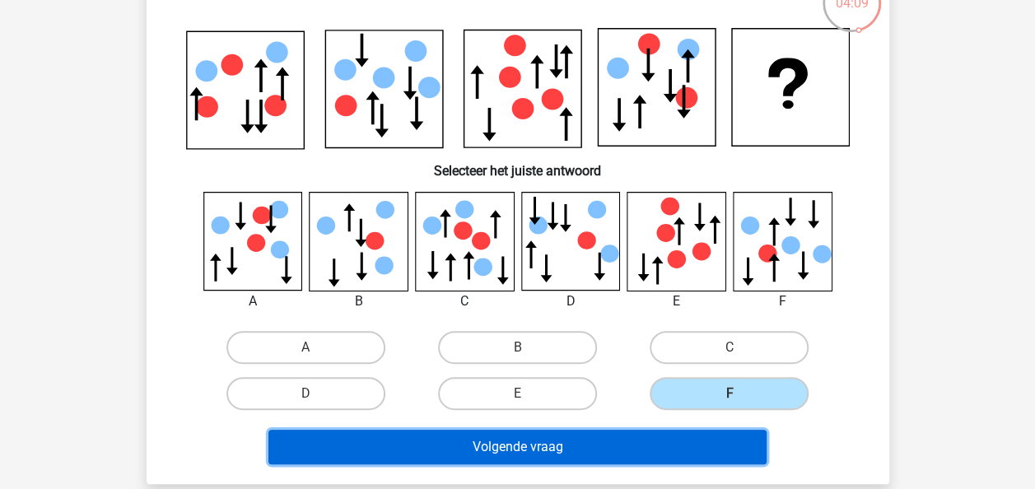
click at [740, 448] on button "Volgende vraag" at bounding box center [518, 447] width 498 height 35
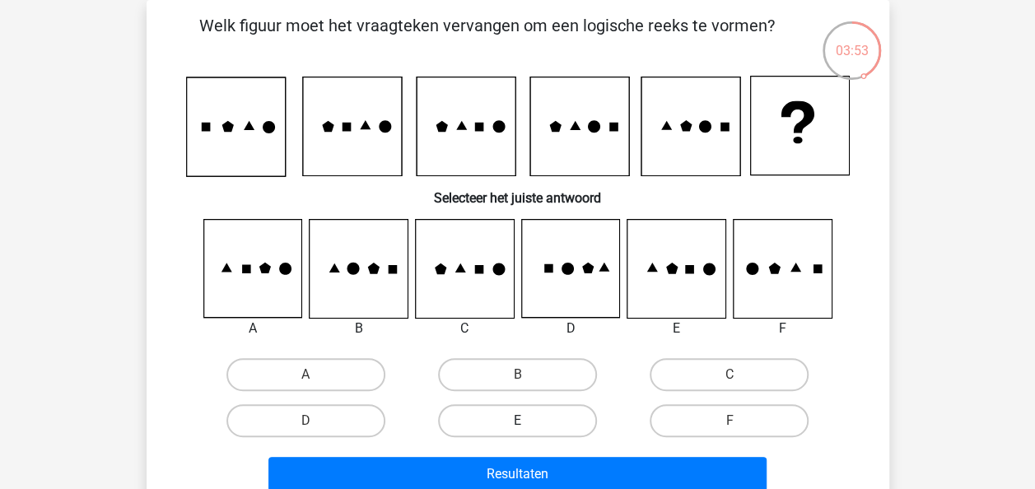
click at [554, 414] on label "E" at bounding box center [517, 420] width 159 height 33
click at [528, 421] on input "E" at bounding box center [522, 426] width 11 height 11
radio input "true"
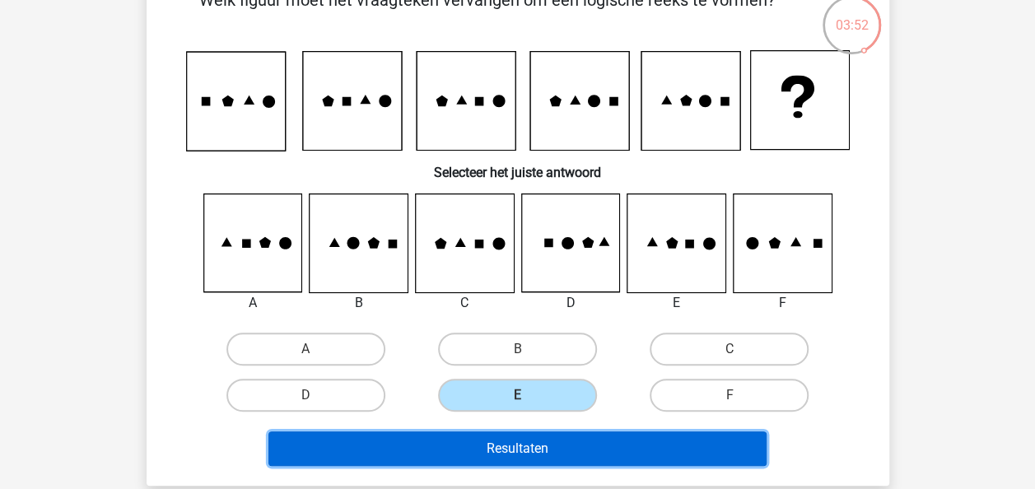
click at [525, 450] on button "Resultaten" at bounding box center [518, 449] width 498 height 35
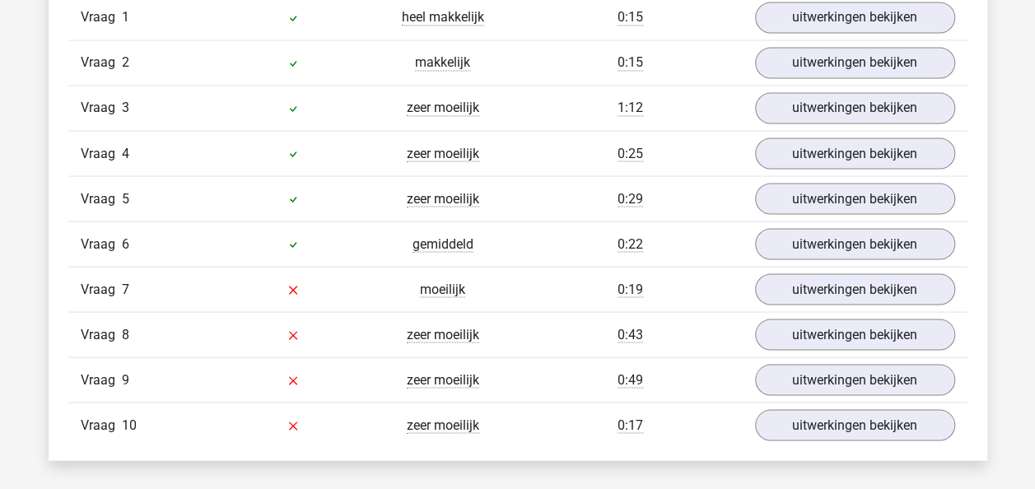
scroll to position [1427, 0]
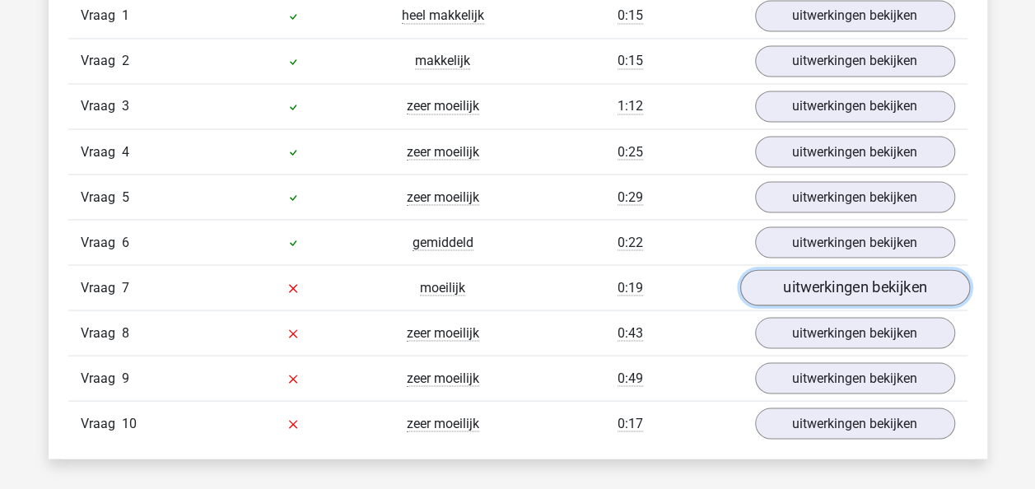
click at [761, 292] on link "uitwerkingen bekijken" at bounding box center [855, 288] width 230 height 36
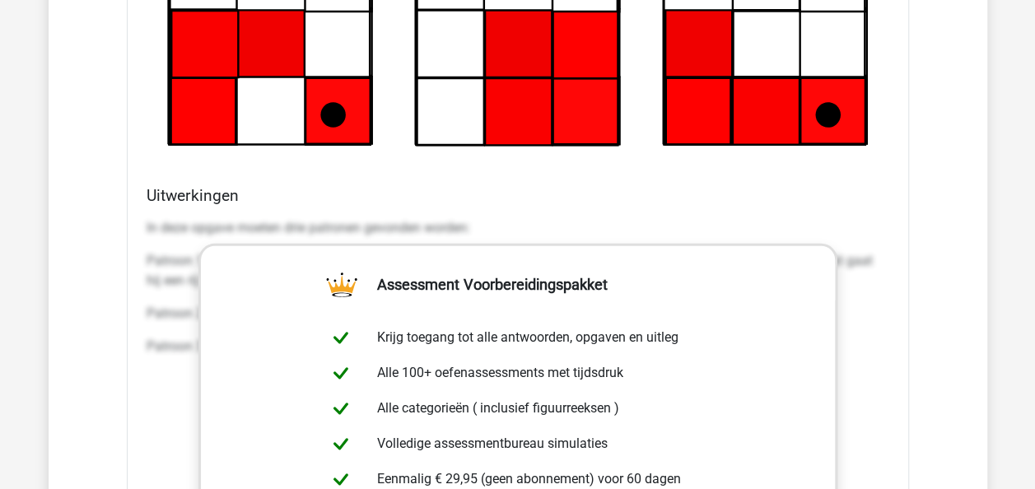
scroll to position [2782, 0]
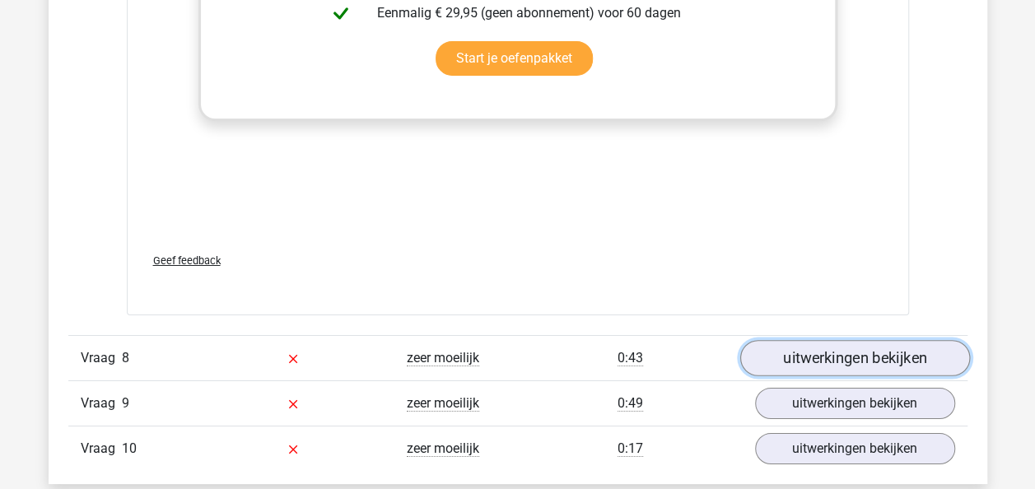
click at [785, 356] on link "uitwerkingen bekijken" at bounding box center [855, 358] width 230 height 36
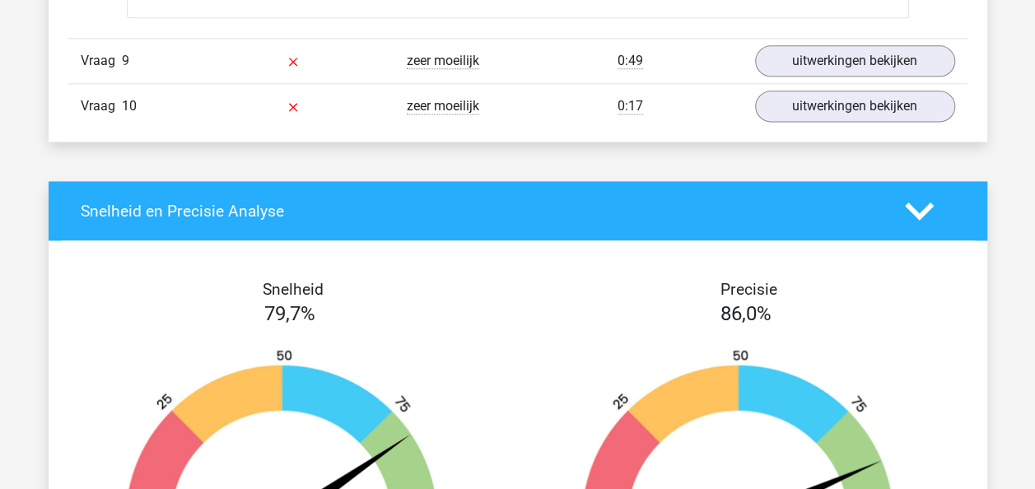
scroll to position [4170, 0]
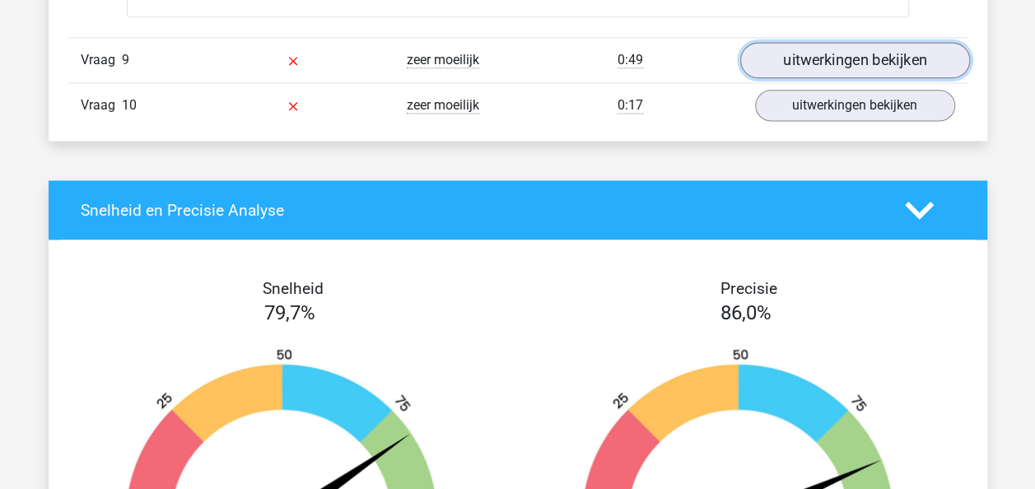
click at [768, 43] on link "uitwerkingen bekijken" at bounding box center [855, 60] width 230 height 36
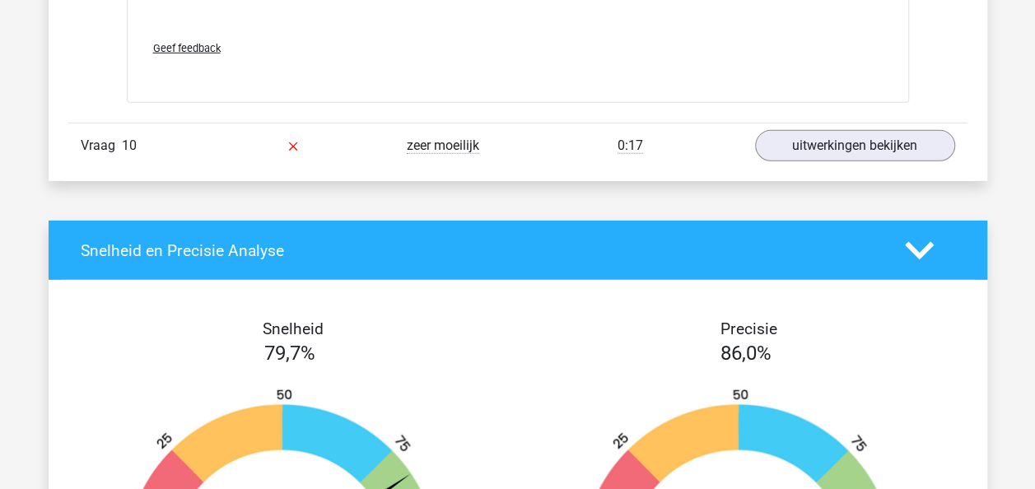
scroll to position [5509, 0]
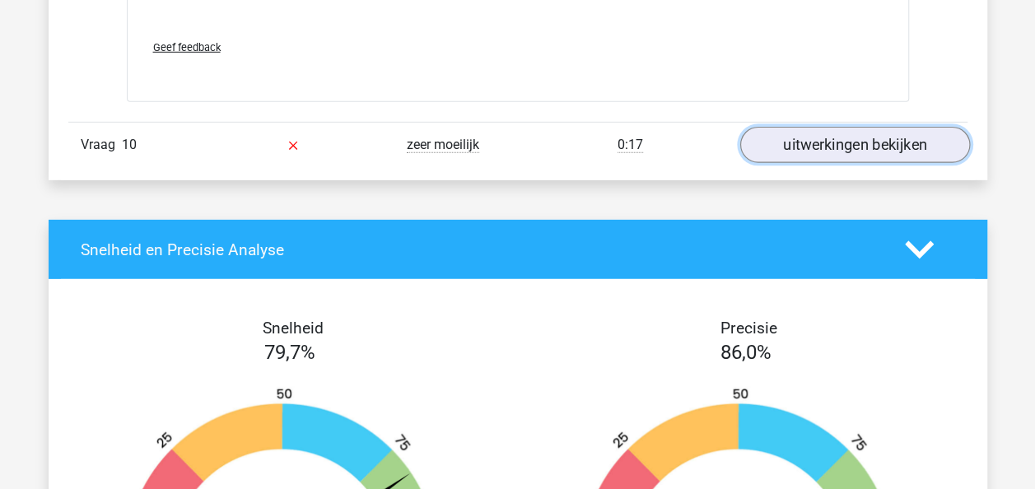
click at [799, 138] on link "uitwerkingen bekijken" at bounding box center [855, 146] width 230 height 36
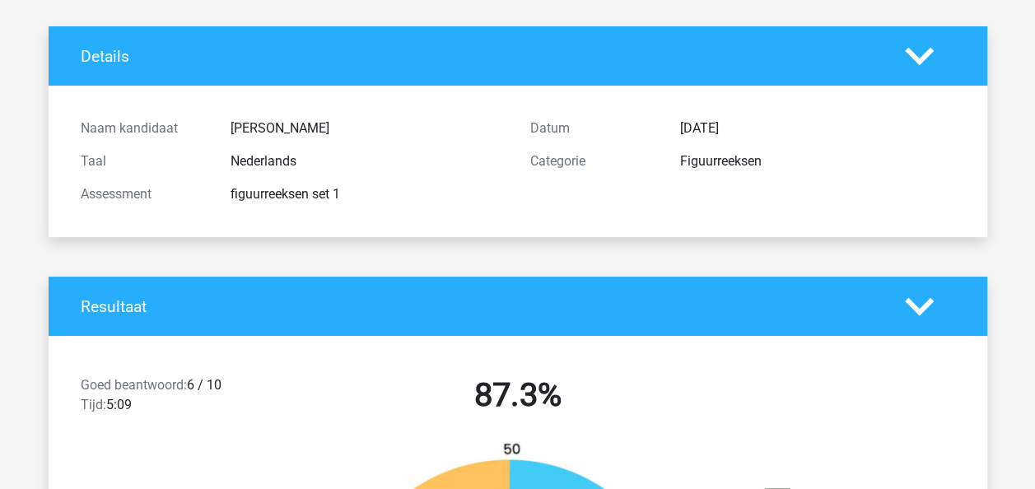
scroll to position [0, 0]
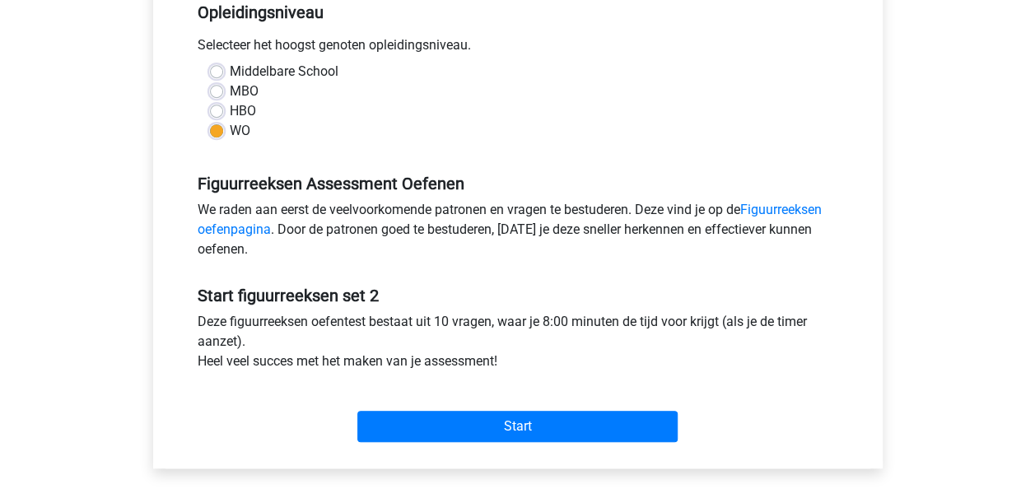
scroll to position [309, 0]
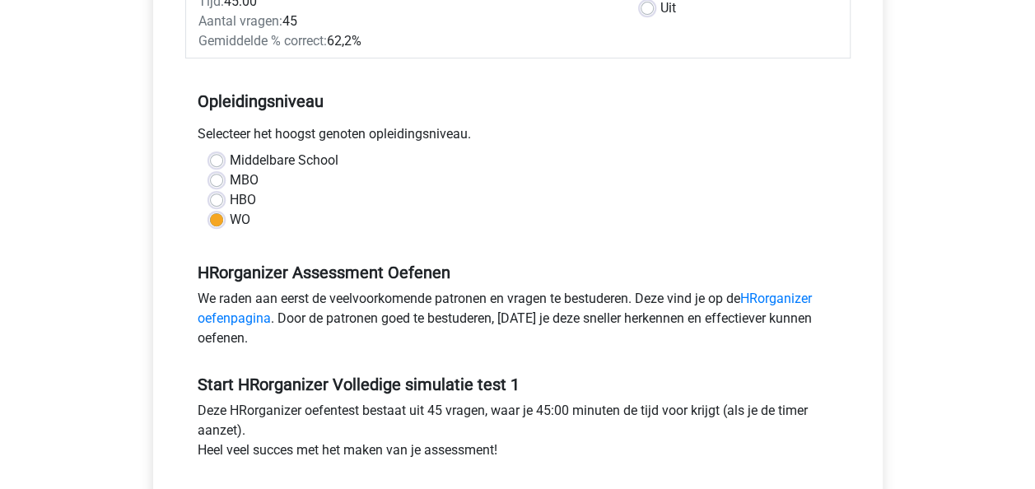
scroll to position [294, 0]
